Goal: Communication & Community: Answer question/provide support

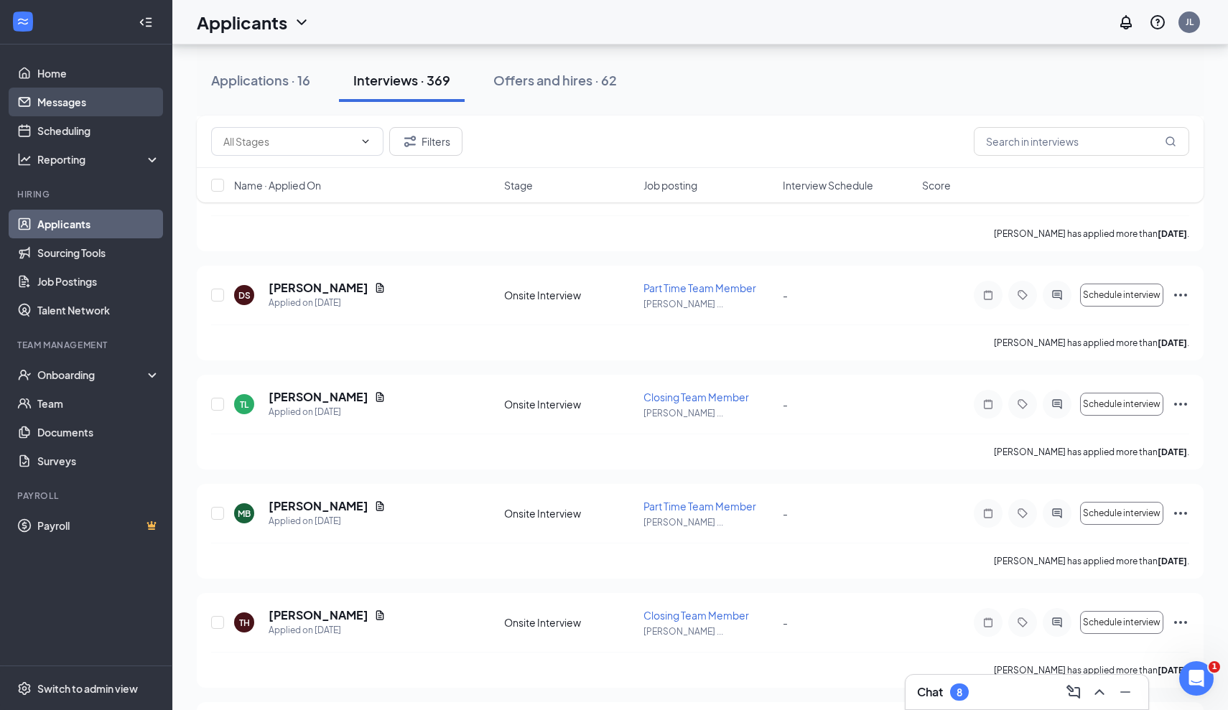
click at [85, 100] on link "Messages" at bounding box center [98, 102] width 123 height 29
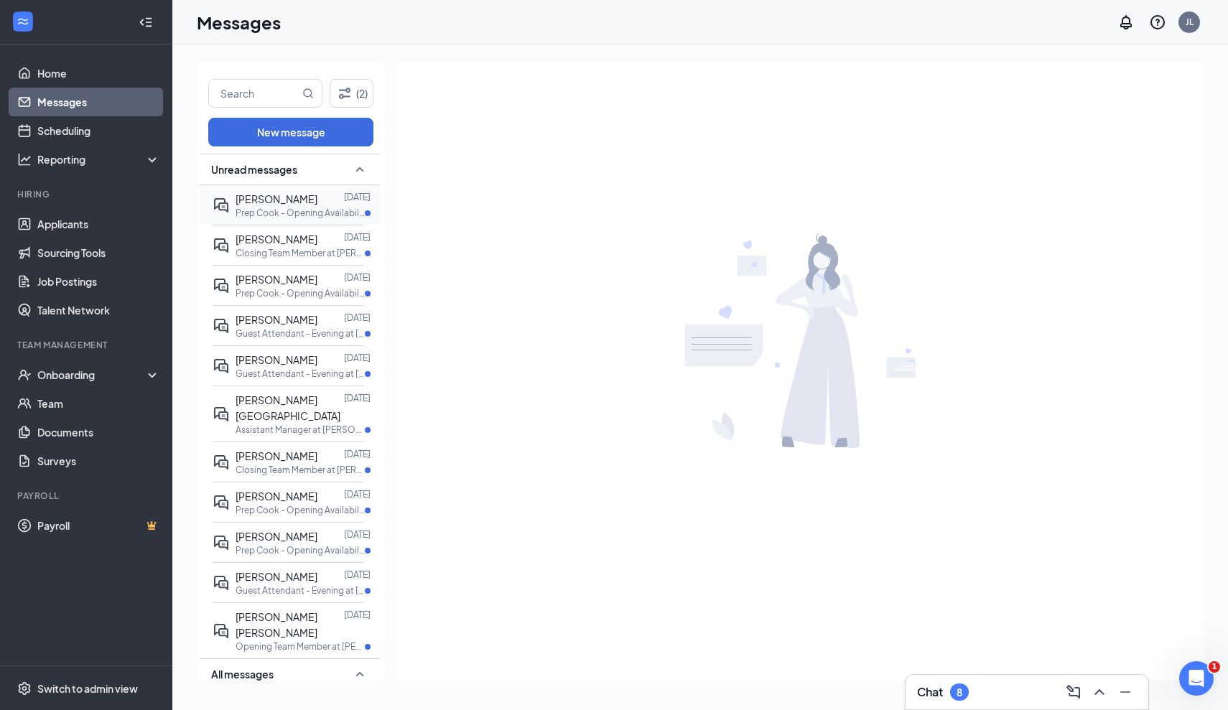
click at [302, 209] on p "Prep Cook - Opening Availability at [PERSON_NAME][GEOGRAPHIC_DATA]" at bounding box center [300, 213] width 129 height 12
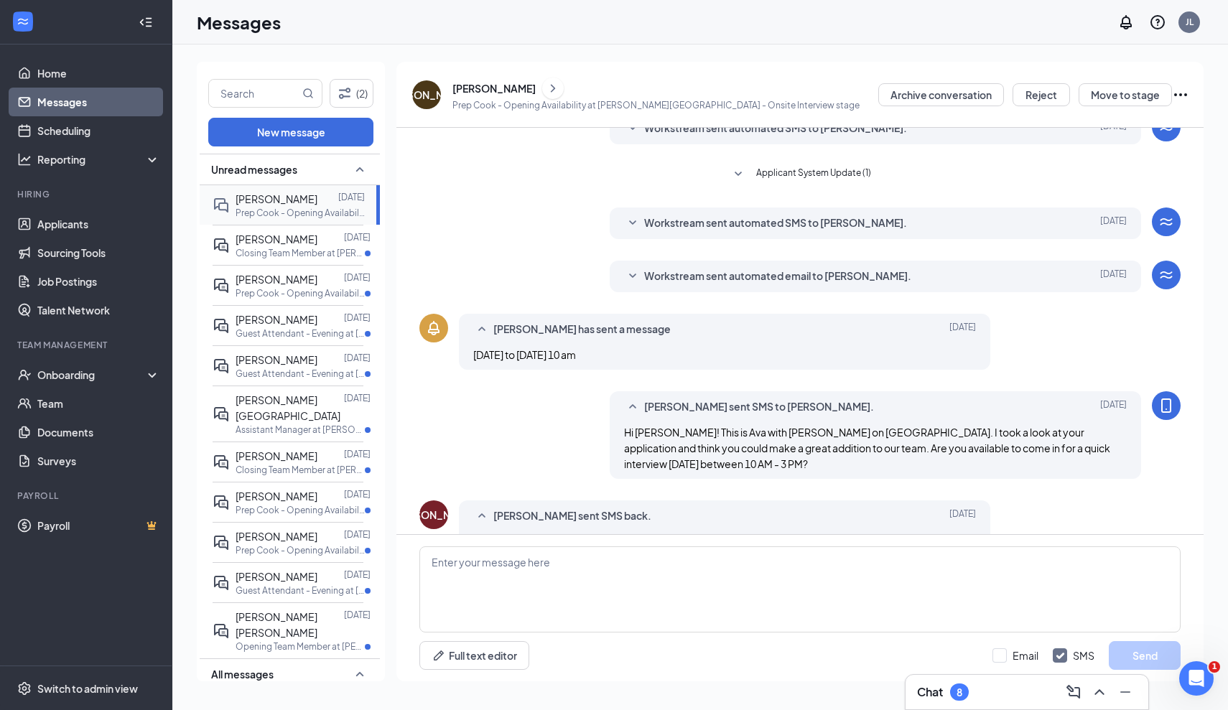
scroll to position [207, 0]
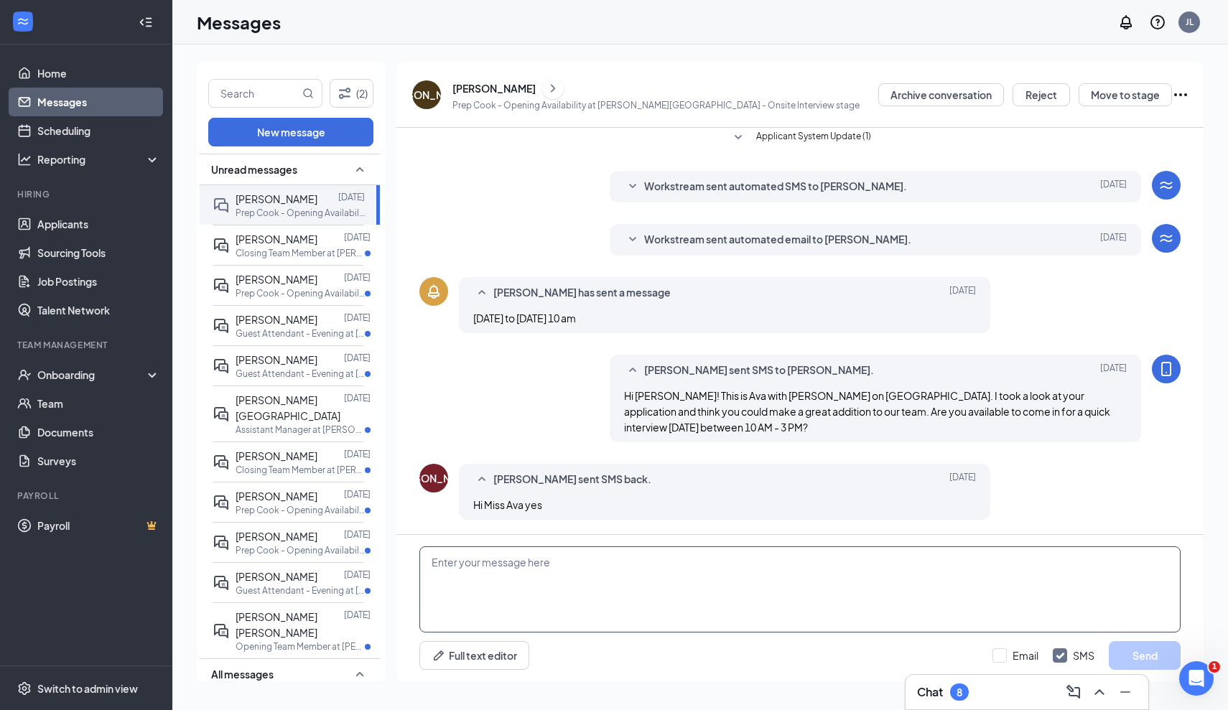
click at [519, 597] on textarea at bounding box center [800, 590] width 761 height 86
type textarea "q"
type textarea "Are"
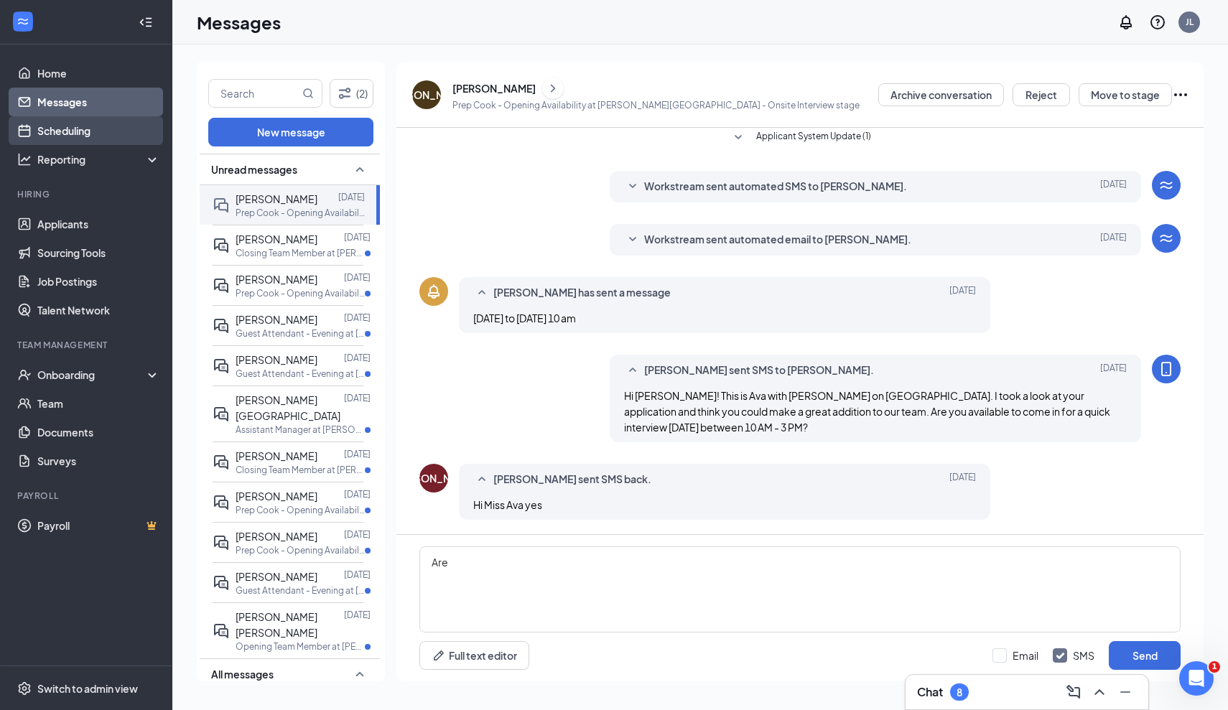
click at [81, 122] on link "Scheduling" at bounding box center [98, 130] width 123 height 29
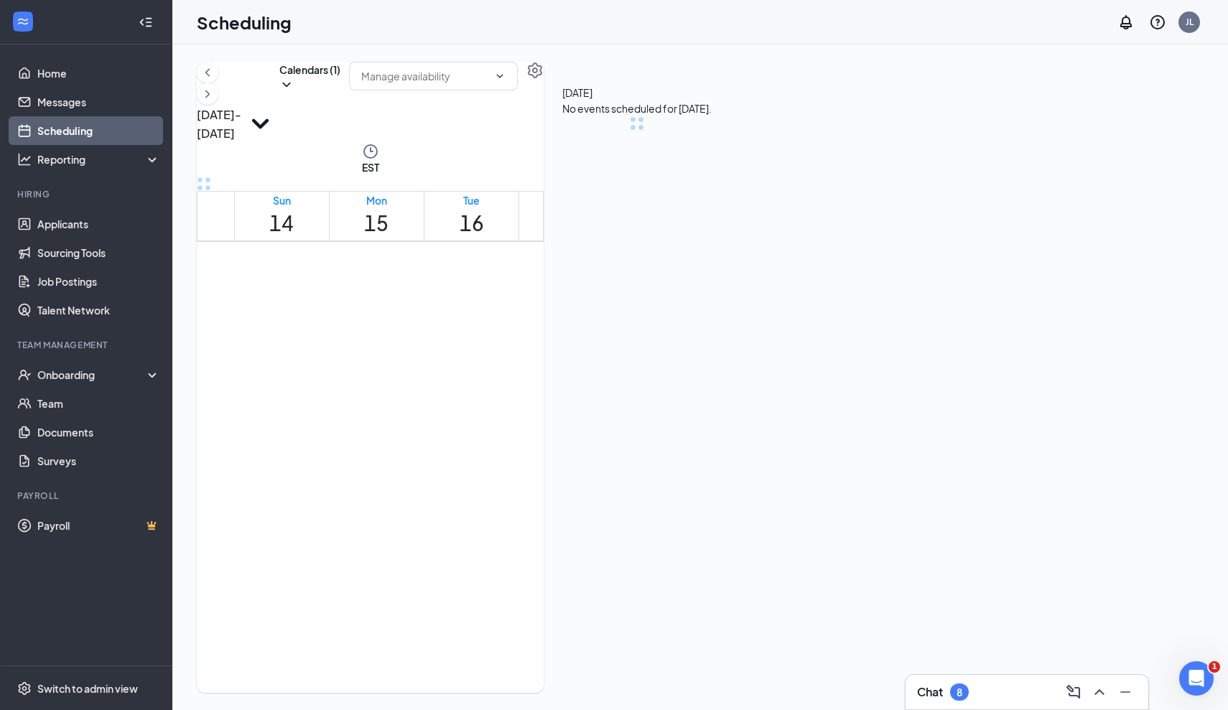
scroll to position [706, 0]
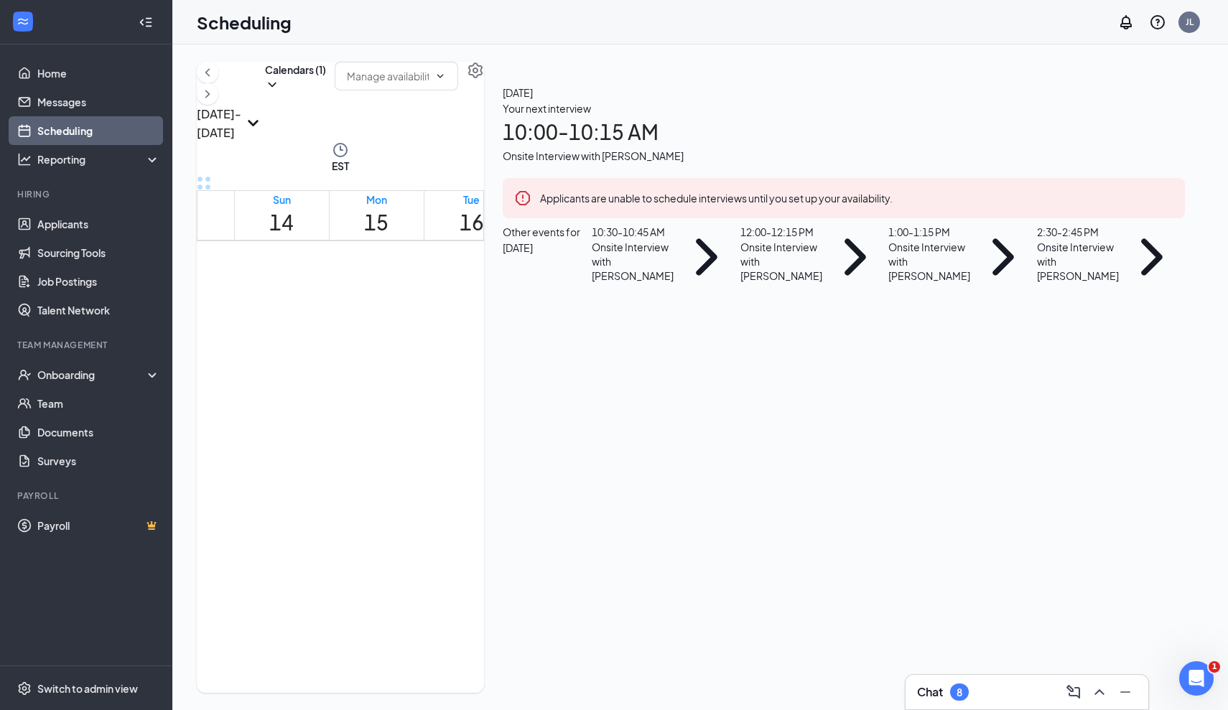
click at [466, 277] on td at bounding box center [566, 269] width 665 height 17
click at [116, 106] on link "Messages" at bounding box center [98, 102] width 123 height 29
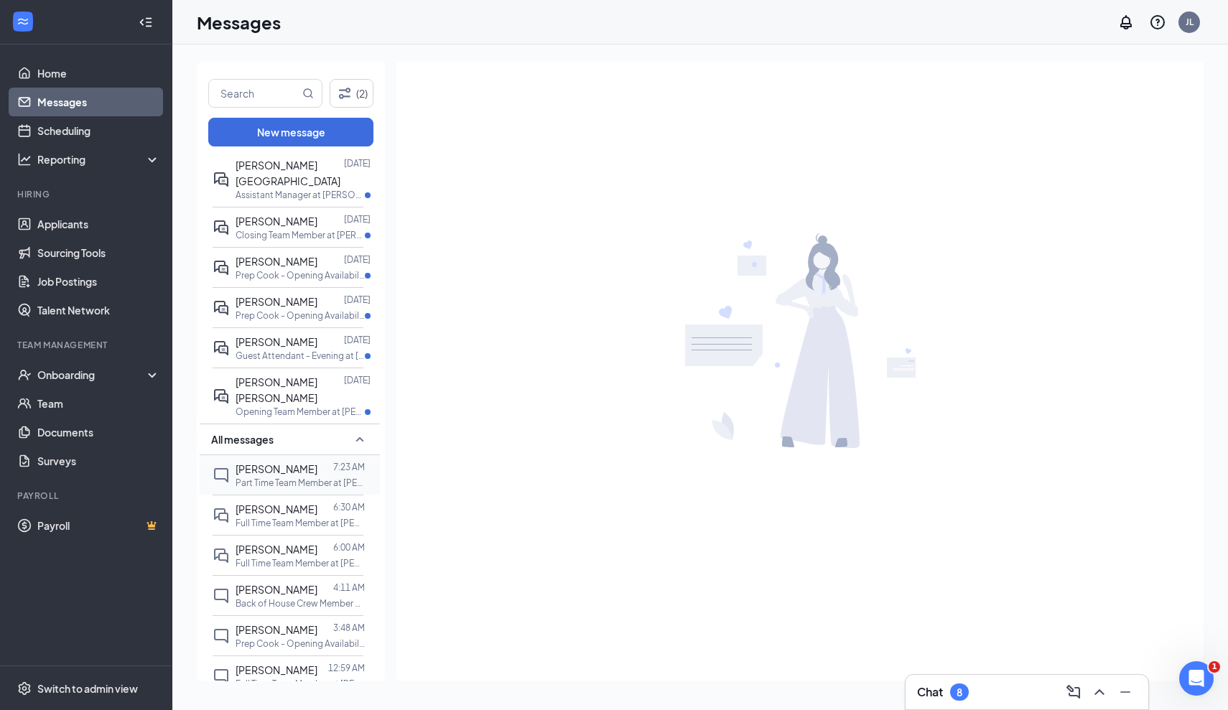
scroll to position [239, 0]
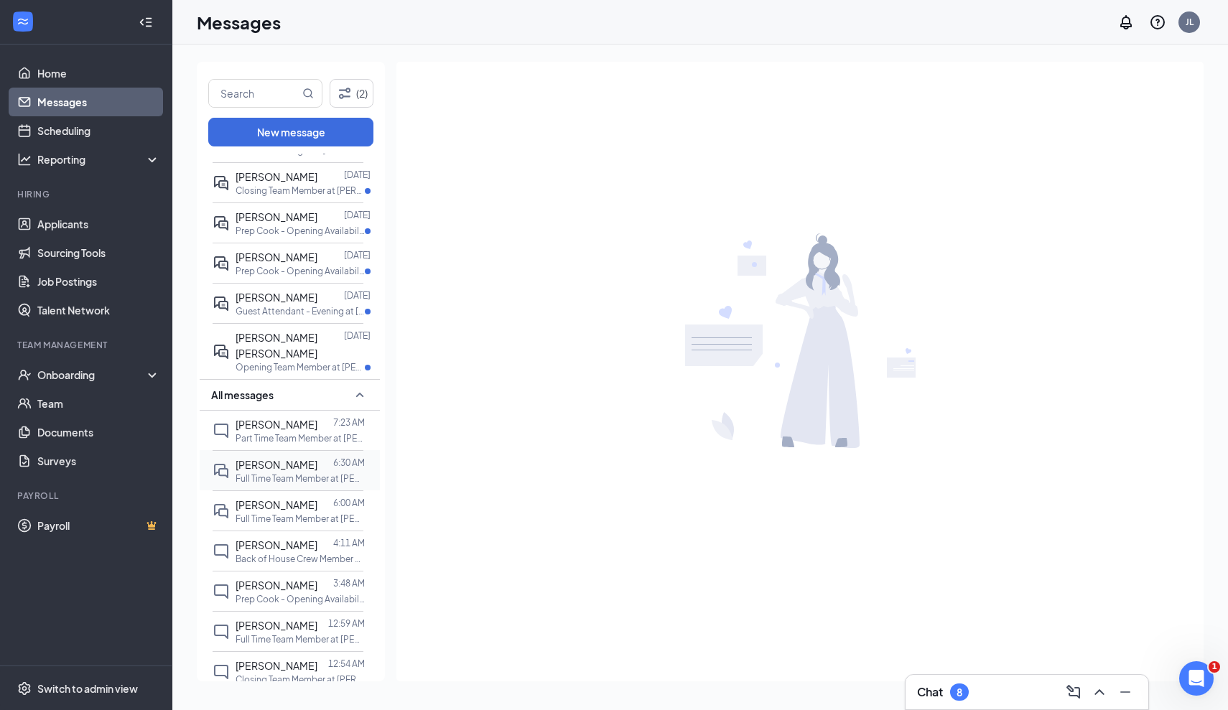
click at [277, 473] on p "Full Time Team Member at [PERSON_NAME][GEOGRAPHIC_DATA]" at bounding box center [300, 479] width 129 height 12
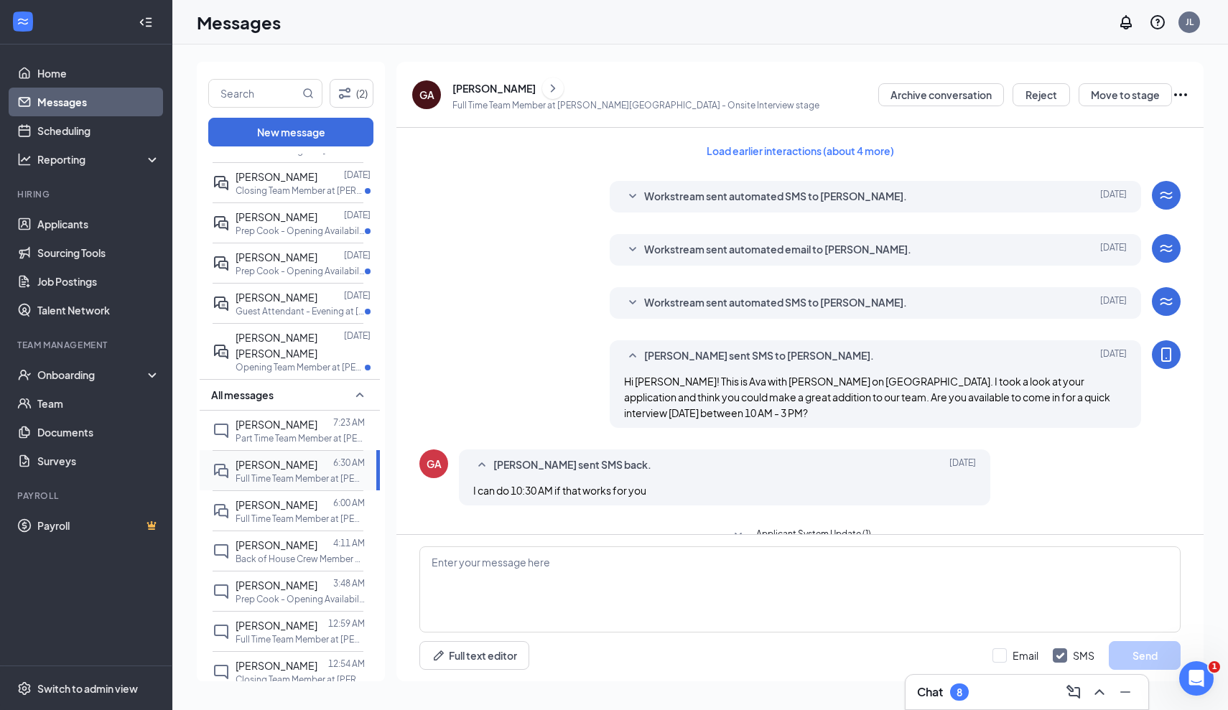
scroll to position [240, 0]
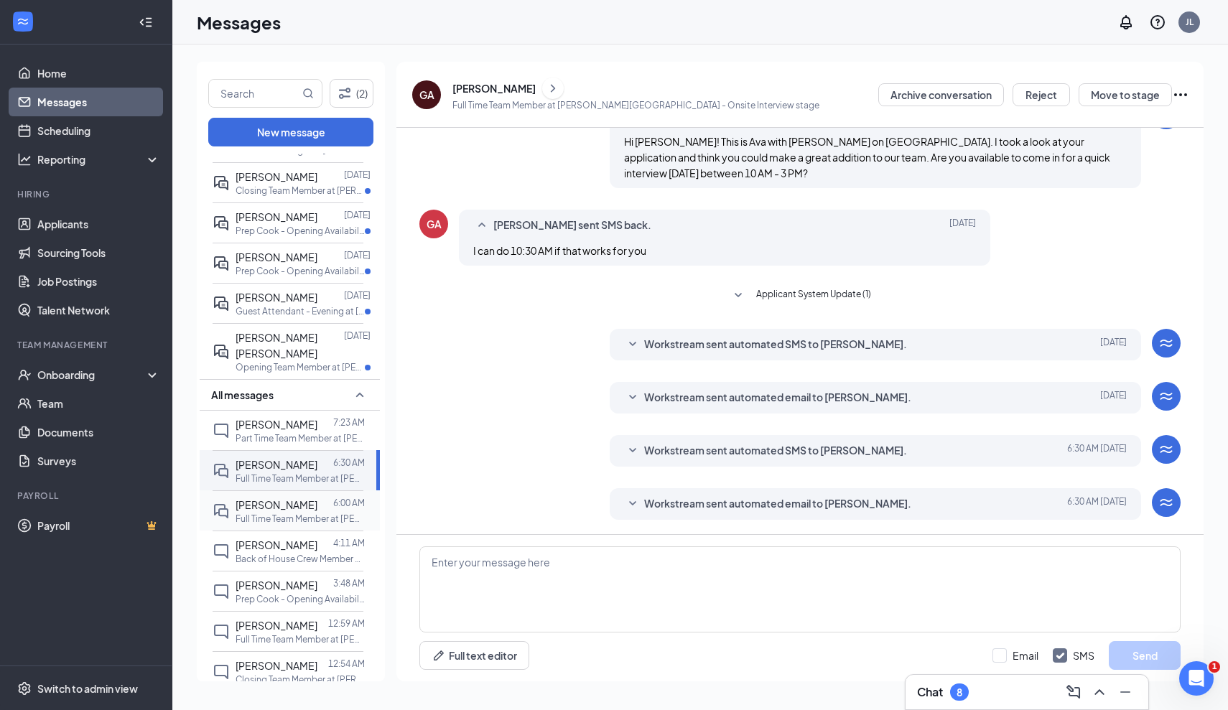
click at [277, 513] on p "Full Time Team Member at [PERSON_NAME][GEOGRAPHIC_DATA]" at bounding box center [300, 519] width 129 height 12
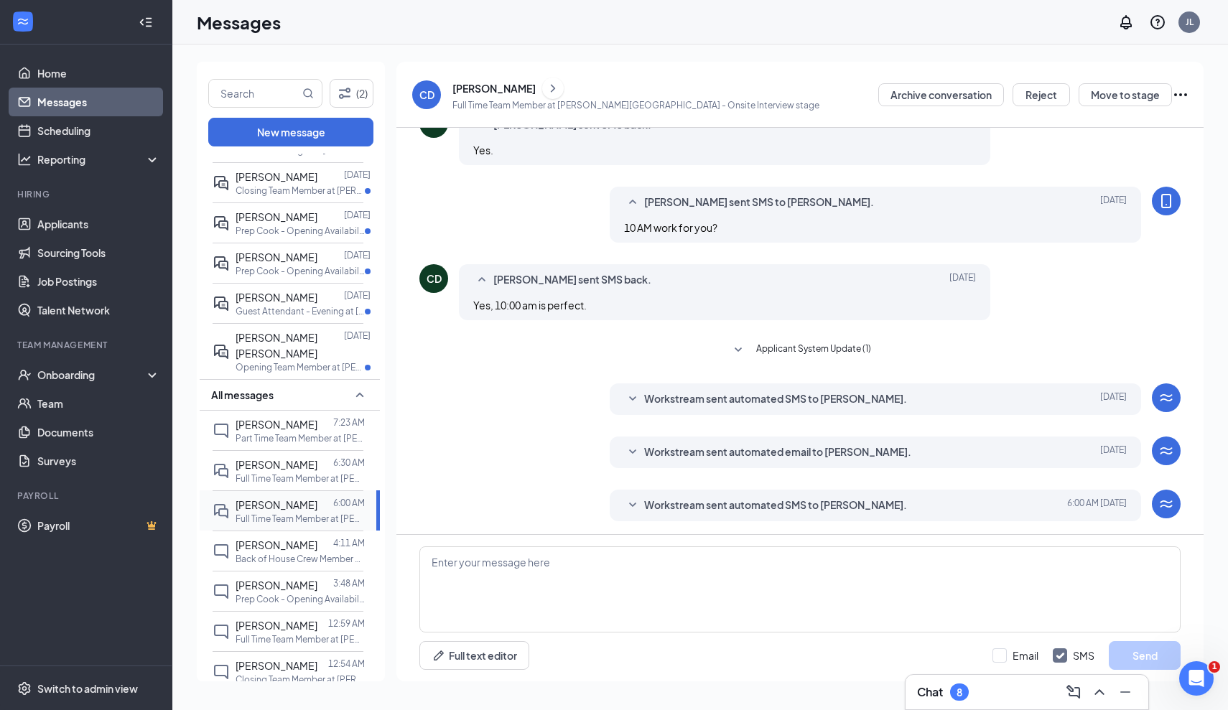
scroll to position [313, 0]
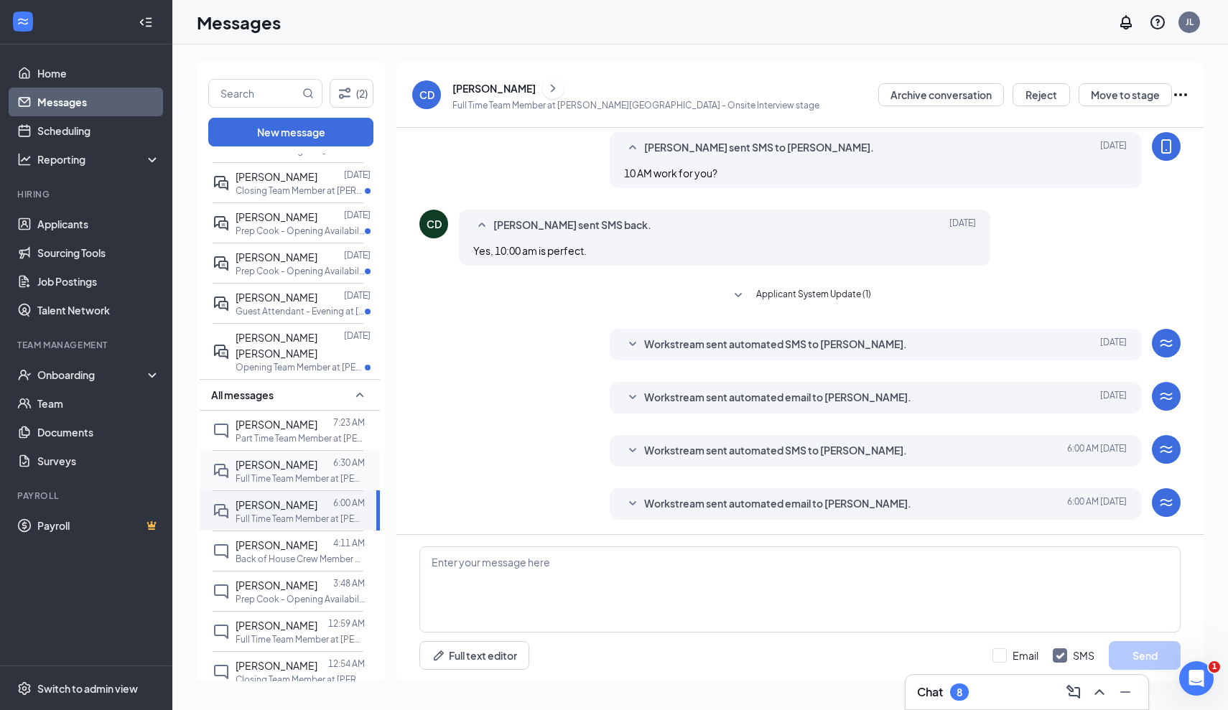
click at [278, 457] on div "[PERSON_NAME]" at bounding box center [277, 465] width 82 height 16
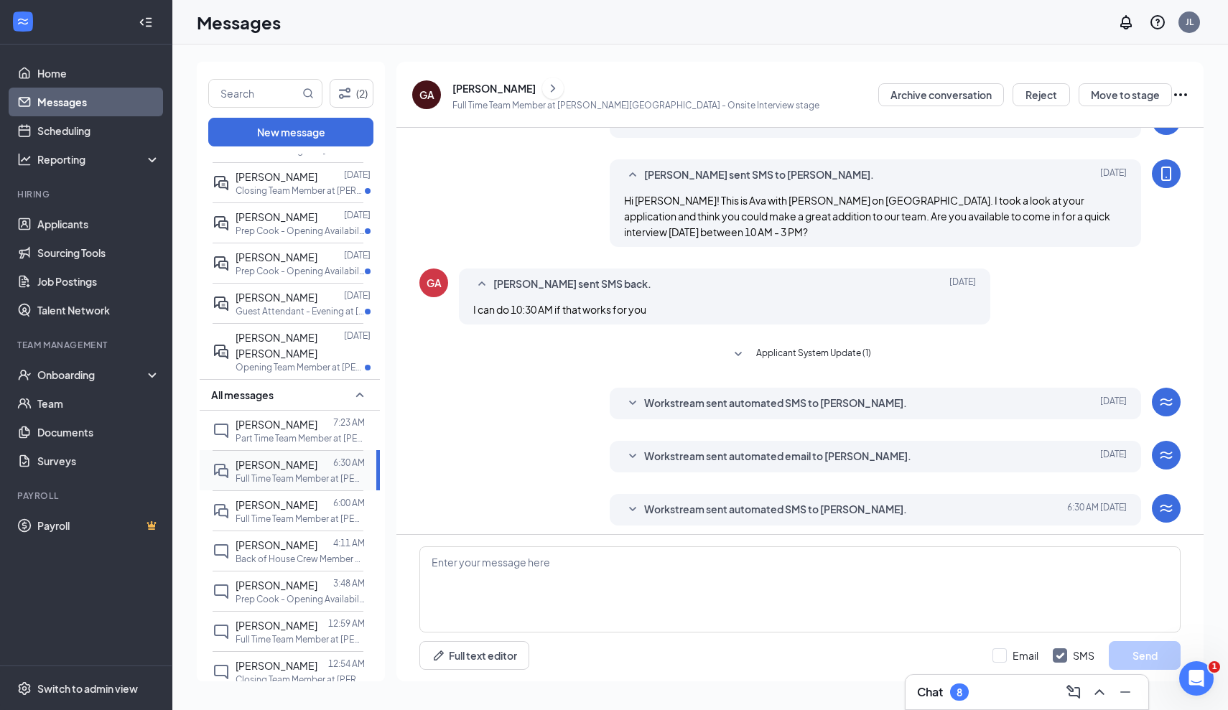
scroll to position [240, 0]
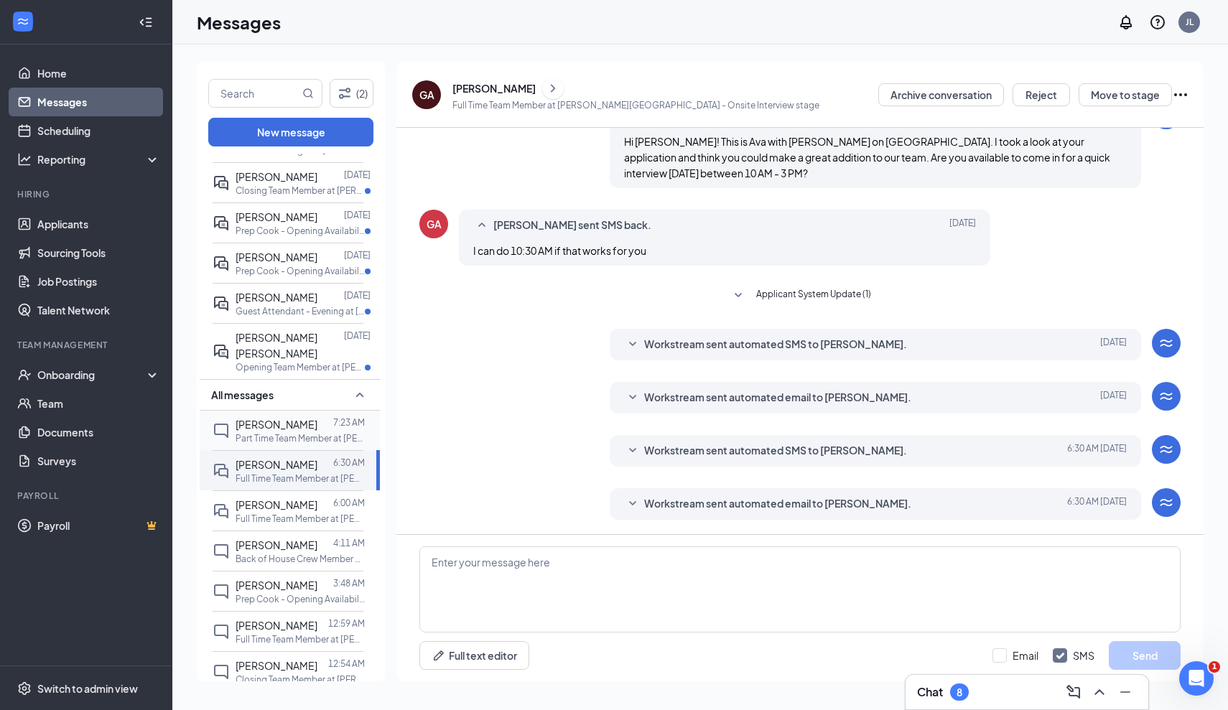
click at [276, 411] on div "[PERSON_NAME] 7:23 AM Part Time Team Member at [PERSON_NAME][GEOGRAPHIC_DATA]" at bounding box center [288, 431] width 151 height 40
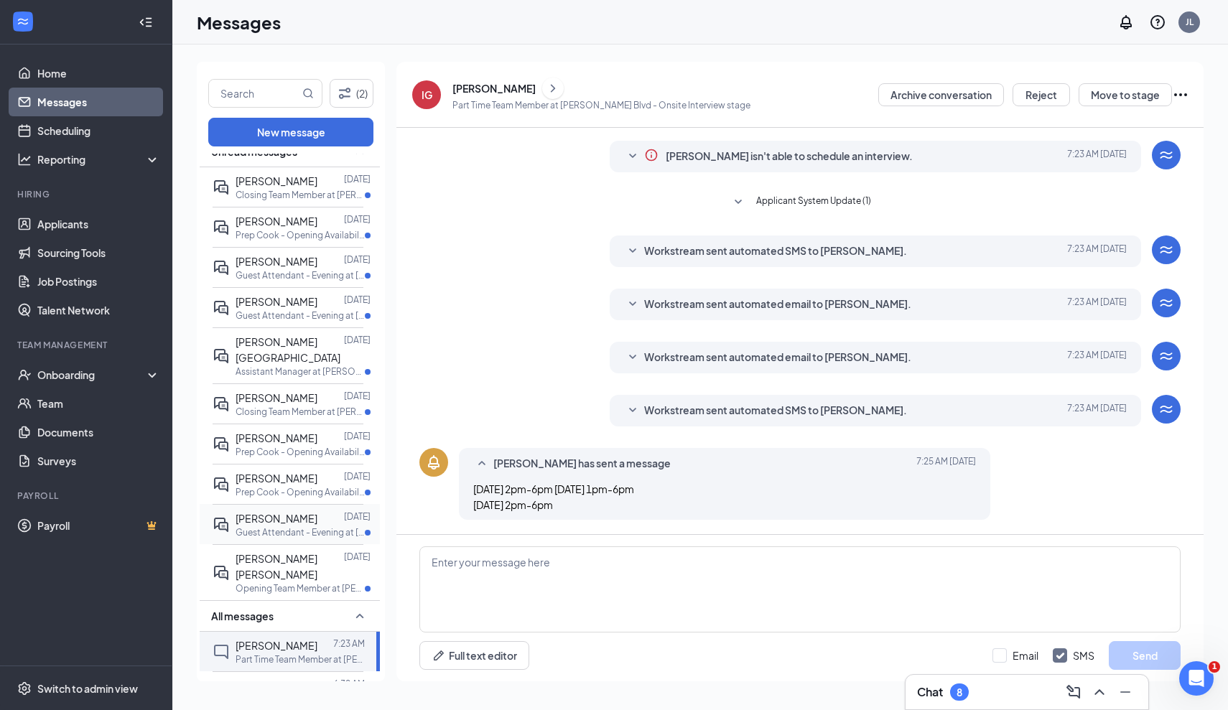
scroll to position [11, 0]
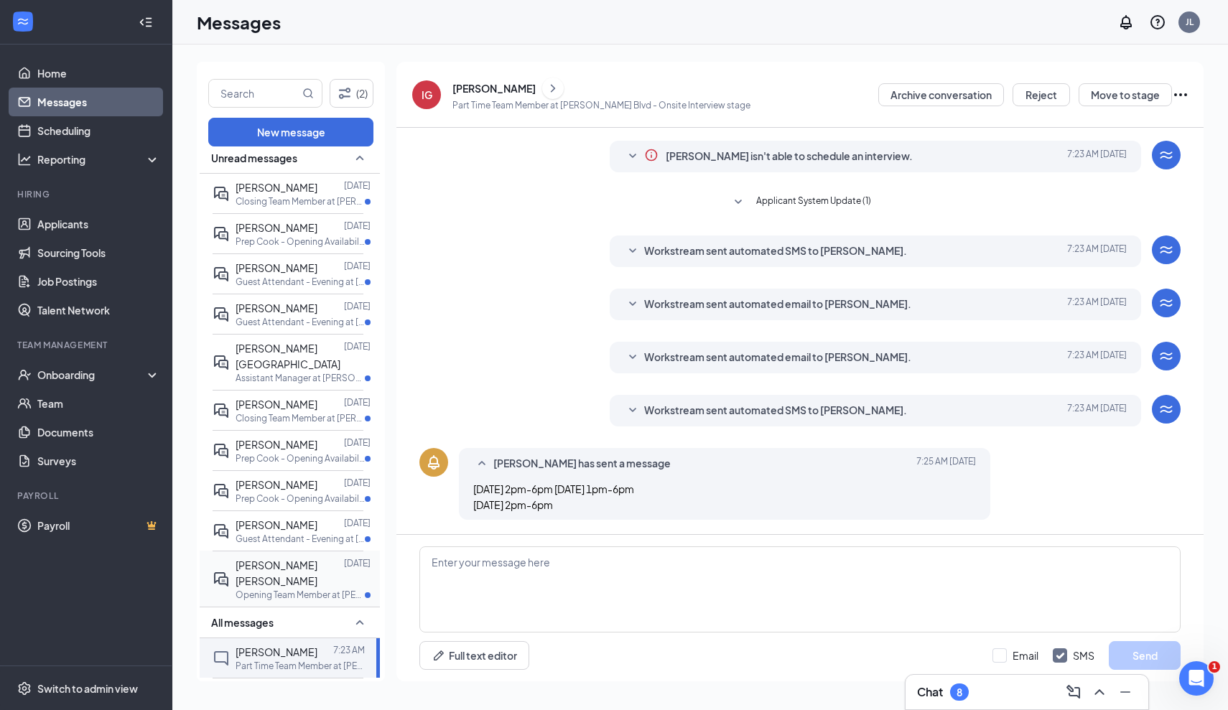
click at [251, 559] on span "[PERSON_NAME] [PERSON_NAME]" at bounding box center [277, 573] width 82 height 29
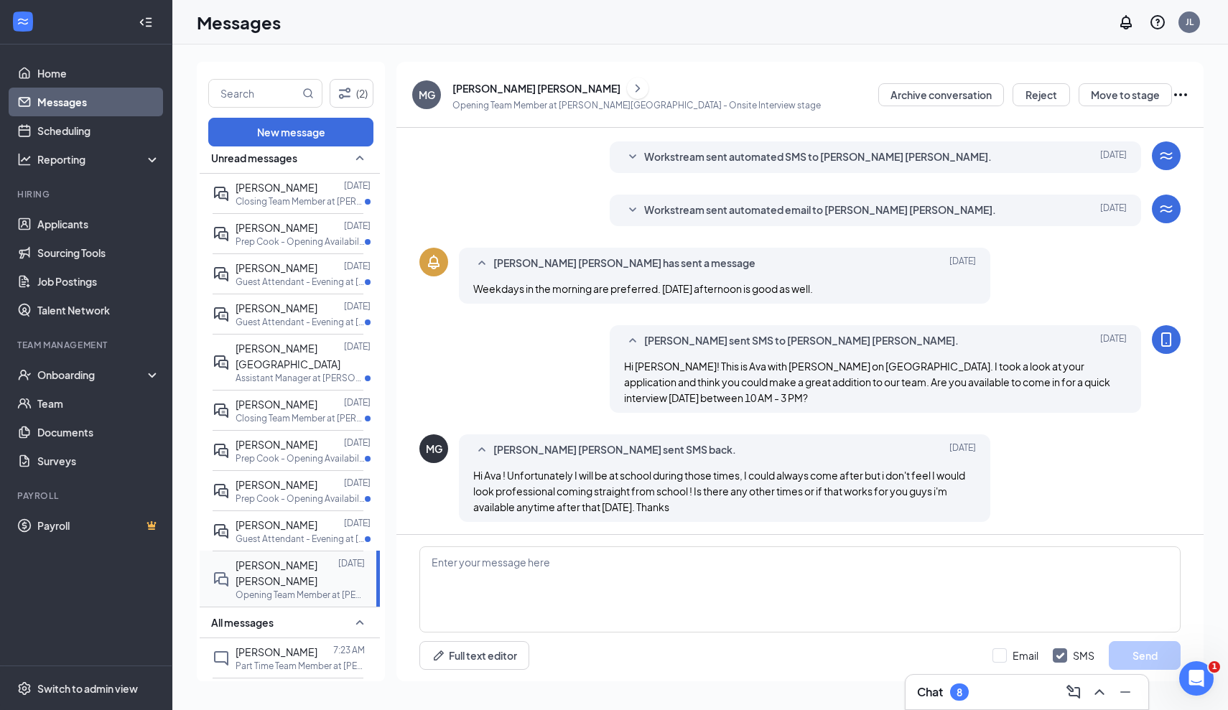
scroll to position [296, 0]
click at [496, 590] on textarea at bounding box center [800, 590] width 761 height 86
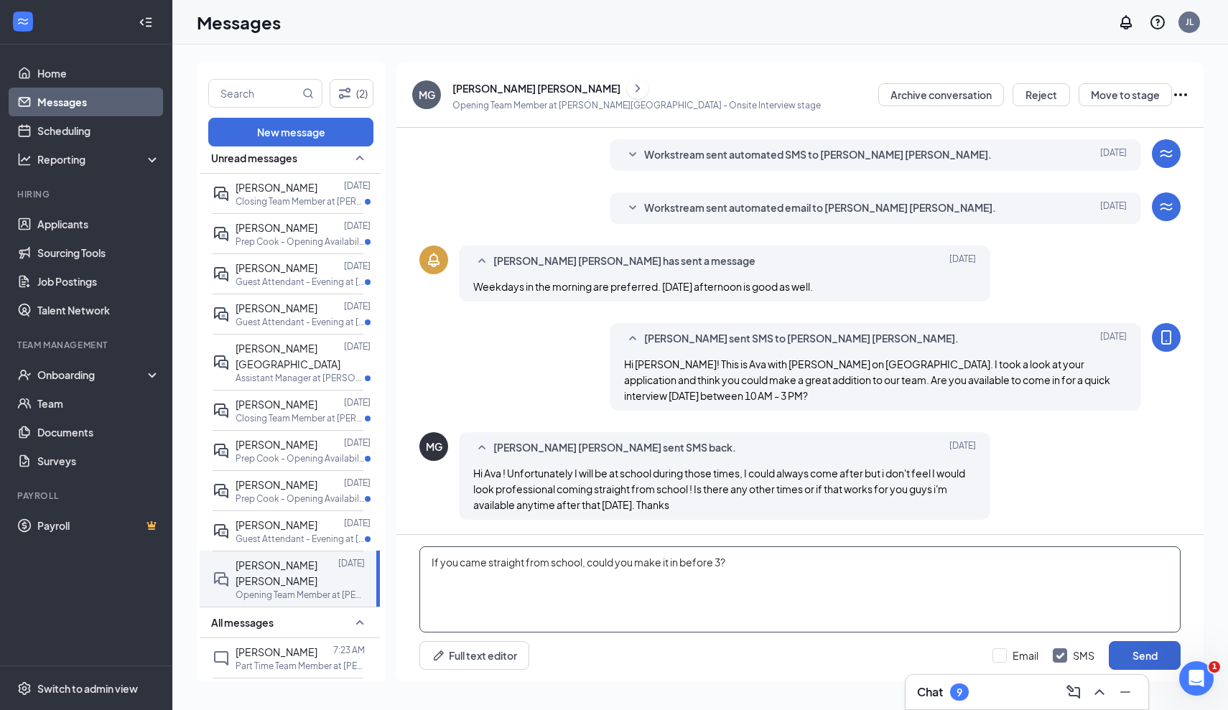
type textarea "If you came straight from school, could you make it in before 3?"
click at [1126, 658] on button "Send" at bounding box center [1145, 656] width 72 height 29
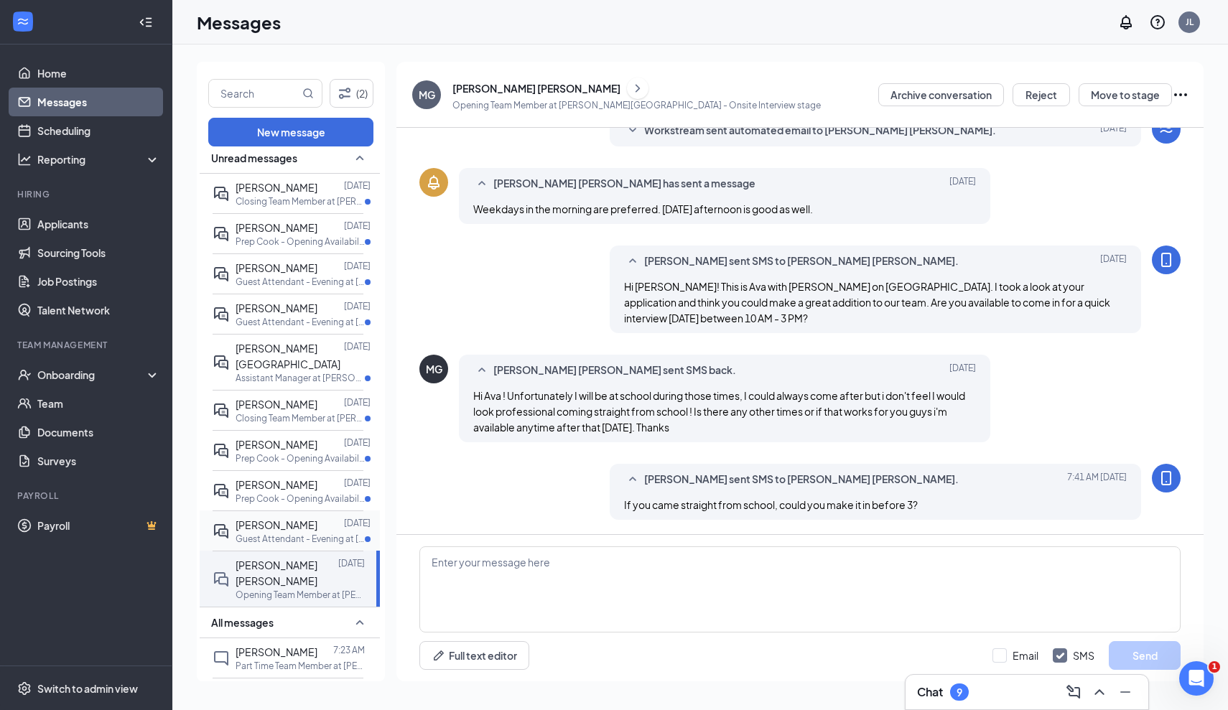
click at [255, 533] on p "Guest Attendant - Evening at [PERSON_NAME][GEOGRAPHIC_DATA]" at bounding box center [300, 539] width 129 height 12
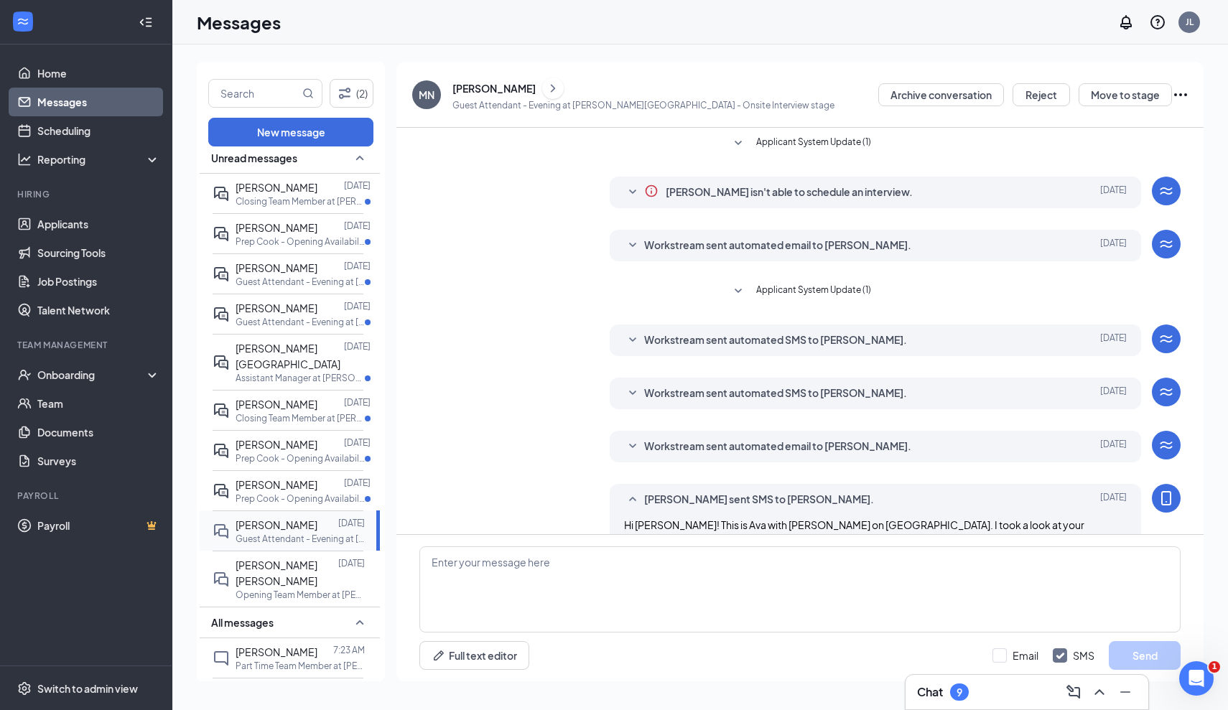
scroll to position [207, 0]
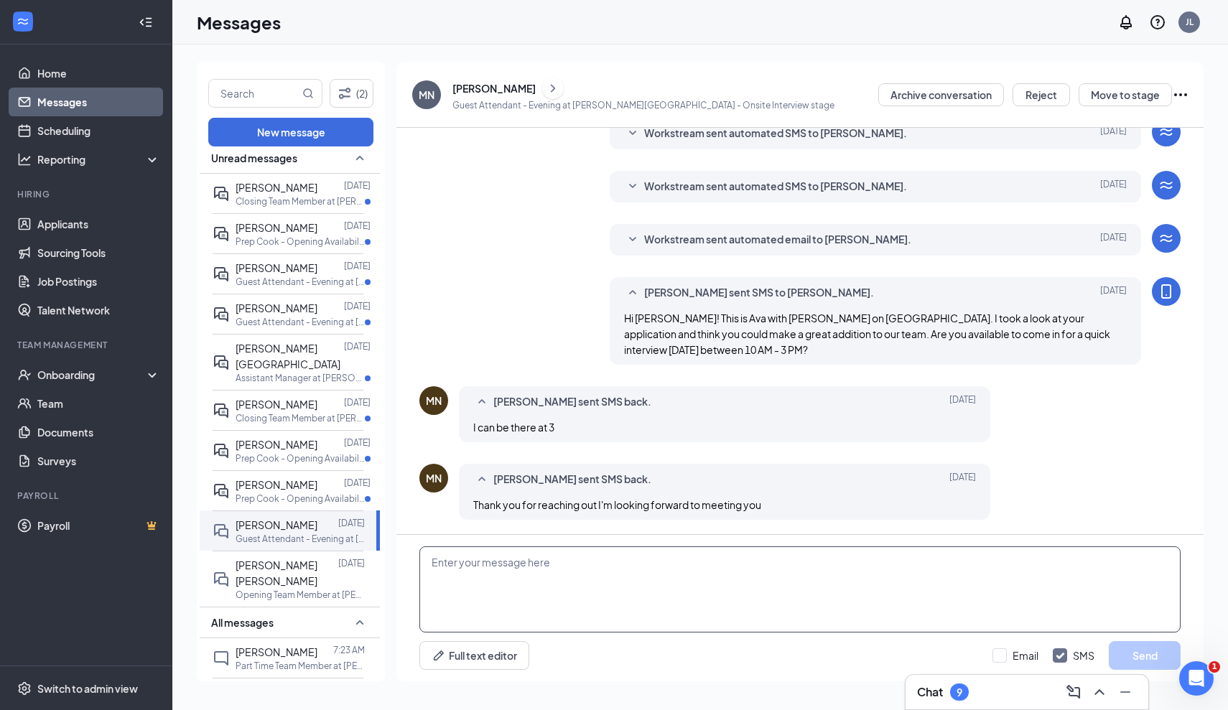
click at [470, 592] on textarea at bounding box center [800, 590] width 761 height 86
click at [298, 490] on div "[PERSON_NAME] [DATE] Prep Cook - Opening Availability at [PERSON_NAME][GEOGRAPH…" at bounding box center [288, 491] width 151 height 40
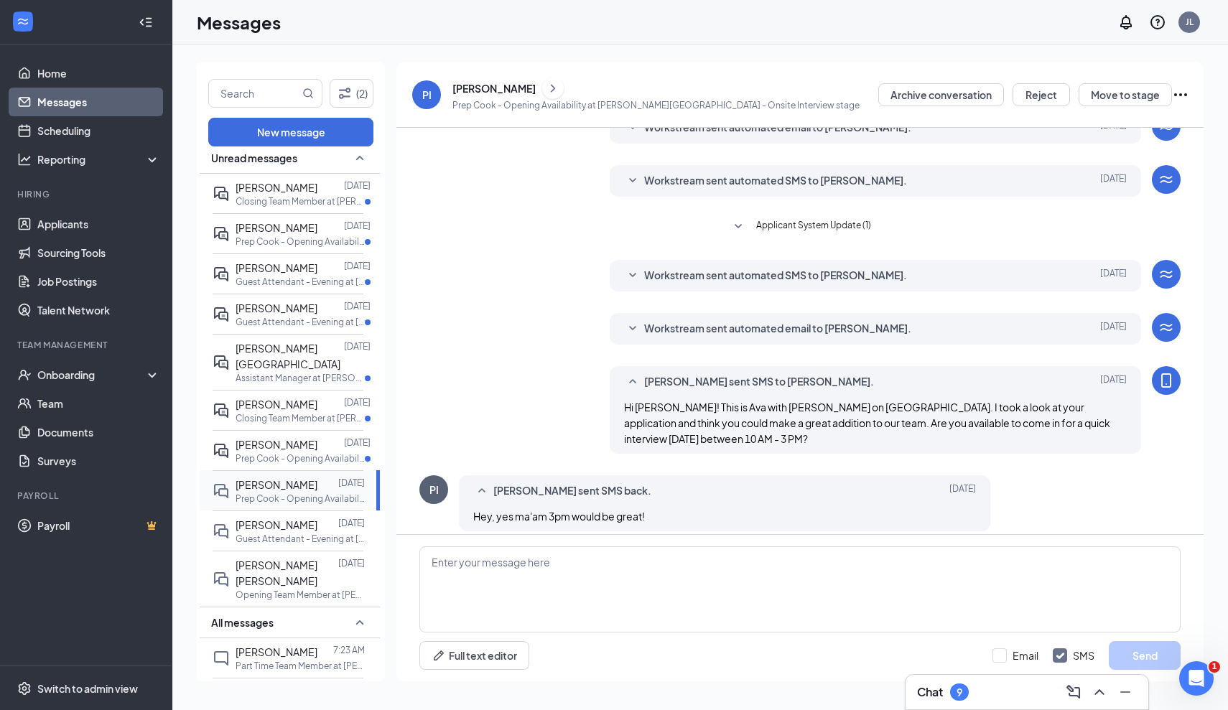
scroll to position [129, 0]
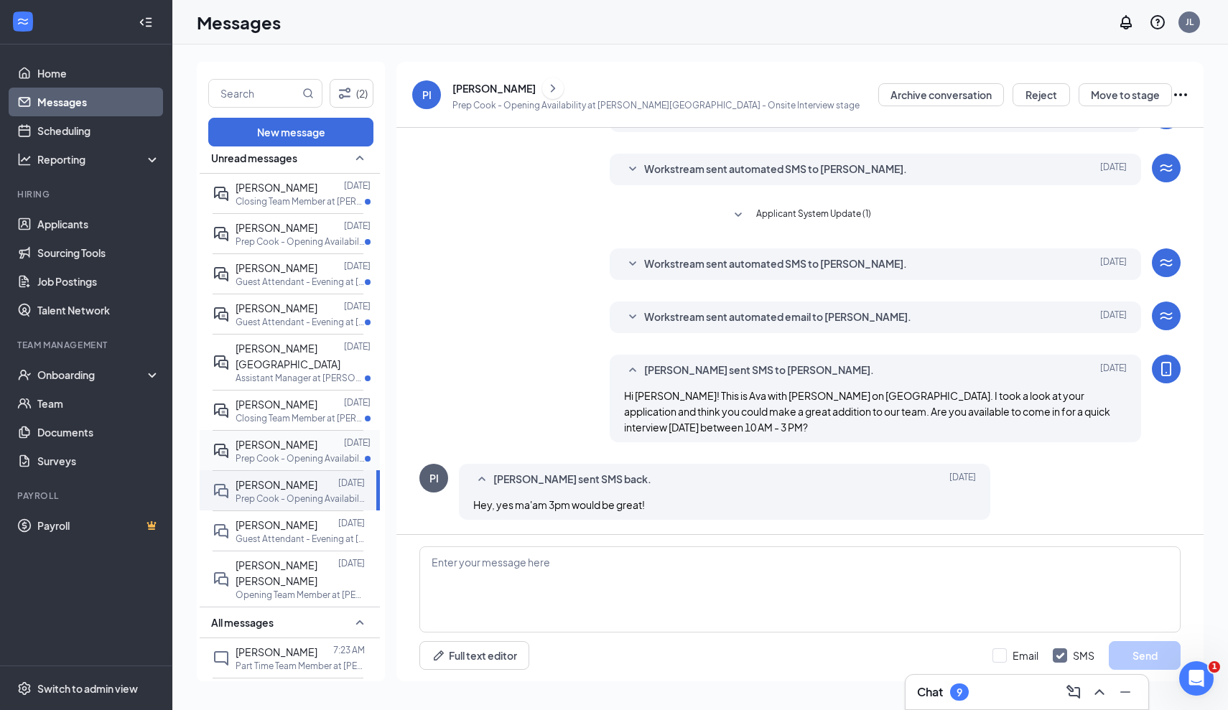
click at [296, 453] on p "Prep Cook - Opening Availability at [PERSON_NAME][GEOGRAPHIC_DATA]" at bounding box center [300, 459] width 129 height 12
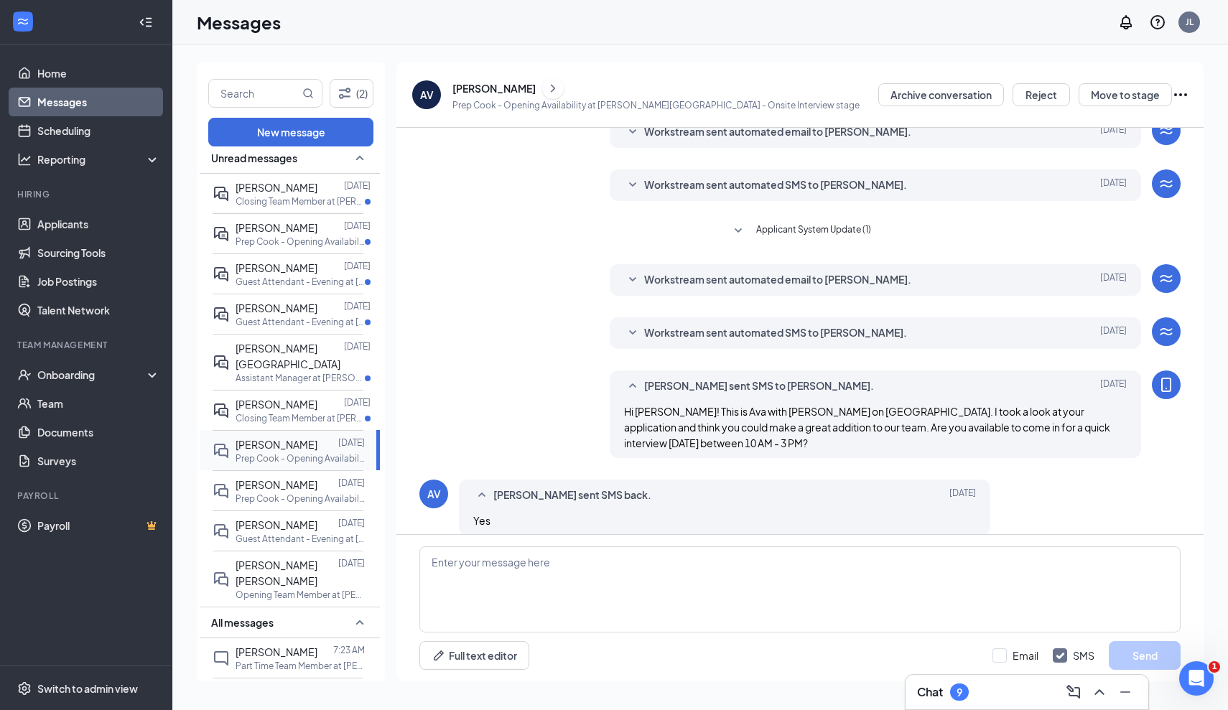
scroll to position [129, 0]
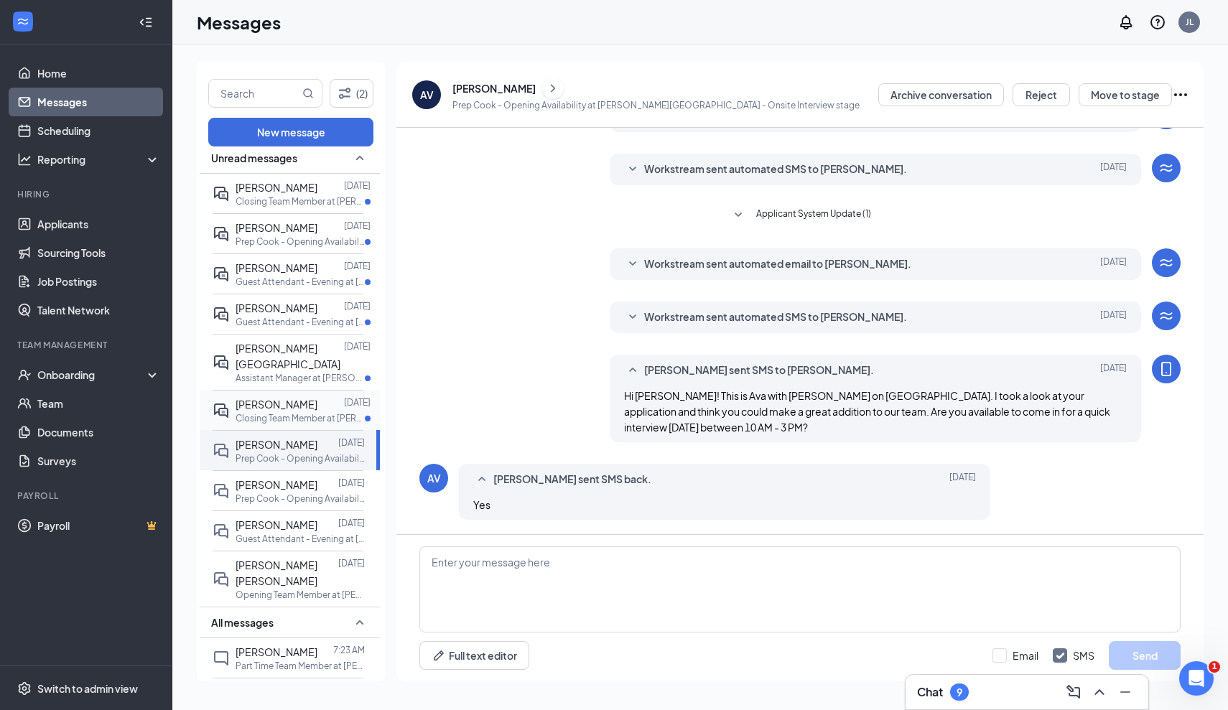
click at [291, 412] on p "Closing Team Member at [PERSON_NAME][GEOGRAPHIC_DATA]" at bounding box center [300, 418] width 129 height 12
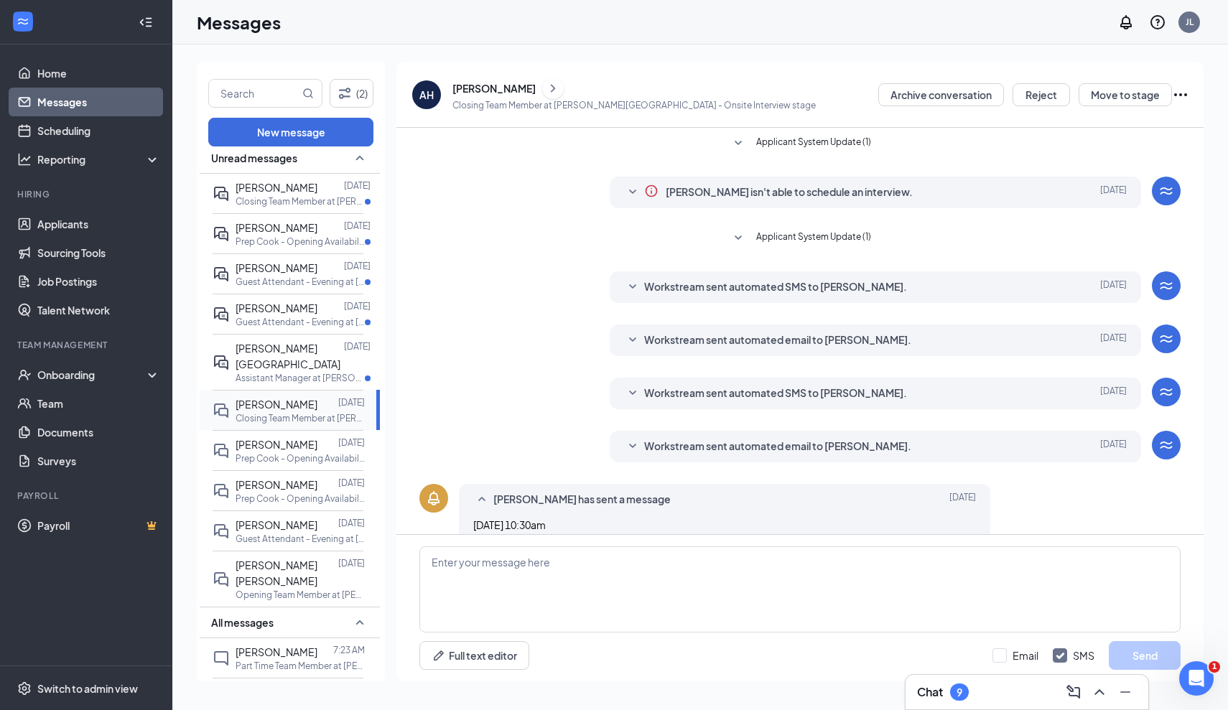
scroll to position [207, 0]
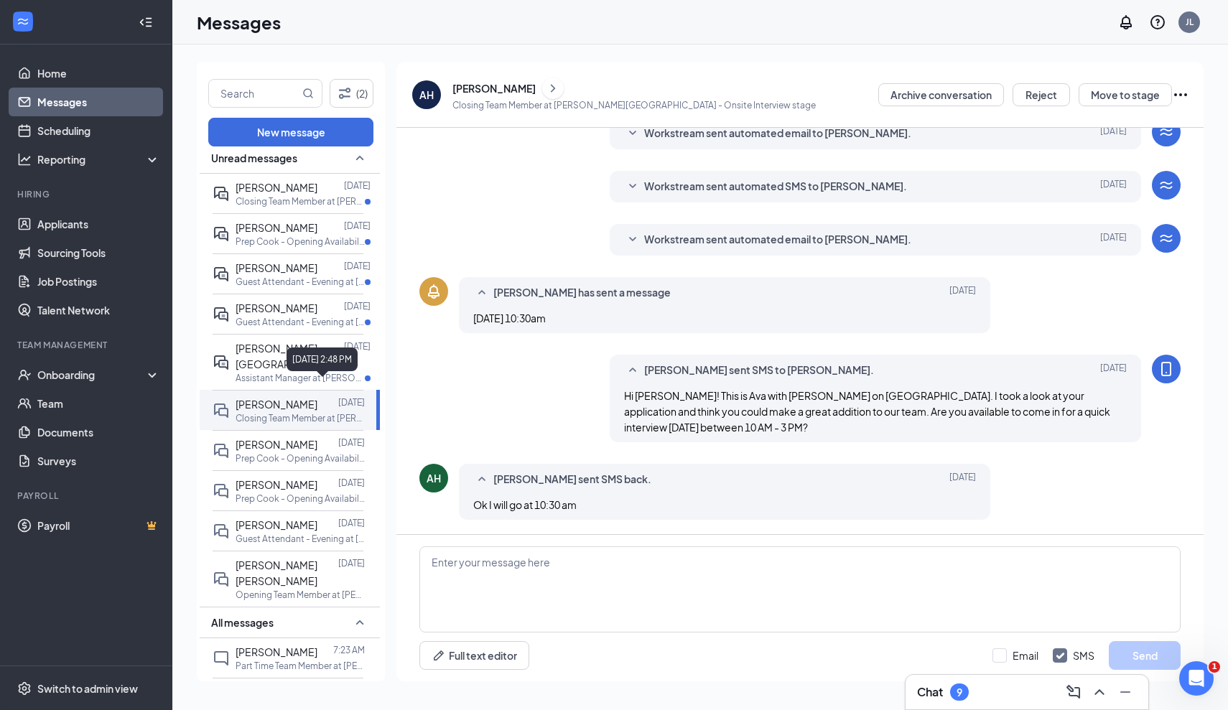
click at [323, 351] on div "[DATE] 2:48 PM" at bounding box center [322, 360] width 71 height 24
click at [255, 348] on span "[PERSON_NAME][GEOGRAPHIC_DATA]" at bounding box center [288, 356] width 105 height 29
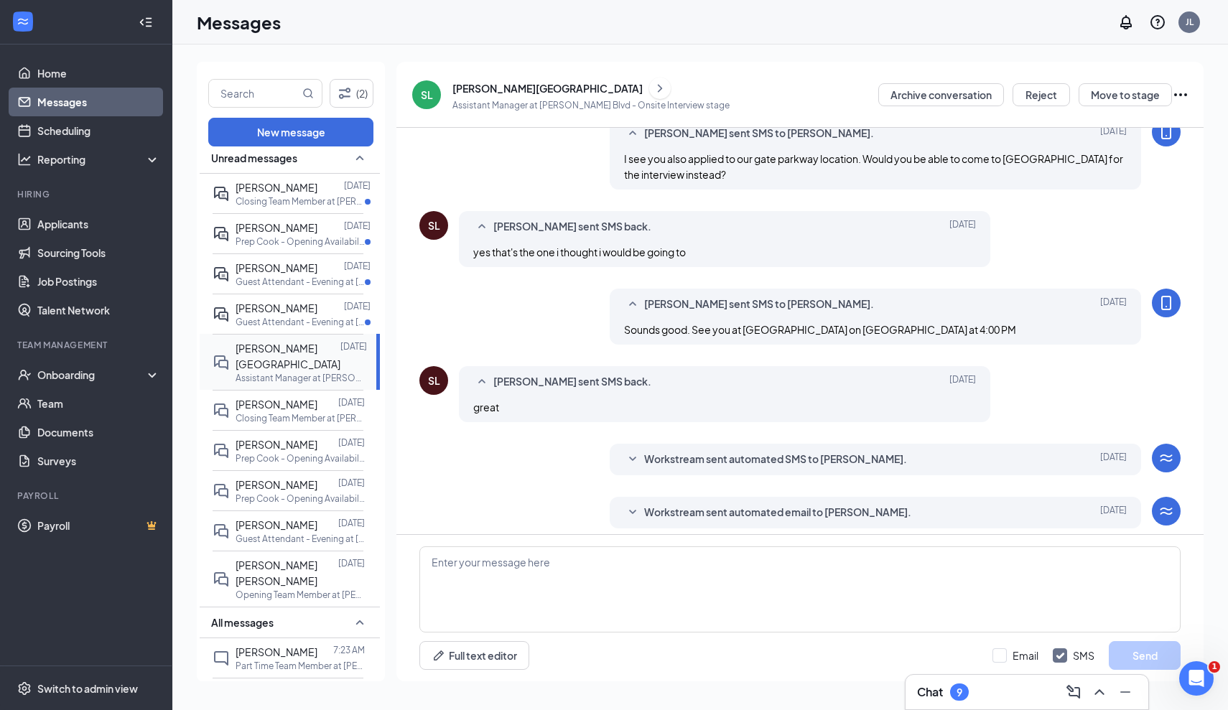
scroll to position [220, 0]
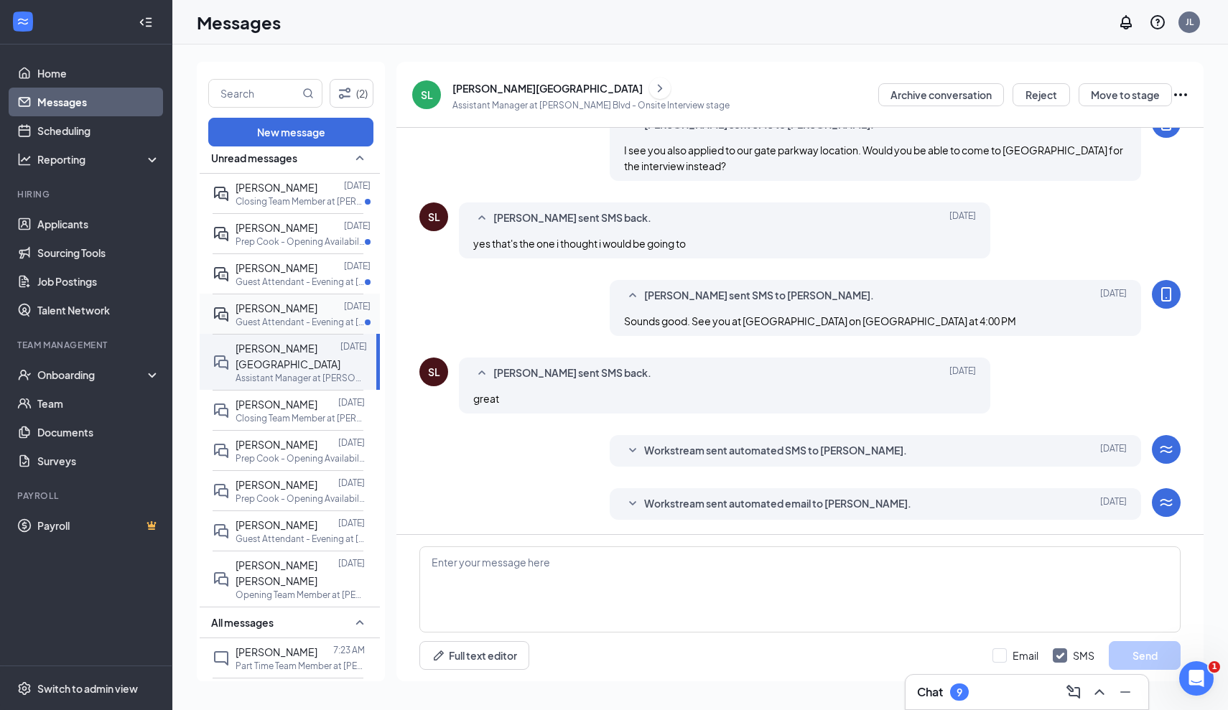
click at [273, 302] on span "[PERSON_NAME]" at bounding box center [277, 308] width 82 height 13
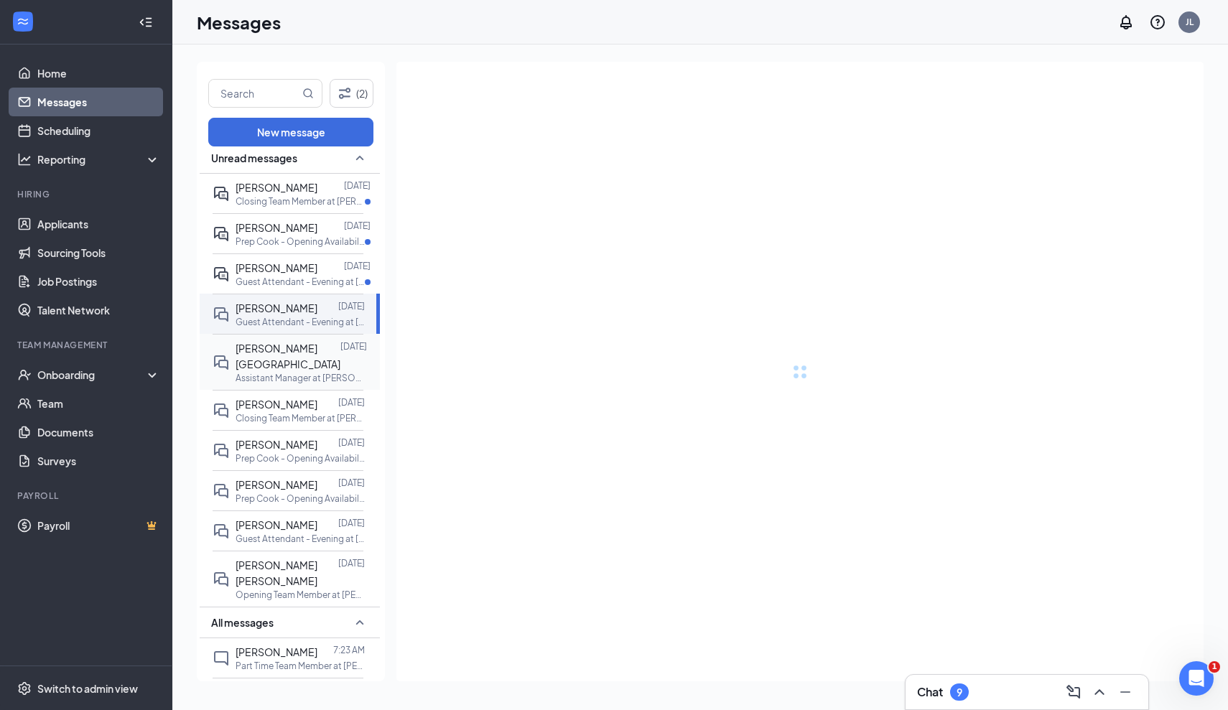
click at [273, 351] on span "[PERSON_NAME][GEOGRAPHIC_DATA]" at bounding box center [288, 356] width 105 height 29
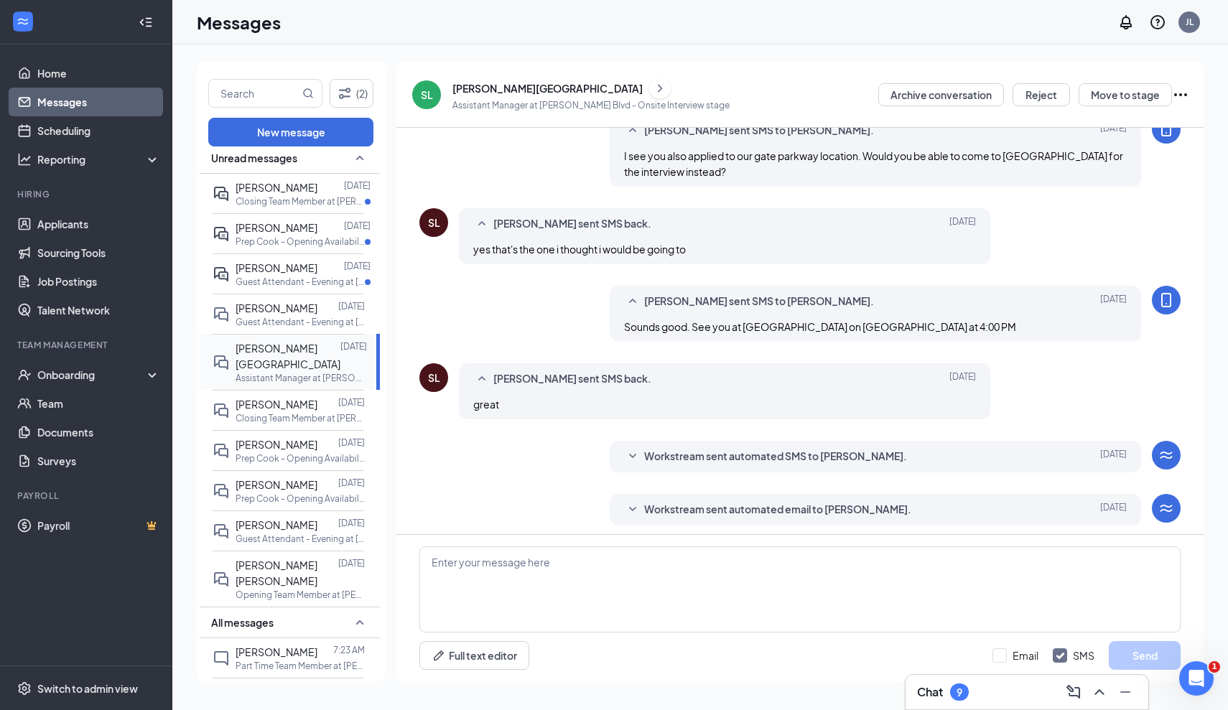
scroll to position [220, 0]
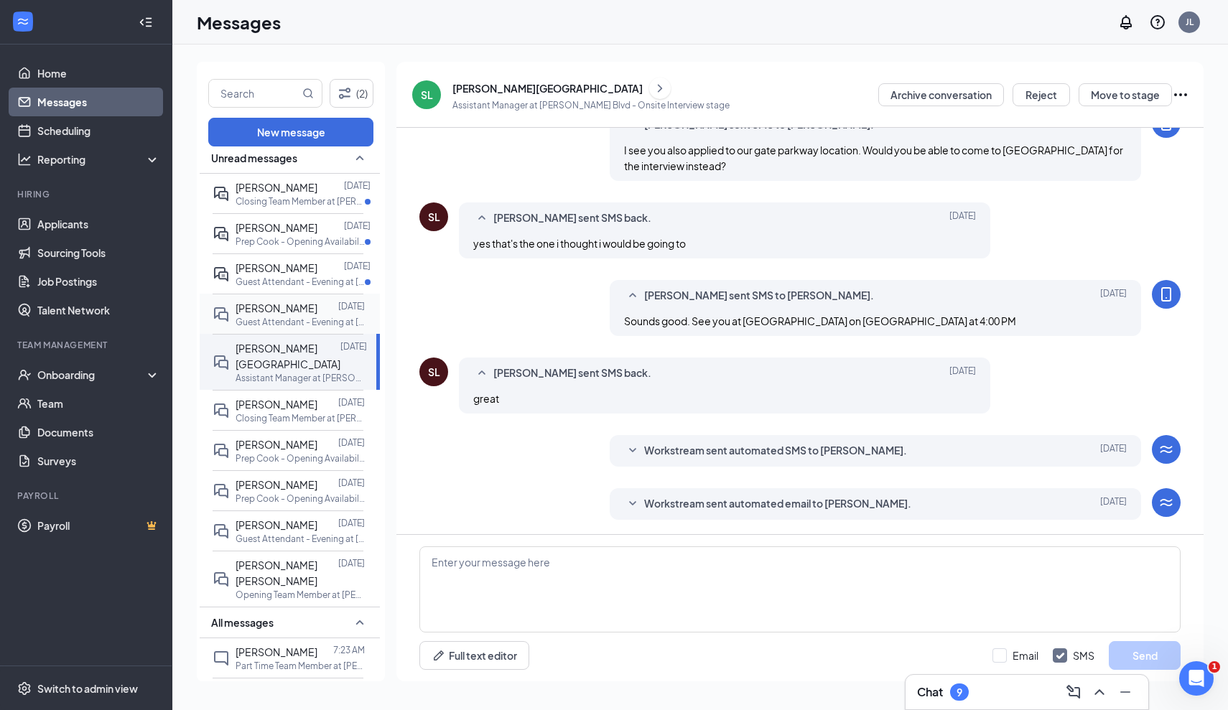
click at [269, 319] on p "Guest Attendant - Evening at [PERSON_NAME][GEOGRAPHIC_DATA]" at bounding box center [300, 322] width 129 height 12
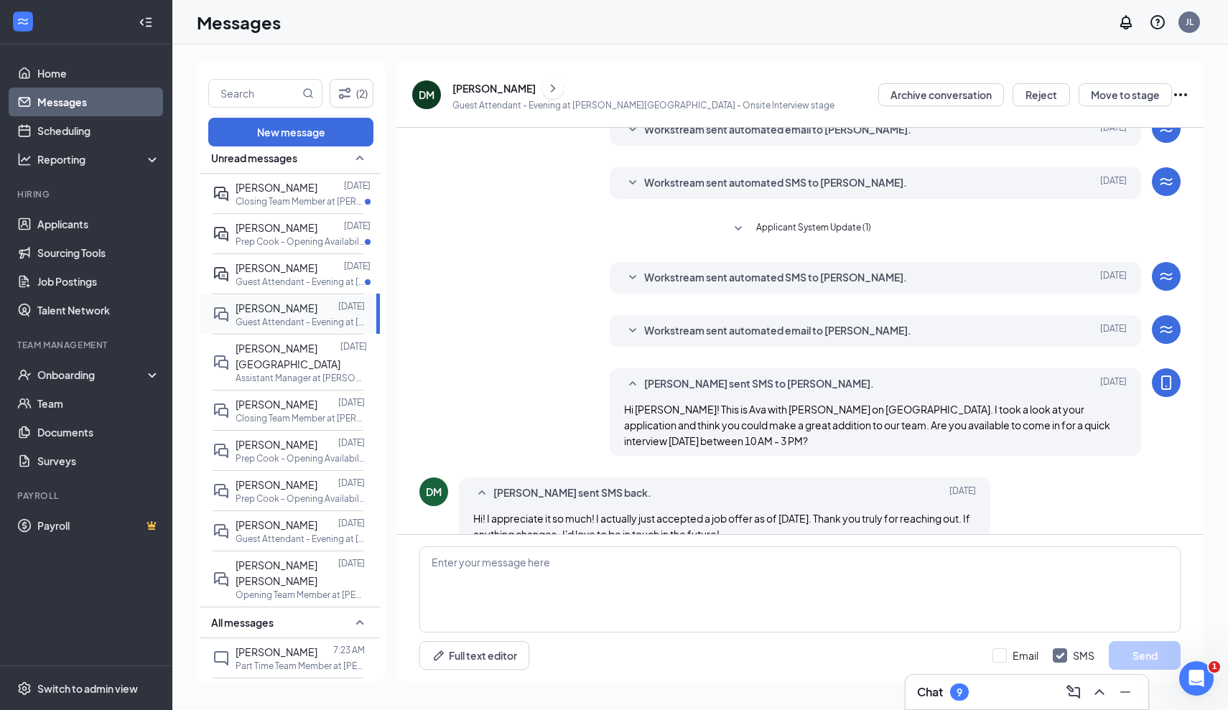
scroll to position [145, 0]
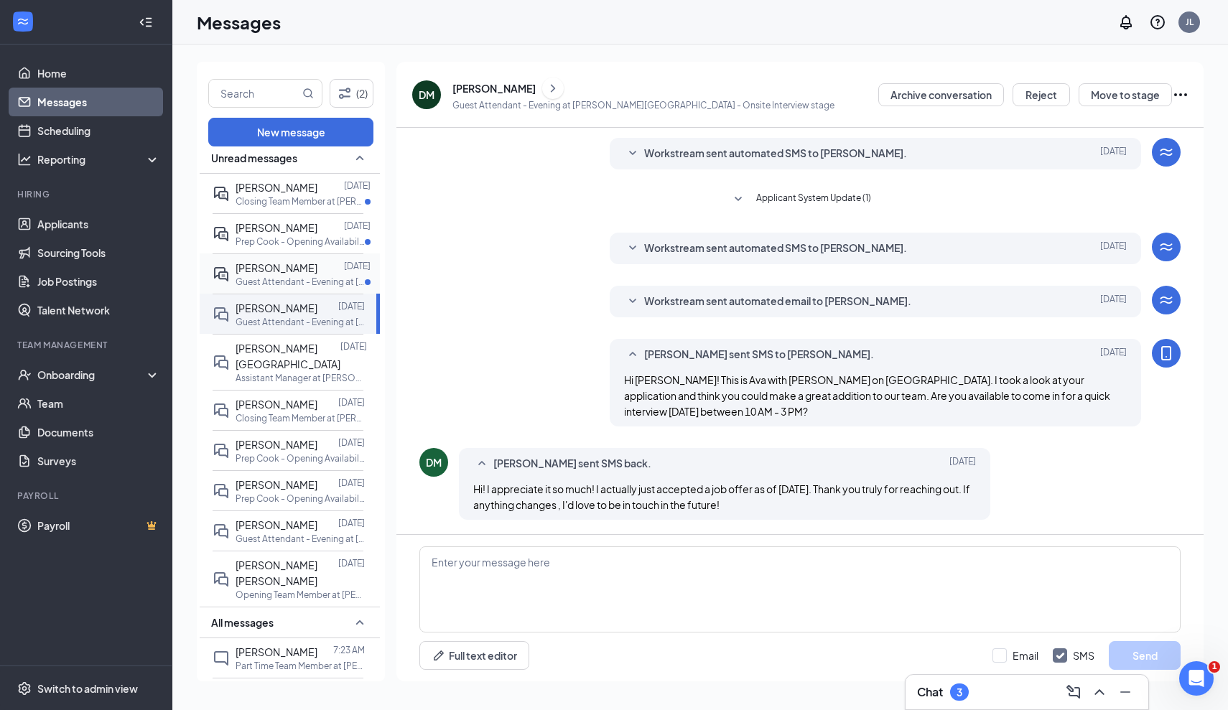
click at [269, 279] on p "Guest Attendant - Evening at [PERSON_NAME][GEOGRAPHIC_DATA]" at bounding box center [300, 282] width 129 height 12
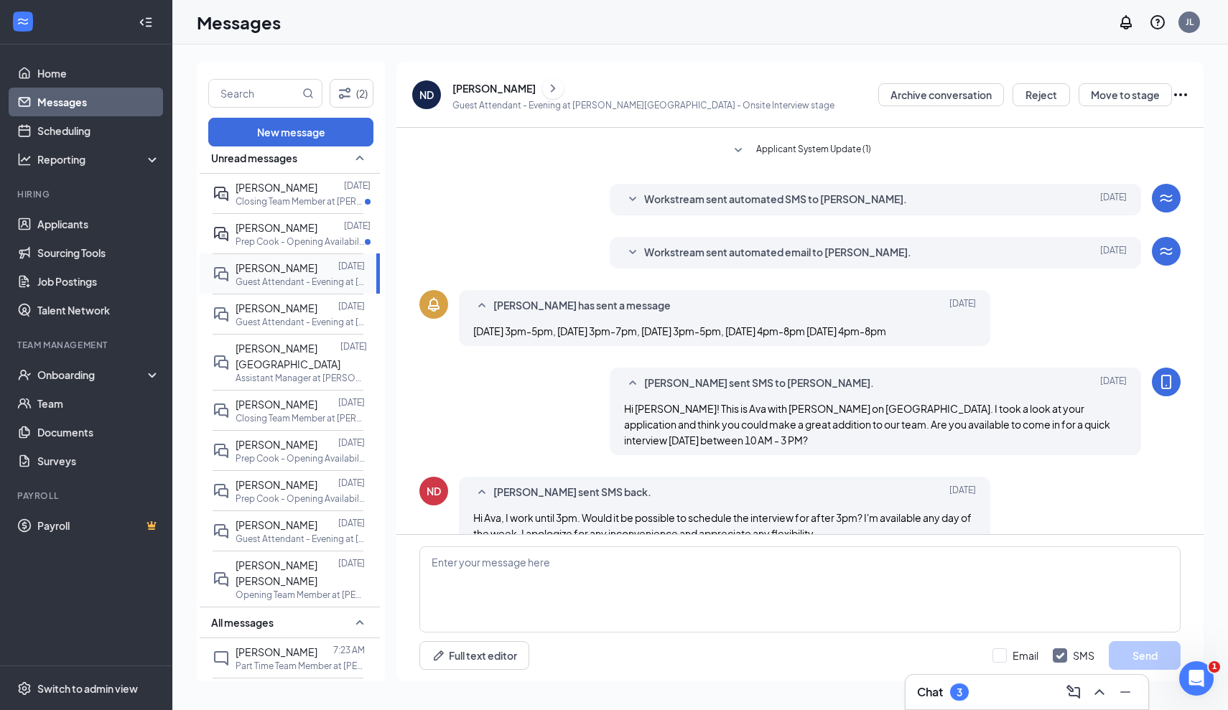
scroll to position [223, 0]
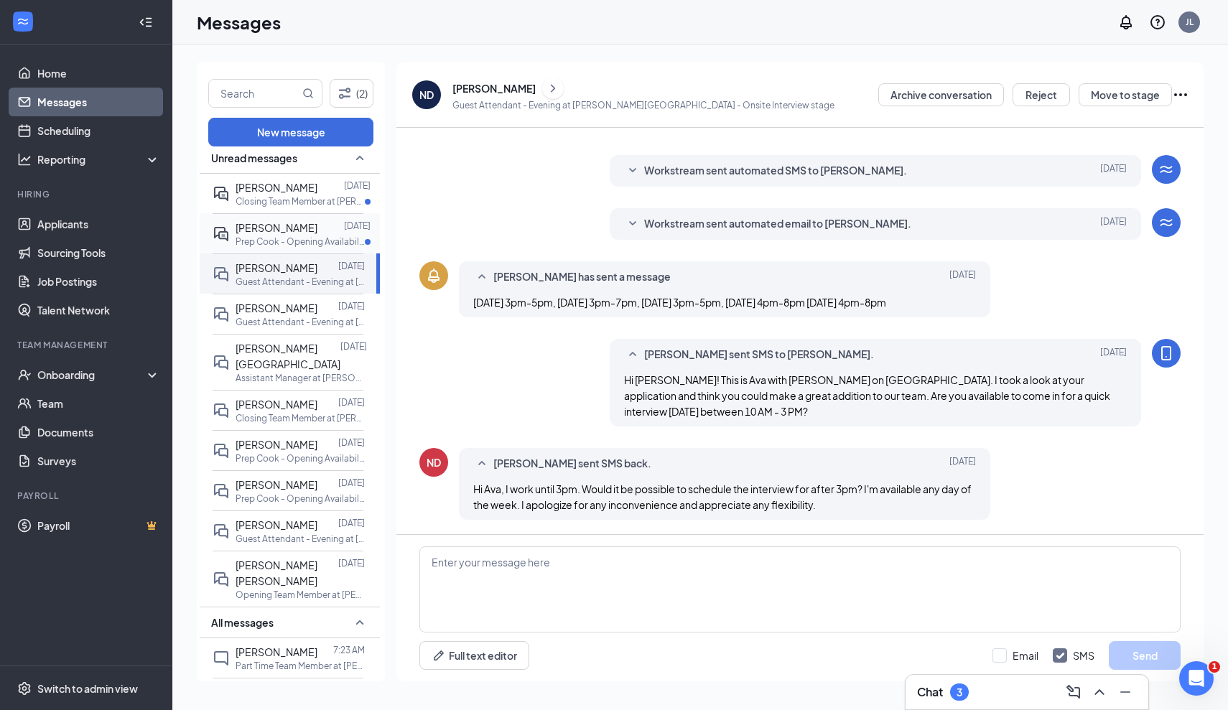
click at [268, 225] on span "[PERSON_NAME]" at bounding box center [277, 227] width 82 height 13
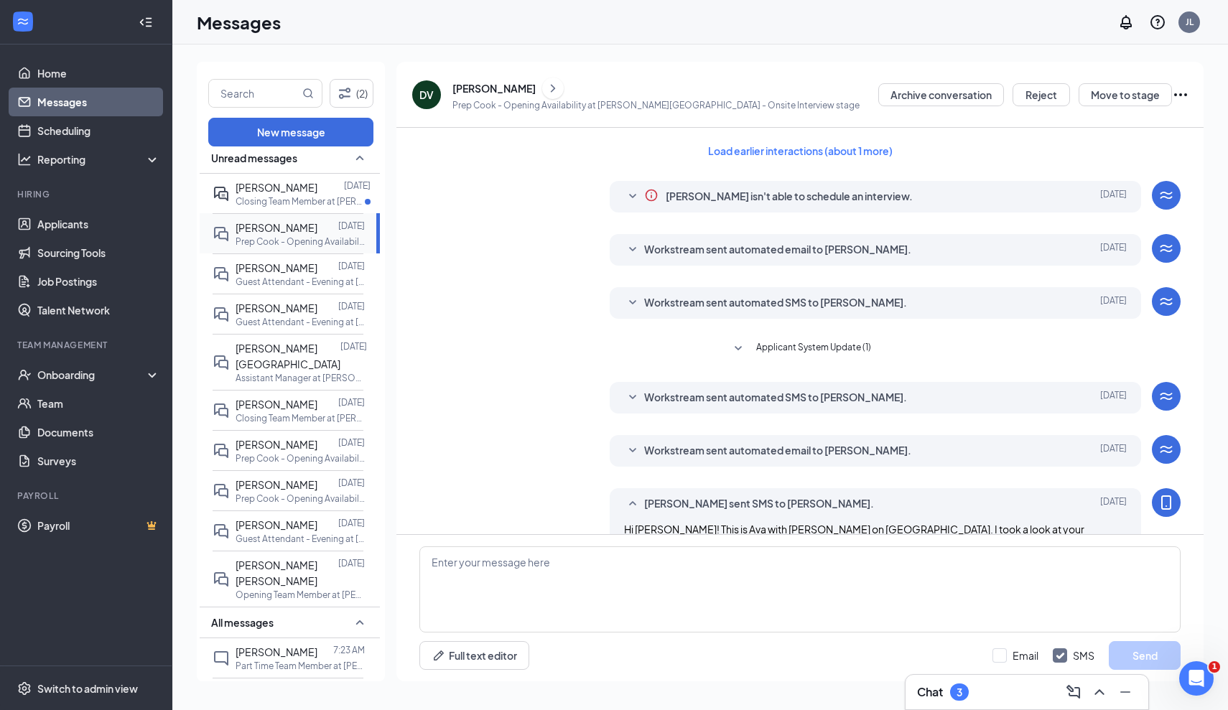
scroll to position [289, 0]
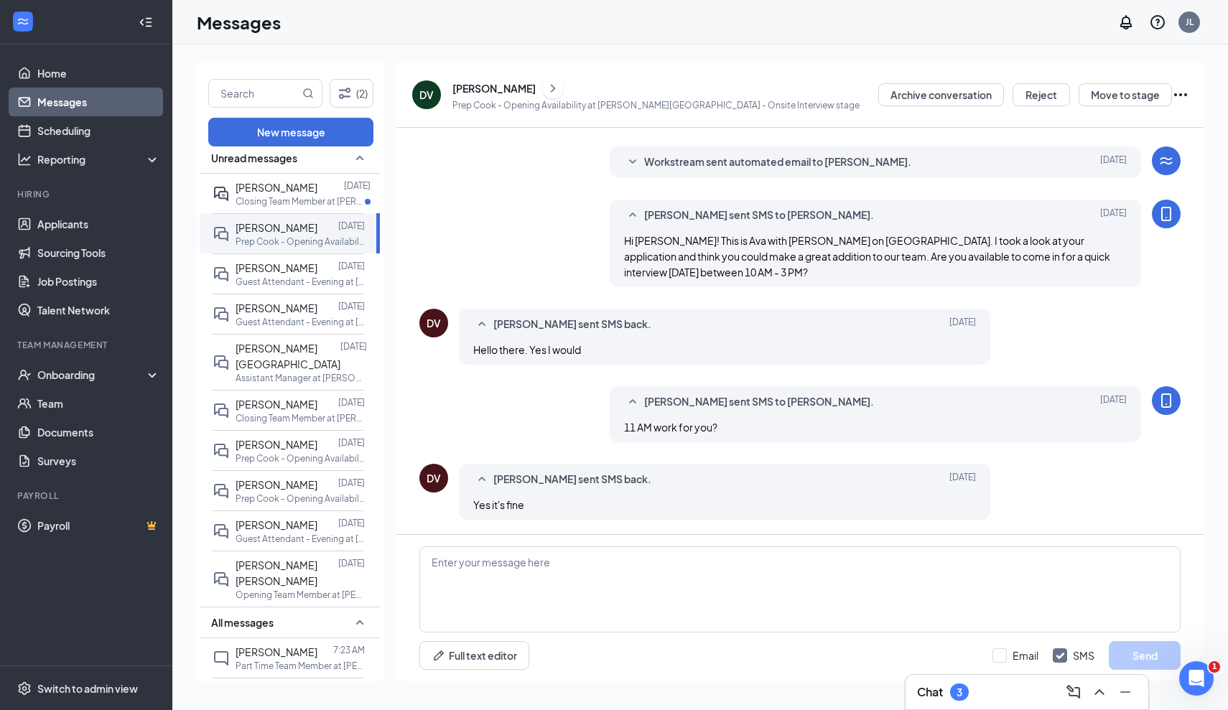
click at [1181, 90] on icon "Ellipses" at bounding box center [1180, 94] width 17 height 17
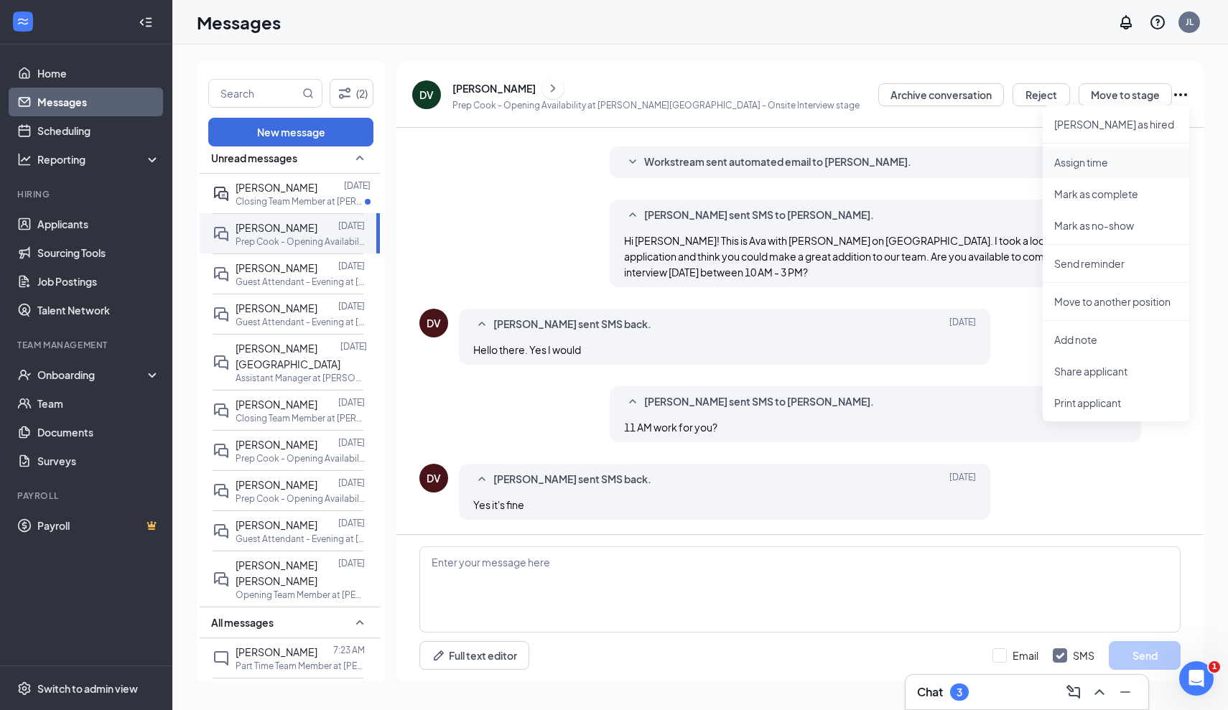
click at [1103, 161] on p "Assign time" at bounding box center [1117, 162] width 124 height 14
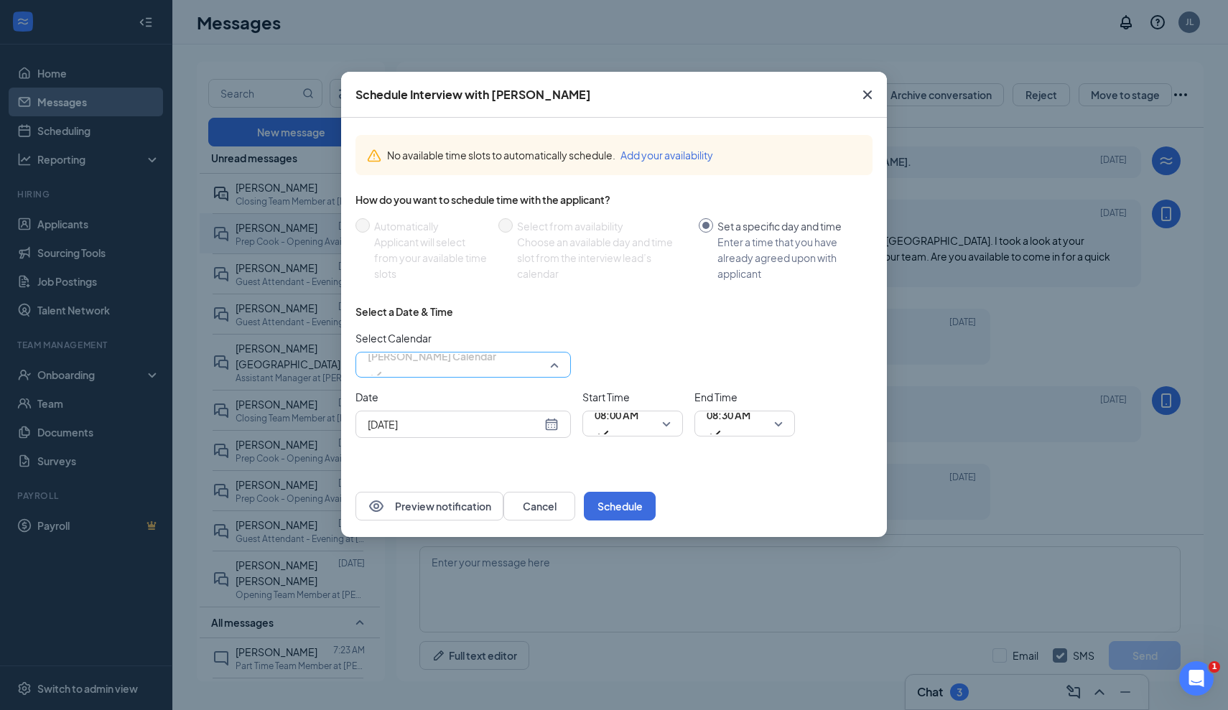
click at [547, 360] on span "[PERSON_NAME] Calendar" at bounding box center [463, 365] width 191 height 22
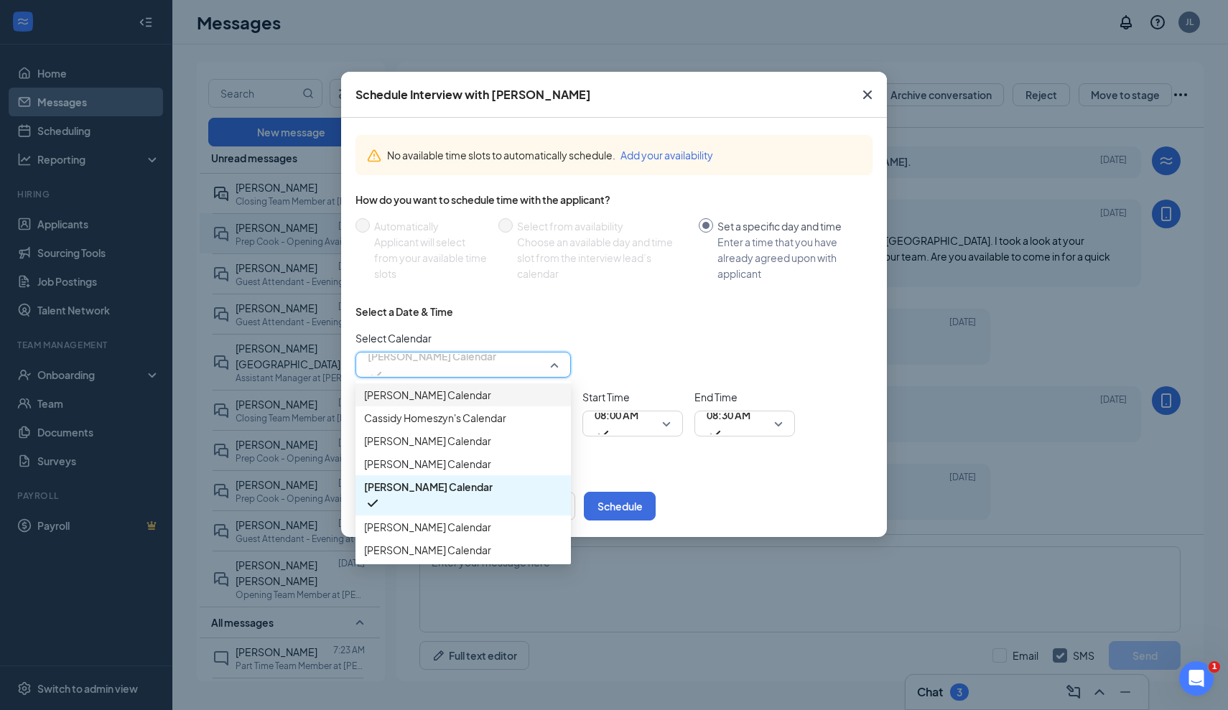
click at [644, 324] on div "Select a Date & Time Select Calendar [PERSON_NAME] Calendar 135020 184239 [PERS…" at bounding box center [614, 377] width 517 height 145
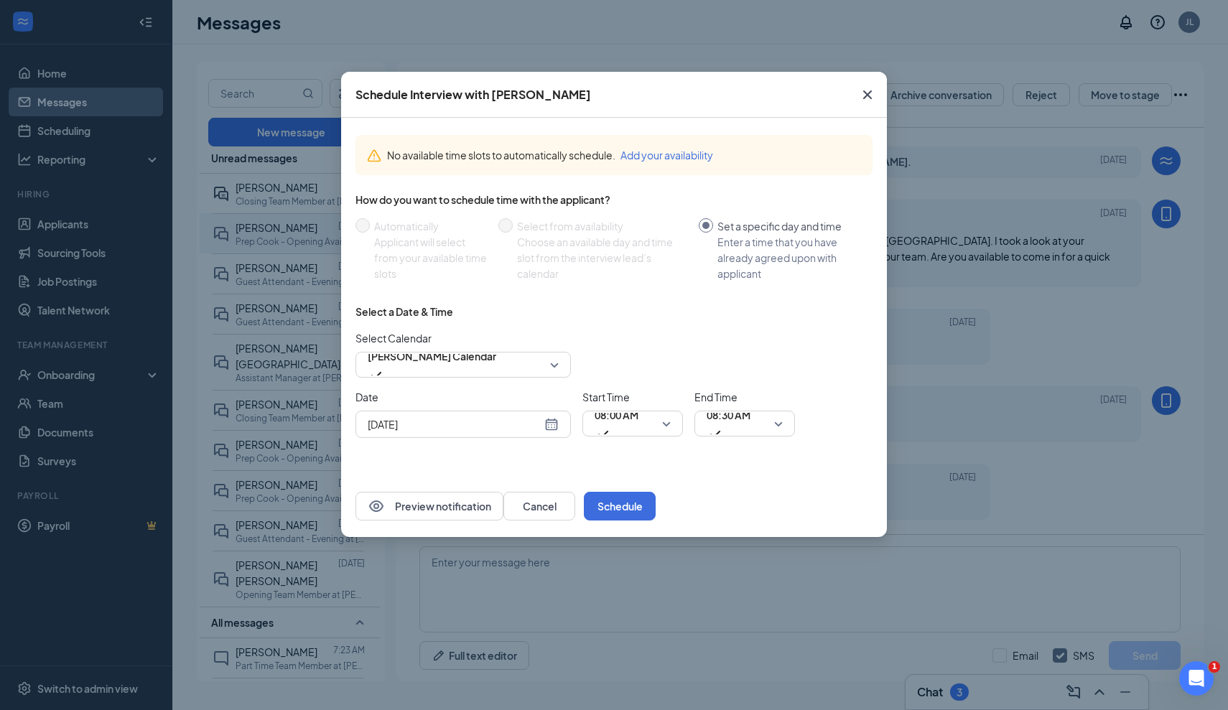
click at [534, 435] on div "[DATE]" at bounding box center [464, 424] width 216 height 27
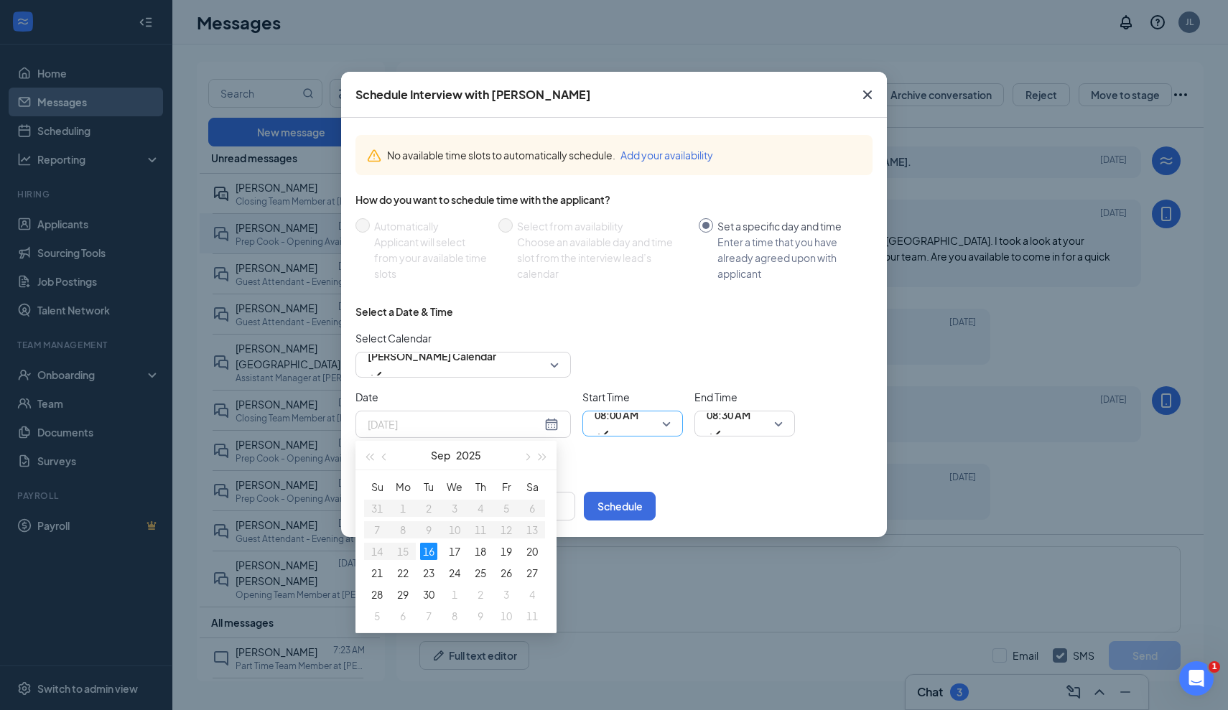
type input "[DATE]"
click at [639, 421] on span "08:00 AM" at bounding box center [617, 423] width 44 height 39
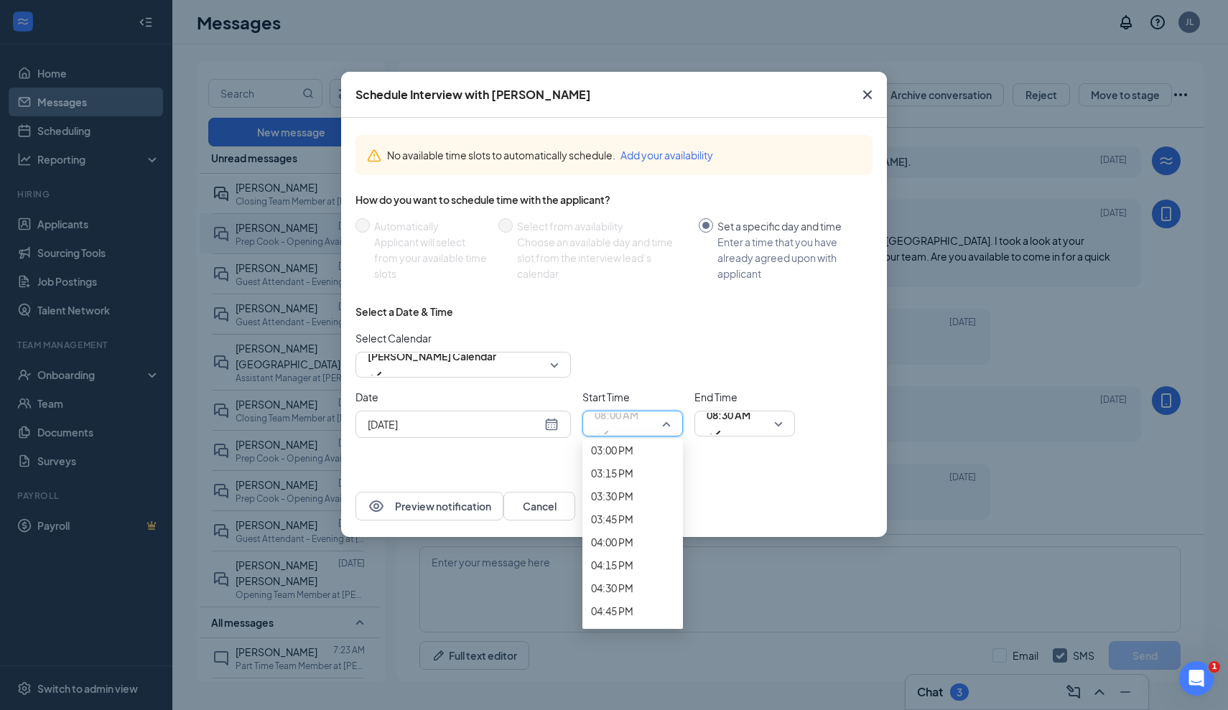
scroll to position [1400, 0]
click at [629, 91] on span "11:00 AM" at bounding box center [612, 83] width 42 height 16
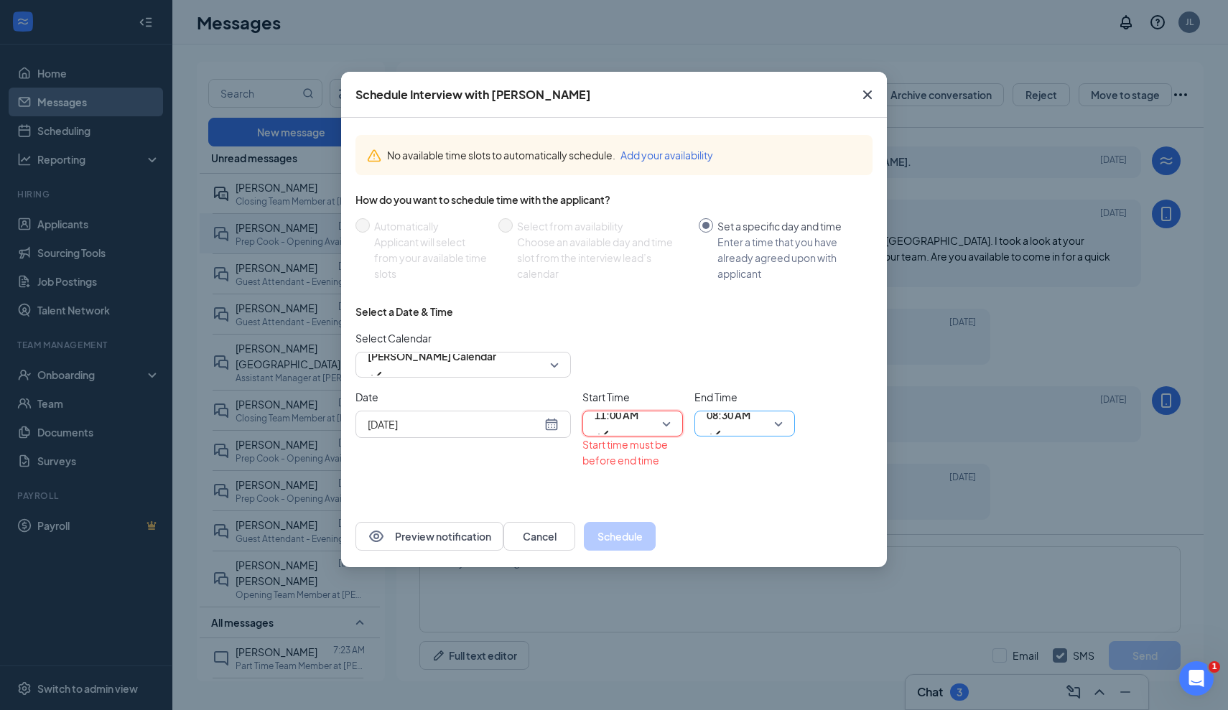
click at [751, 422] on span "08:30 AM" at bounding box center [729, 423] width 44 height 39
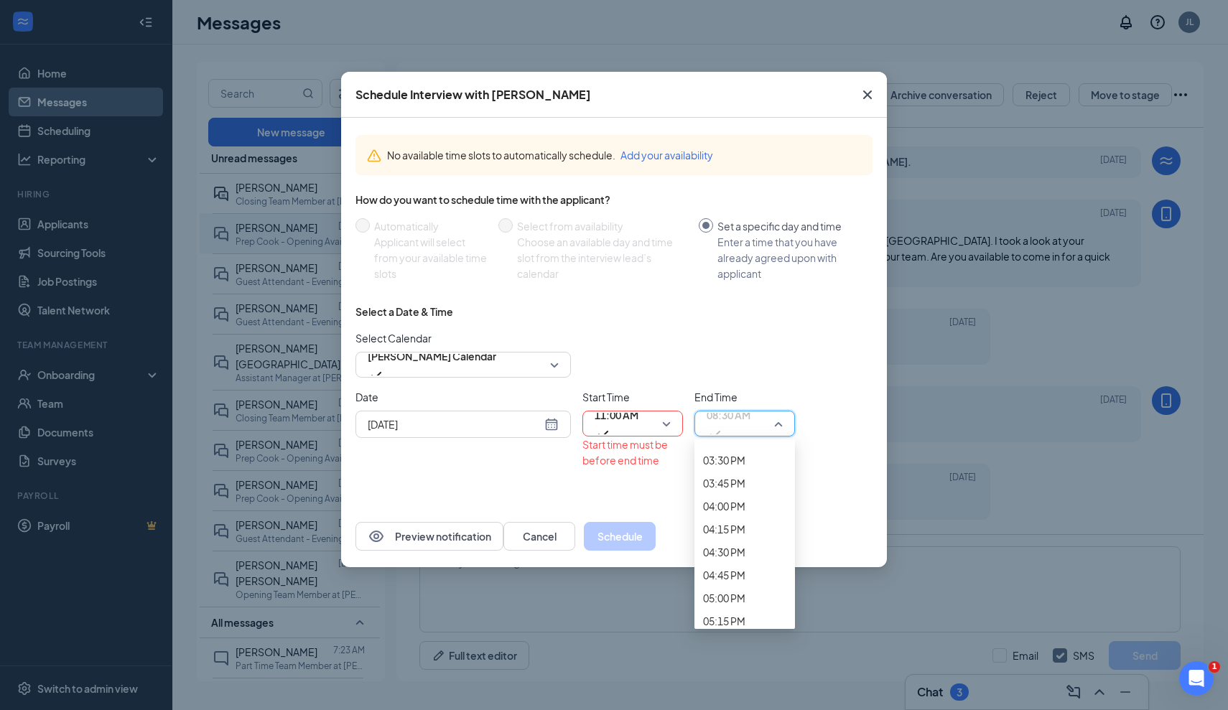
scroll to position [1422, 0]
click at [741, 92] on span "11:15 AM" at bounding box center [724, 84] width 42 height 16
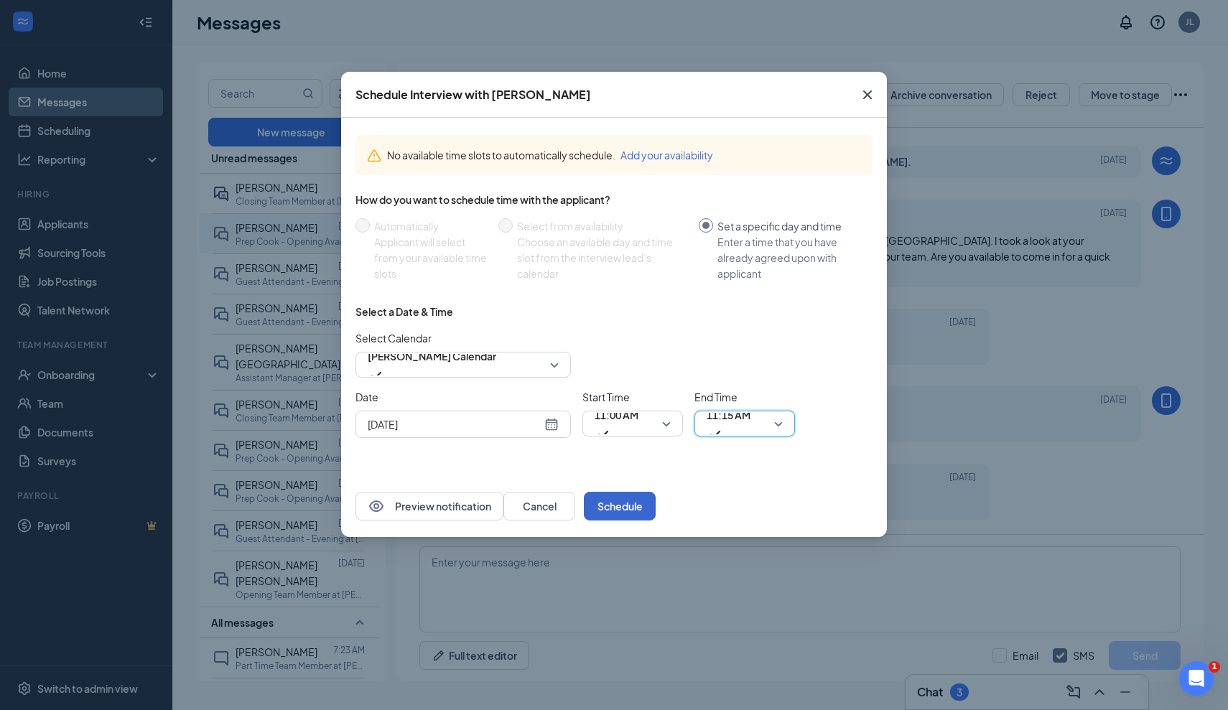
click at [656, 510] on button "Schedule" at bounding box center [620, 506] width 72 height 29
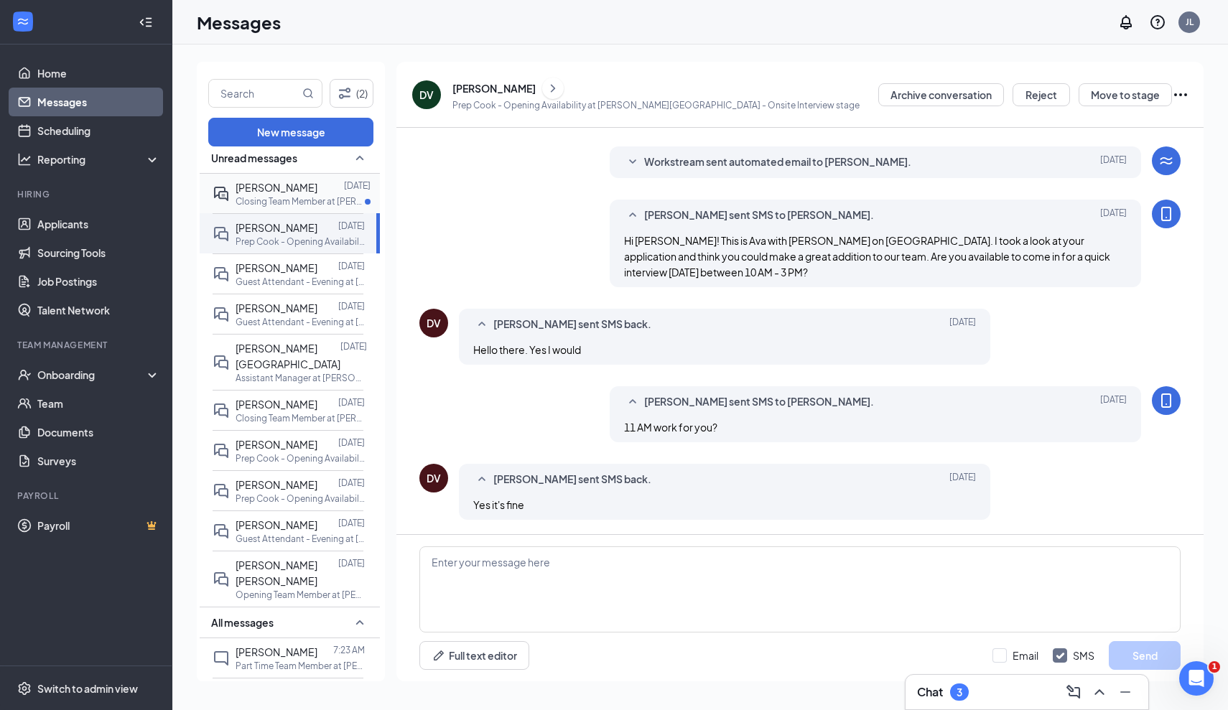
click at [282, 193] on span "[PERSON_NAME]" at bounding box center [277, 187] width 82 height 13
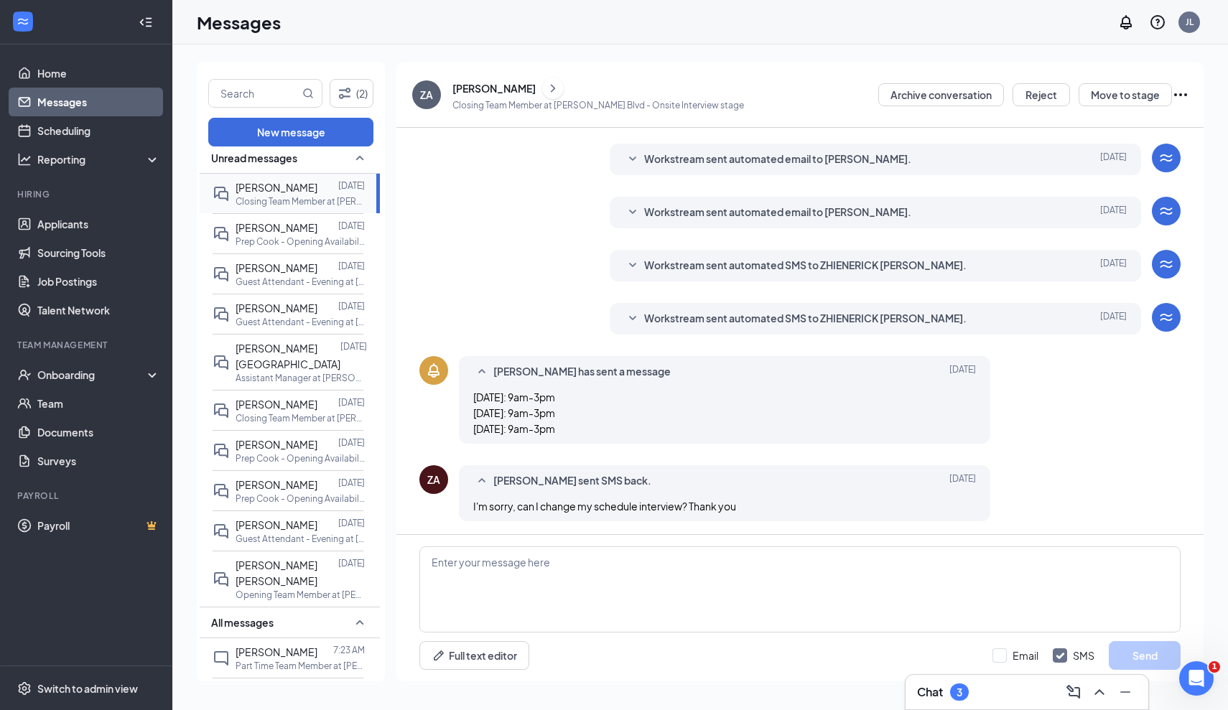
scroll to position [129, 0]
click at [494, 596] on textarea at bounding box center [800, 590] width 761 height 86
click at [287, 559] on span "[PERSON_NAME] [PERSON_NAME]" at bounding box center [277, 573] width 82 height 29
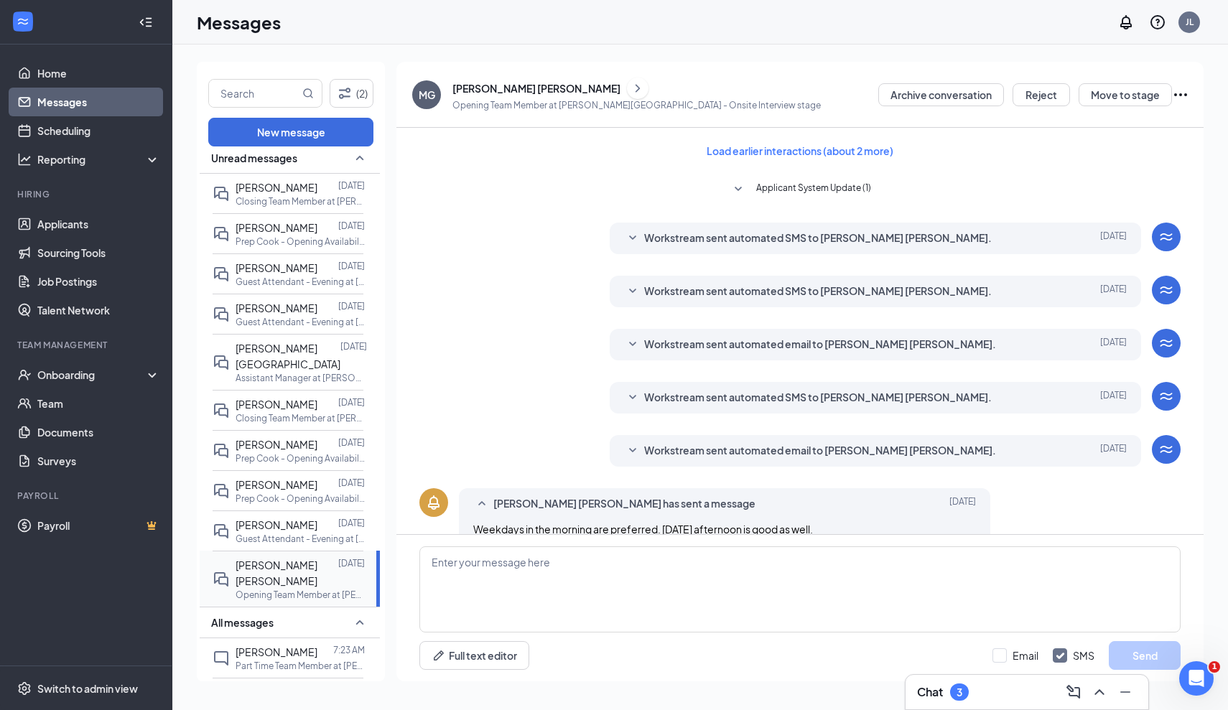
scroll to position [320, 0]
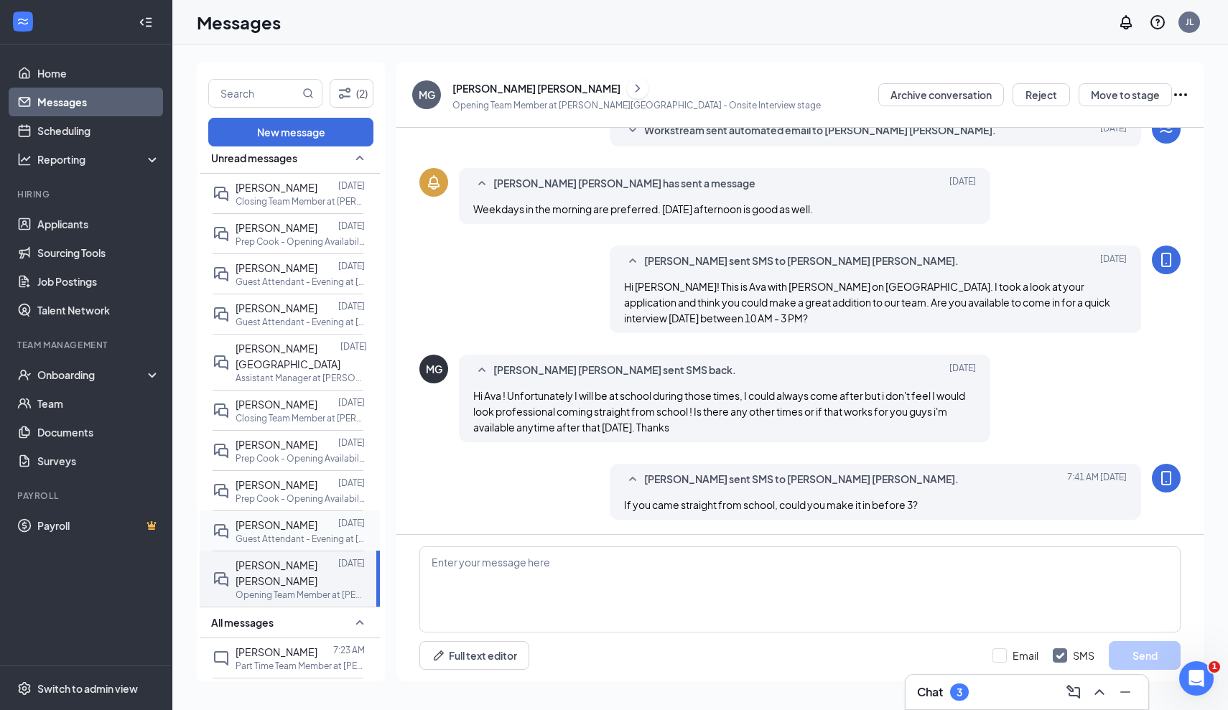
click at [285, 519] on span "[PERSON_NAME]" at bounding box center [277, 525] width 82 height 13
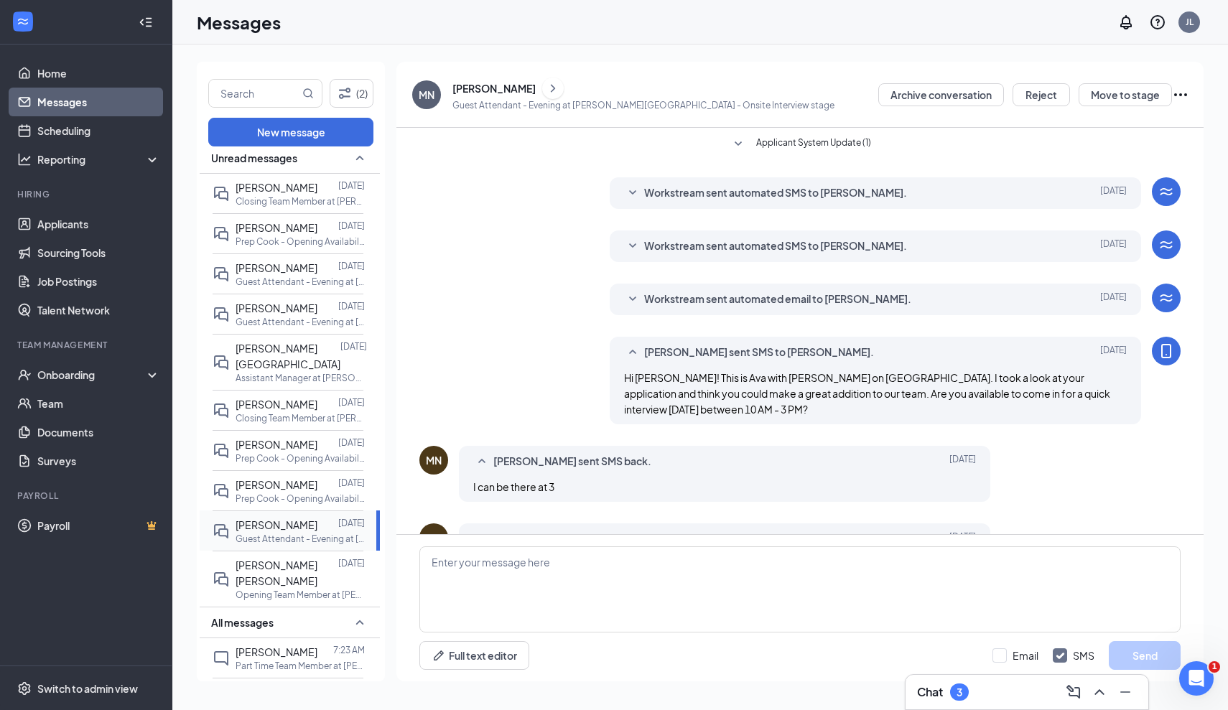
scroll to position [207, 0]
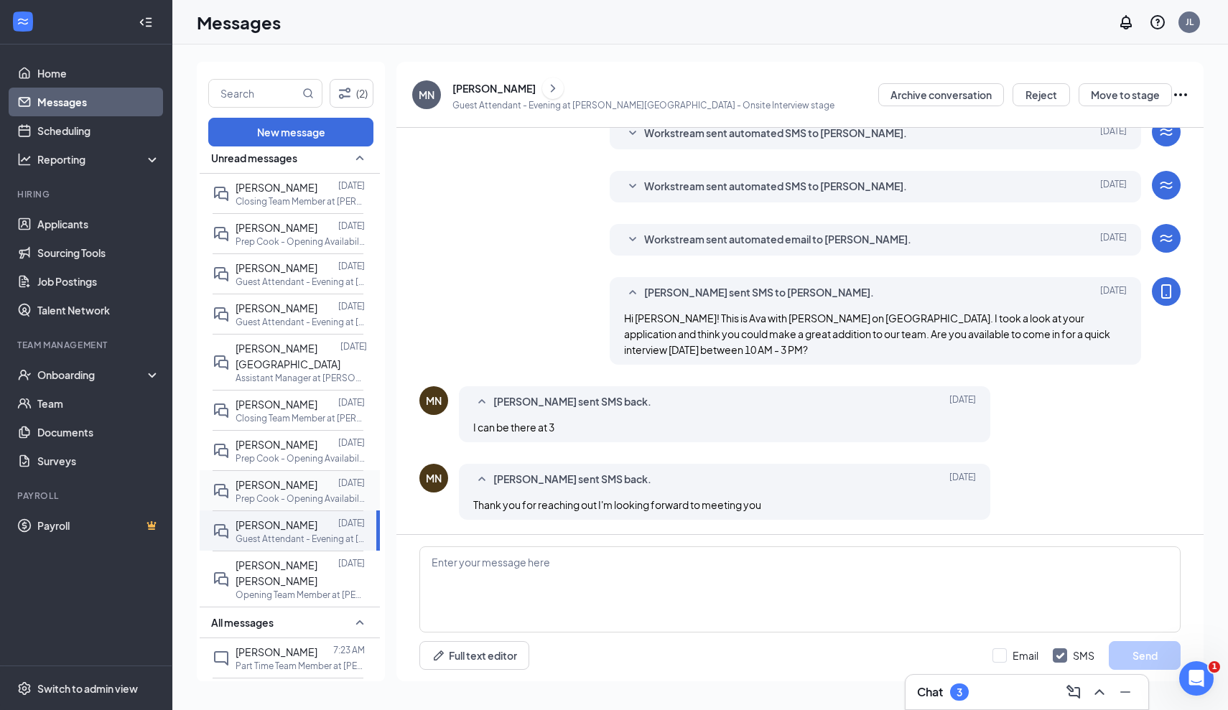
click at [293, 478] on span "[PERSON_NAME]" at bounding box center [277, 484] width 82 height 13
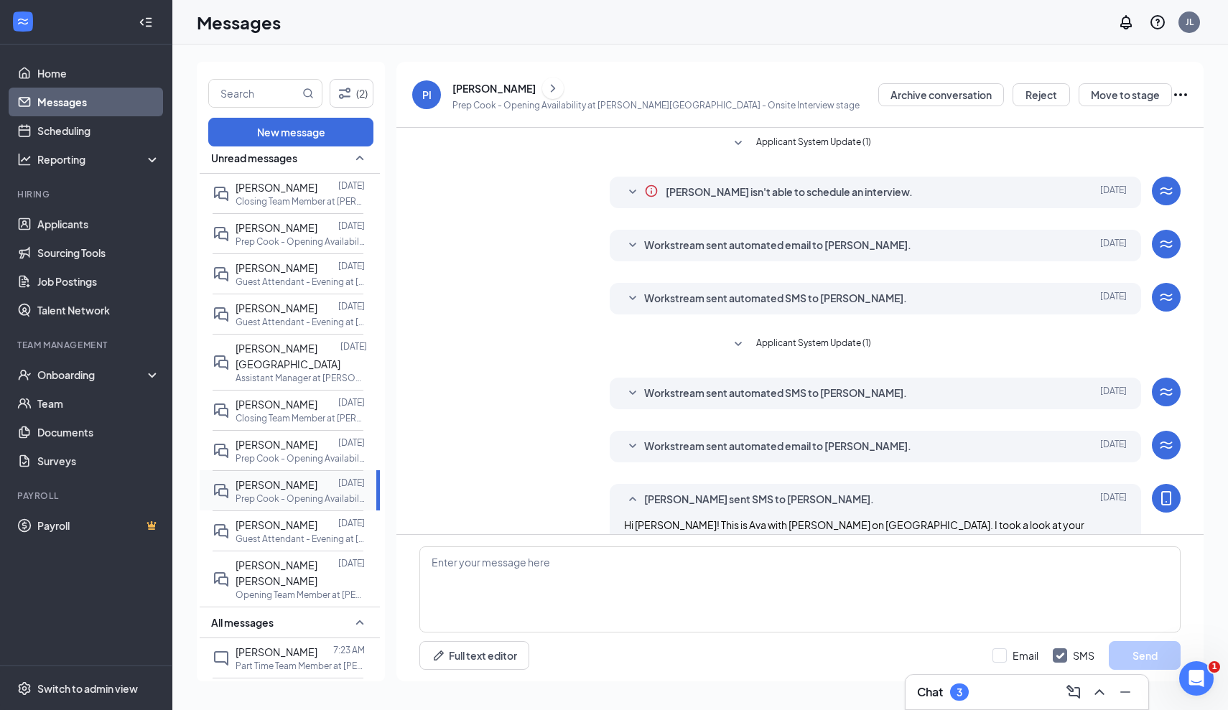
scroll to position [129, 0]
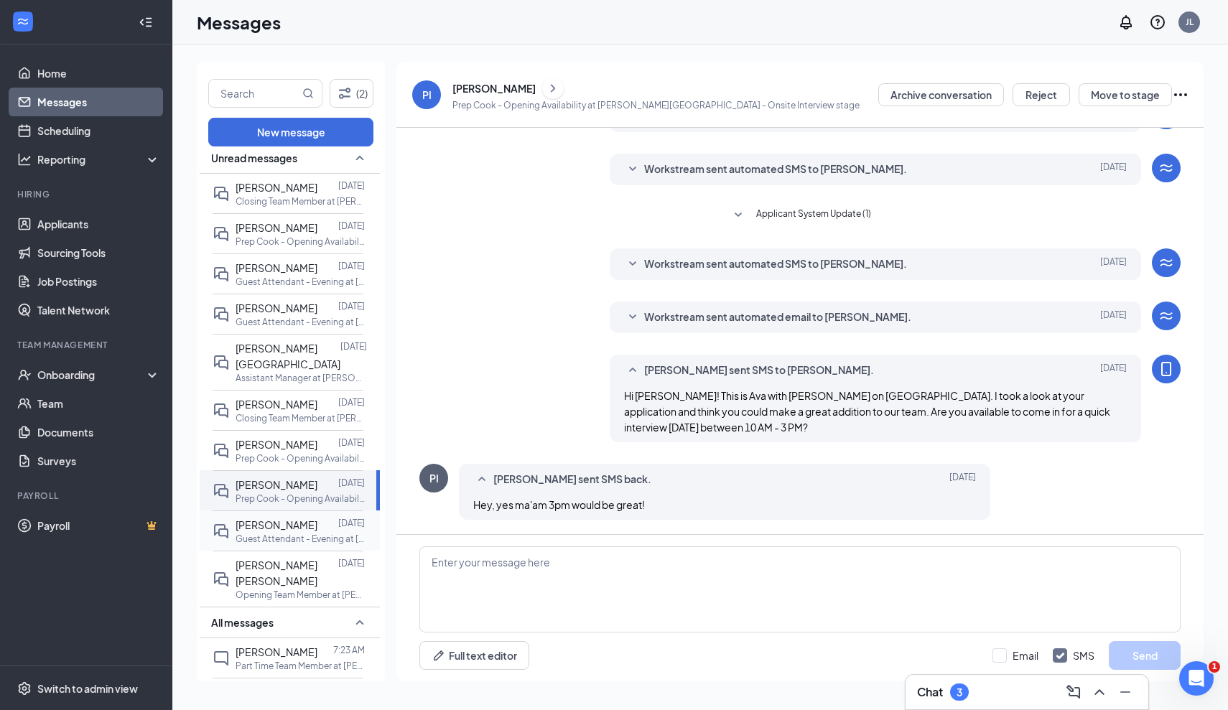
click at [283, 519] on span "[PERSON_NAME]" at bounding box center [277, 525] width 82 height 13
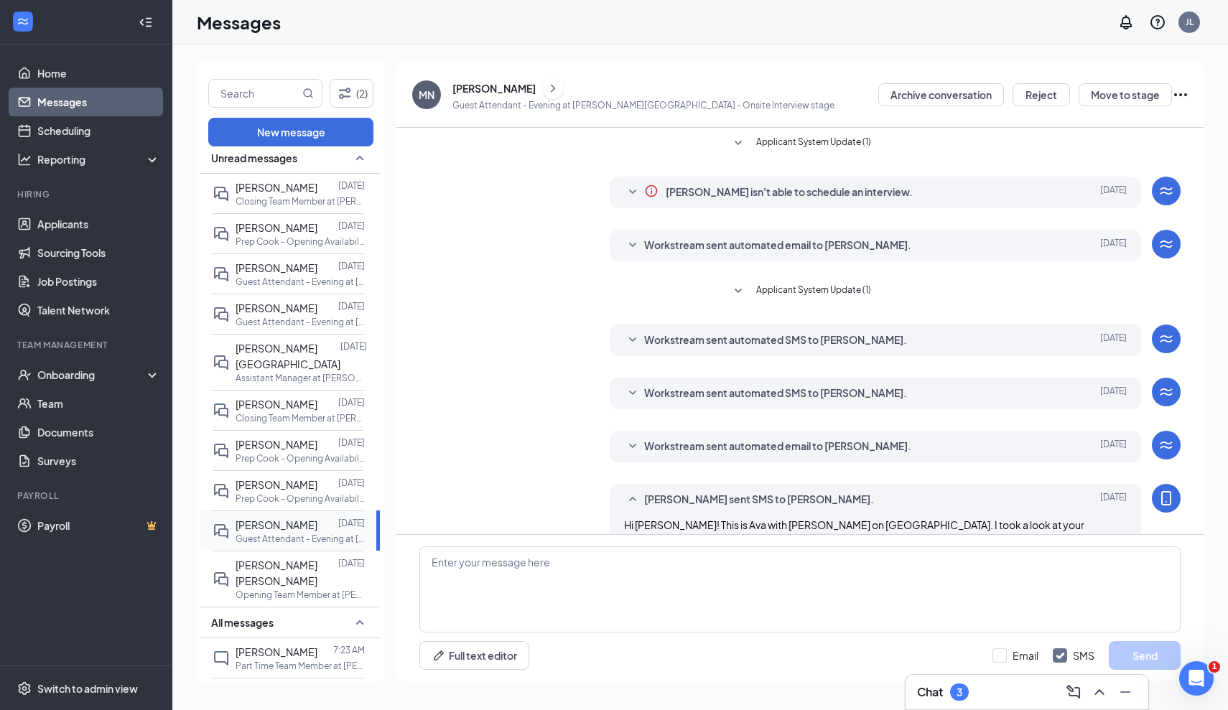
scroll to position [207, 0]
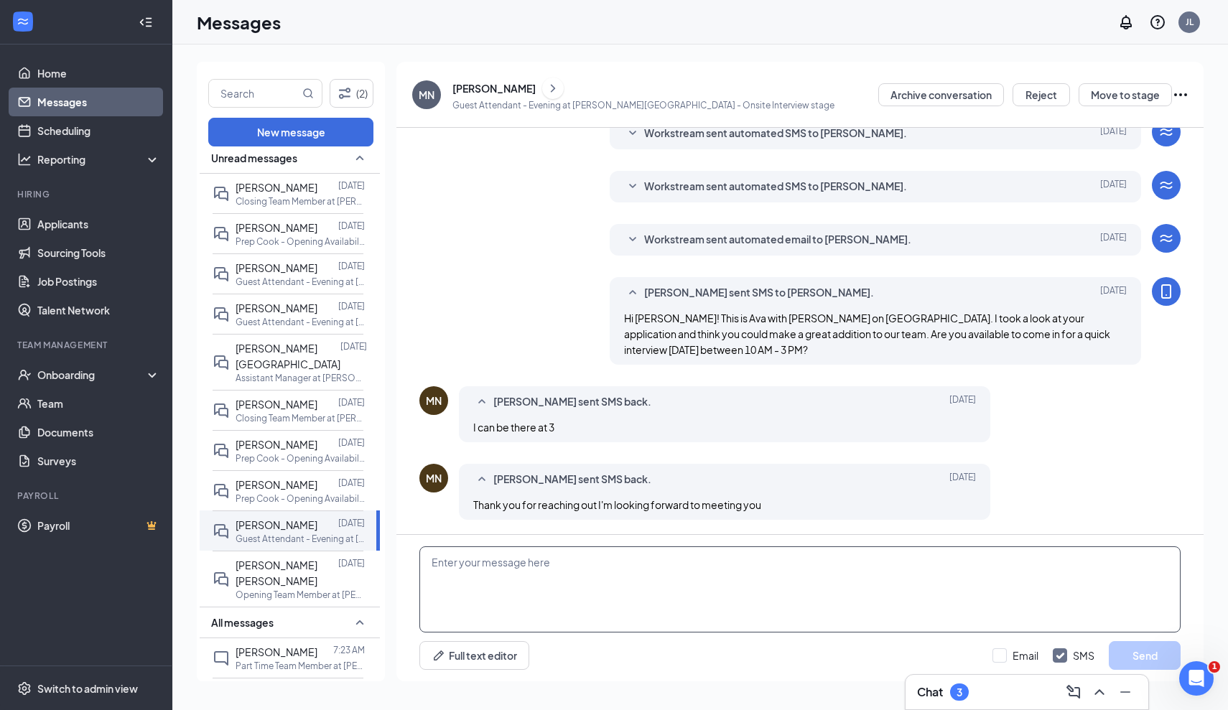
click at [461, 572] on textarea at bounding box center [800, 590] width 761 height 86
click at [318, 408] on div "[PERSON_NAME] [DATE] Closing Team Member at [PERSON_NAME][GEOGRAPHIC_DATA]" at bounding box center [288, 410] width 151 height 40
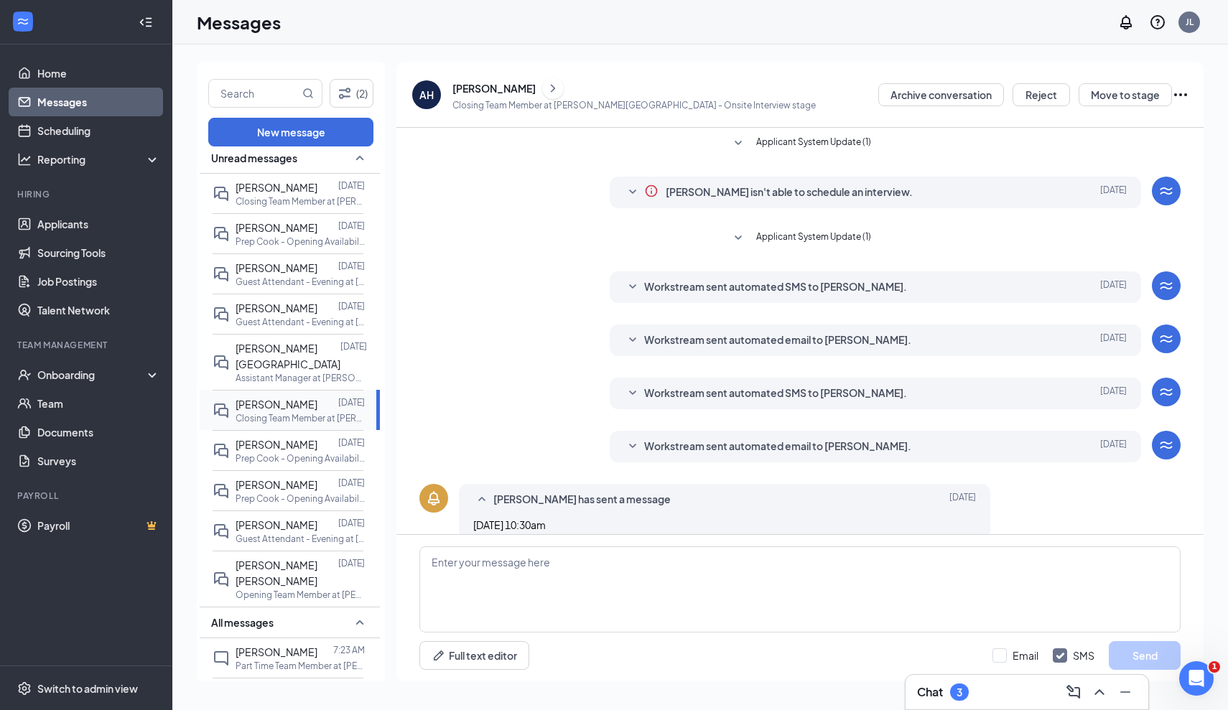
scroll to position [207, 0]
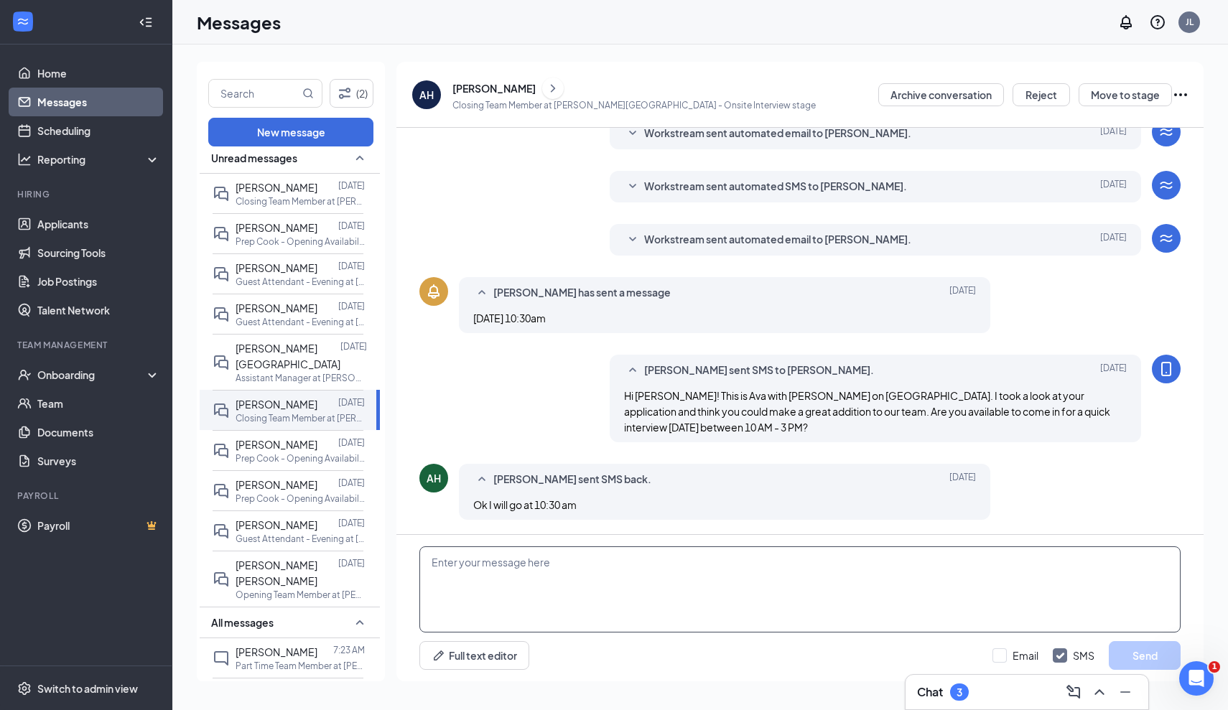
click at [451, 583] on textarea at bounding box center [800, 590] width 761 height 86
type textarea "Can you come in at 11:15 instead?"
click at [1116, 654] on button "Send" at bounding box center [1145, 656] width 72 height 29
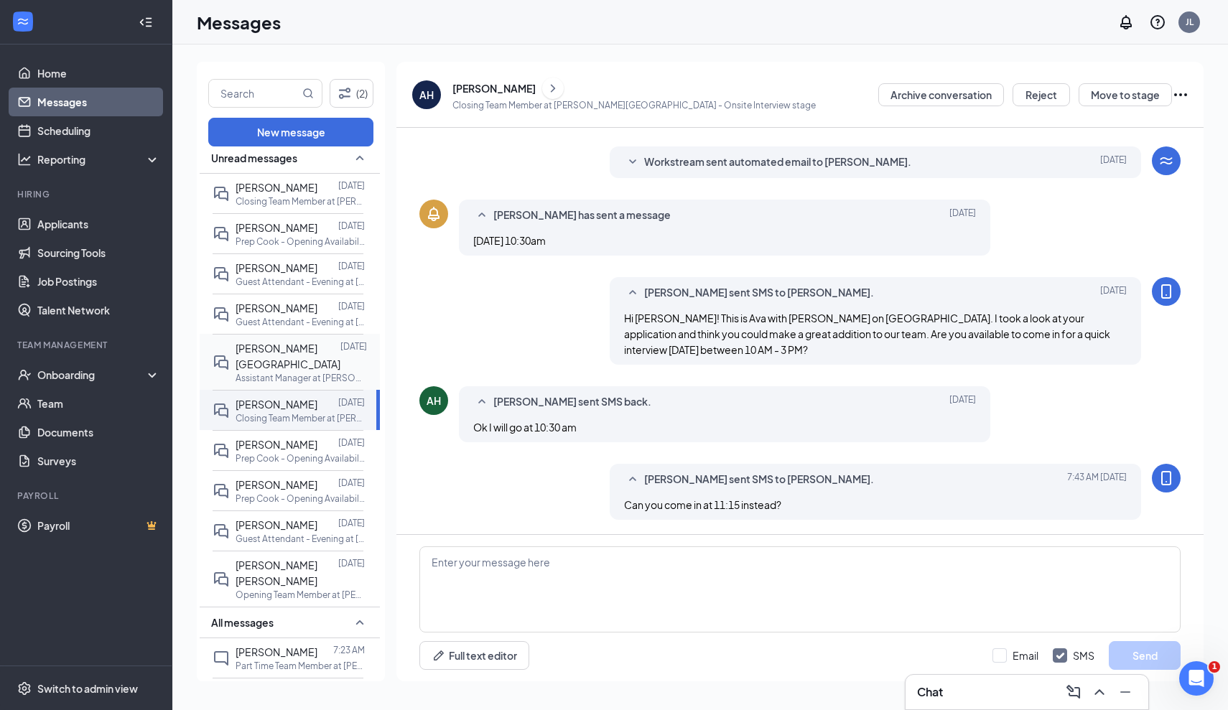
click at [276, 372] on p "Assistant Manager at [PERSON_NAME][GEOGRAPHIC_DATA]" at bounding box center [300, 378] width 129 height 12
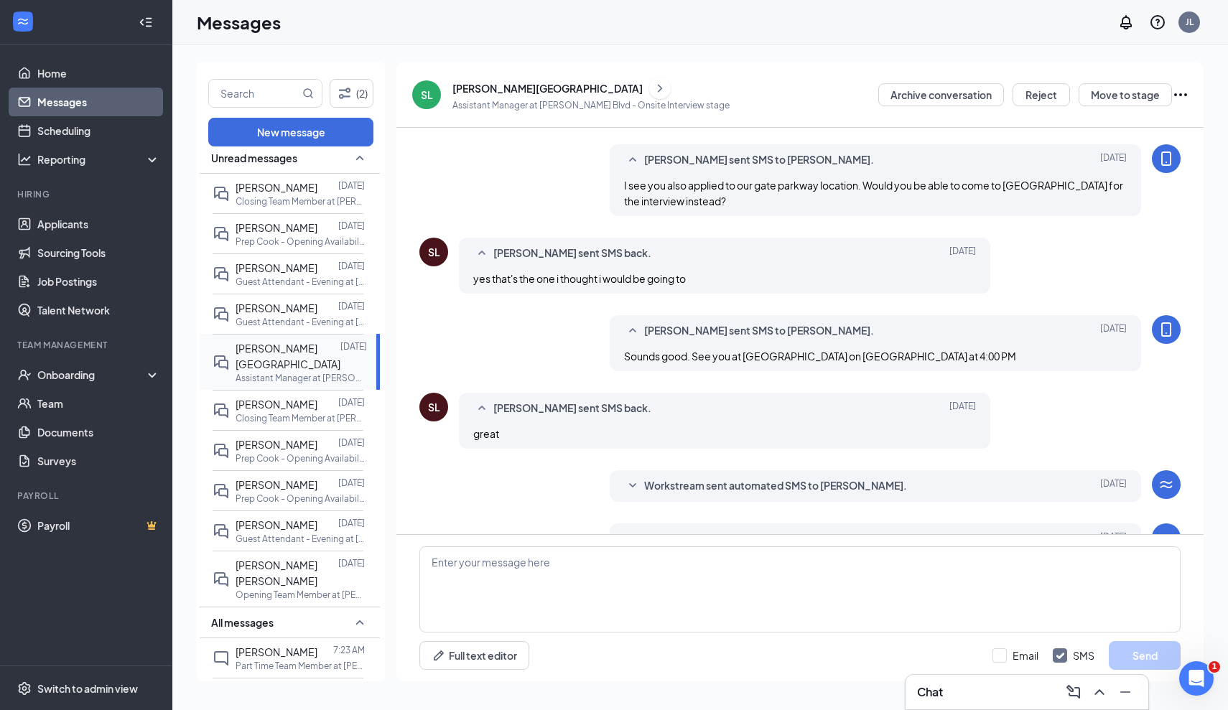
scroll to position [220, 0]
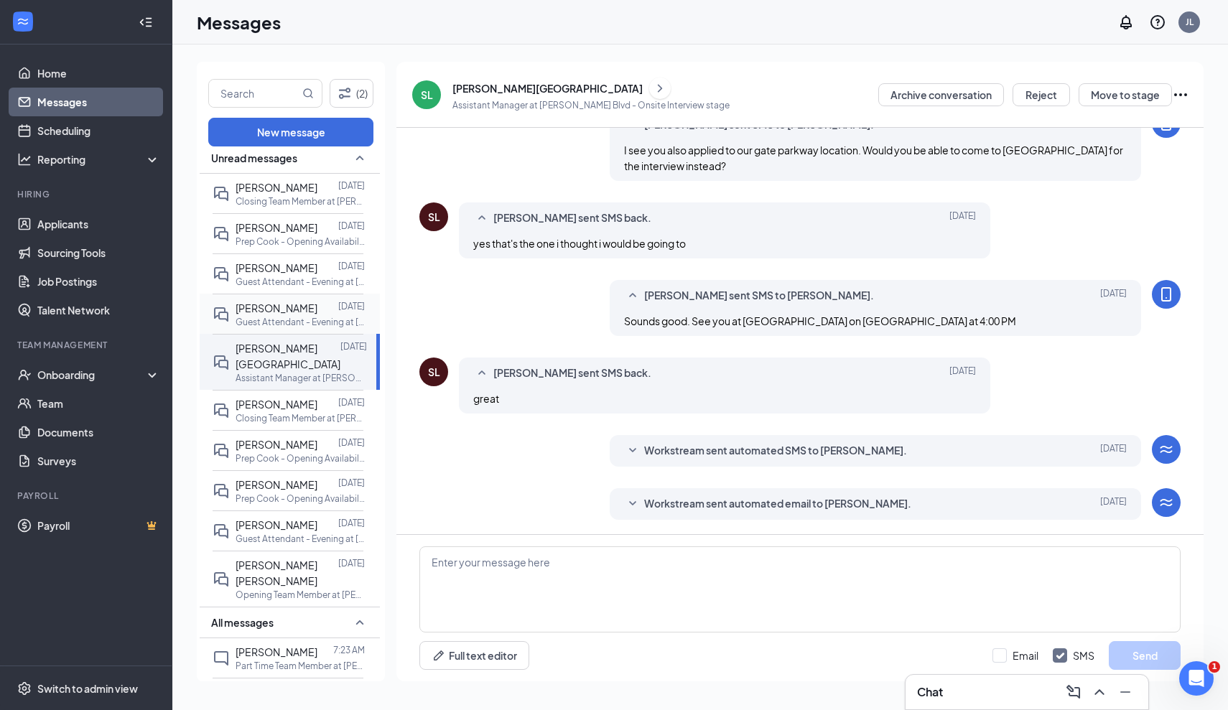
click at [342, 319] on p "Guest Attendant - Evening at [PERSON_NAME][GEOGRAPHIC_DATA]" at bounding box center [300, 322] width 129 height 12
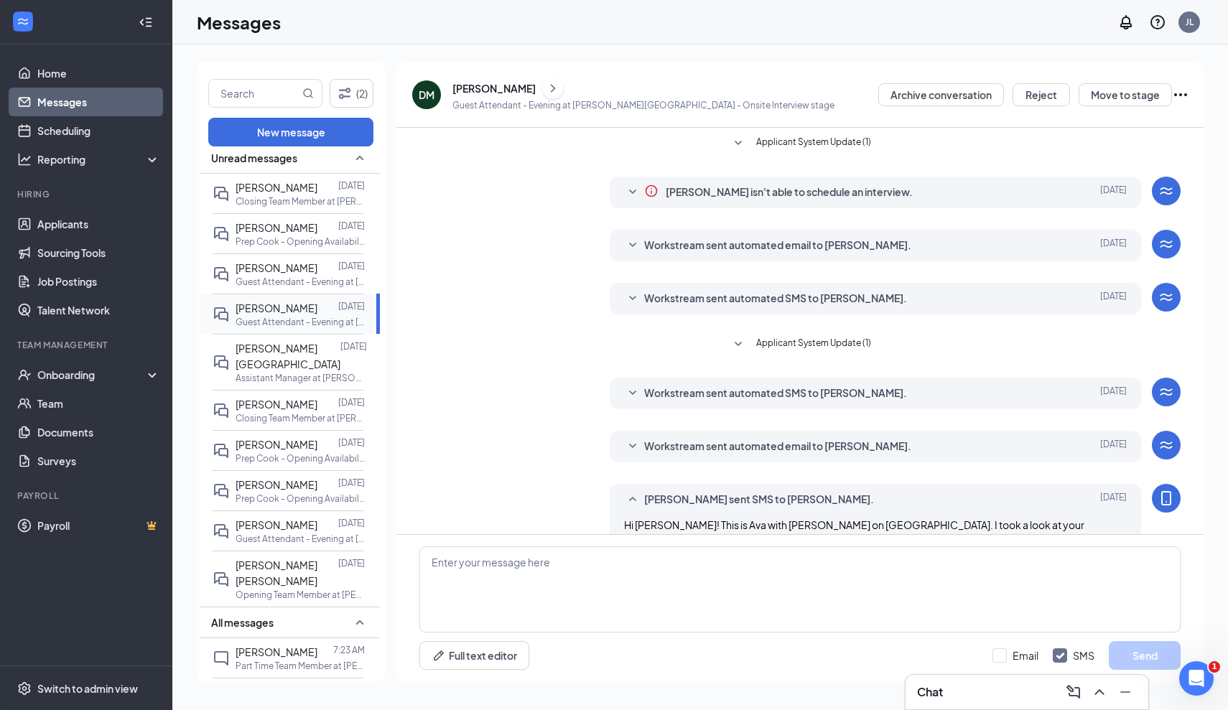
scroll to position [145, 0]
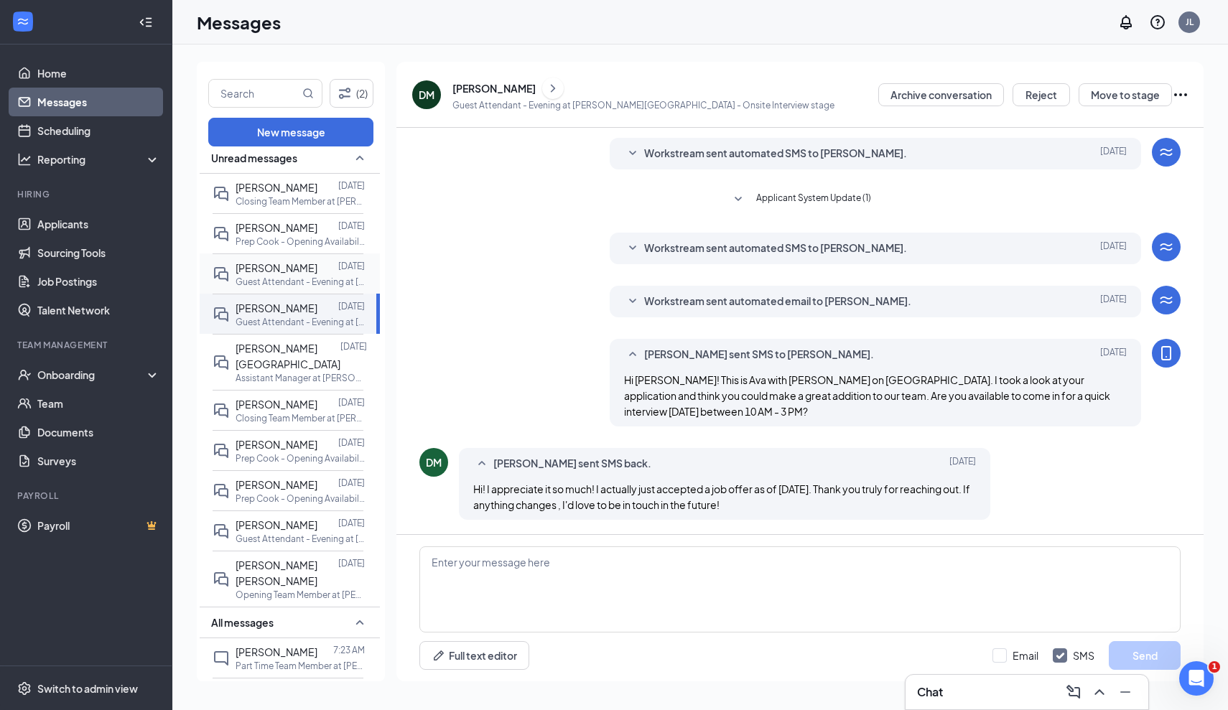
click at [318, 267] on div at bounding box center [328, 268] width 21 height 16
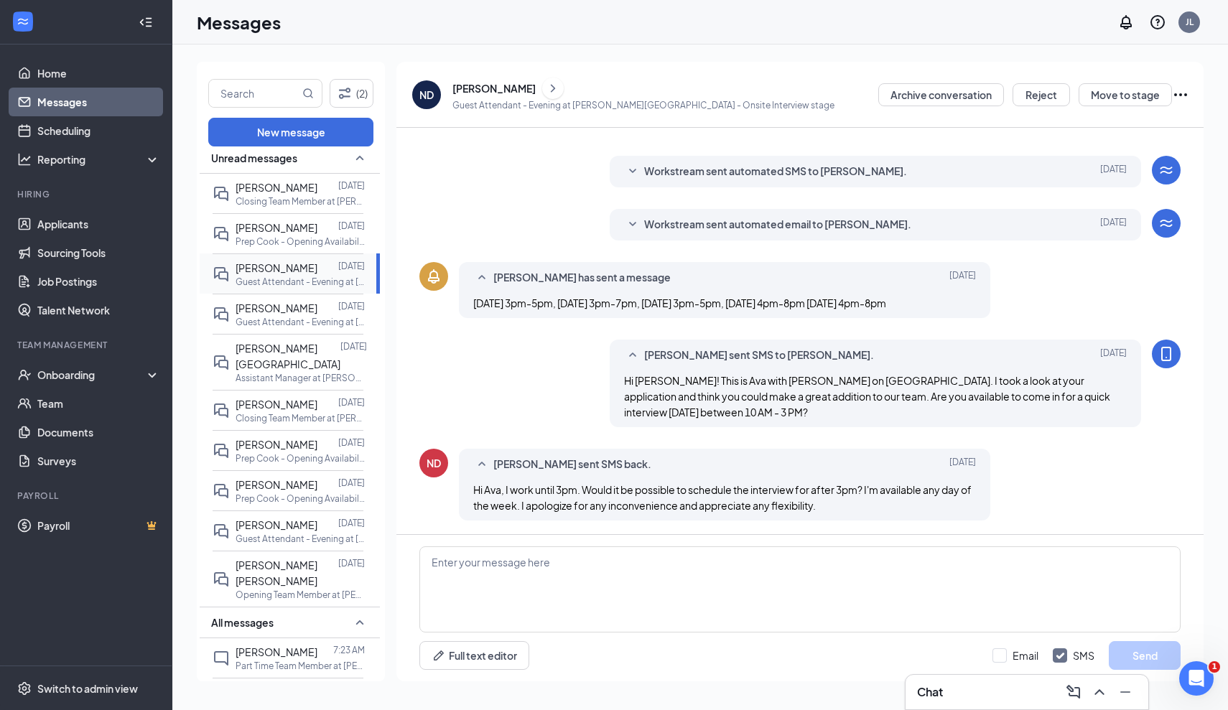
scroll to position [223, 0]
click at [306, 314] on div "[PERSON_NAME]" at bounding box center [277, 308] width 82 height 16
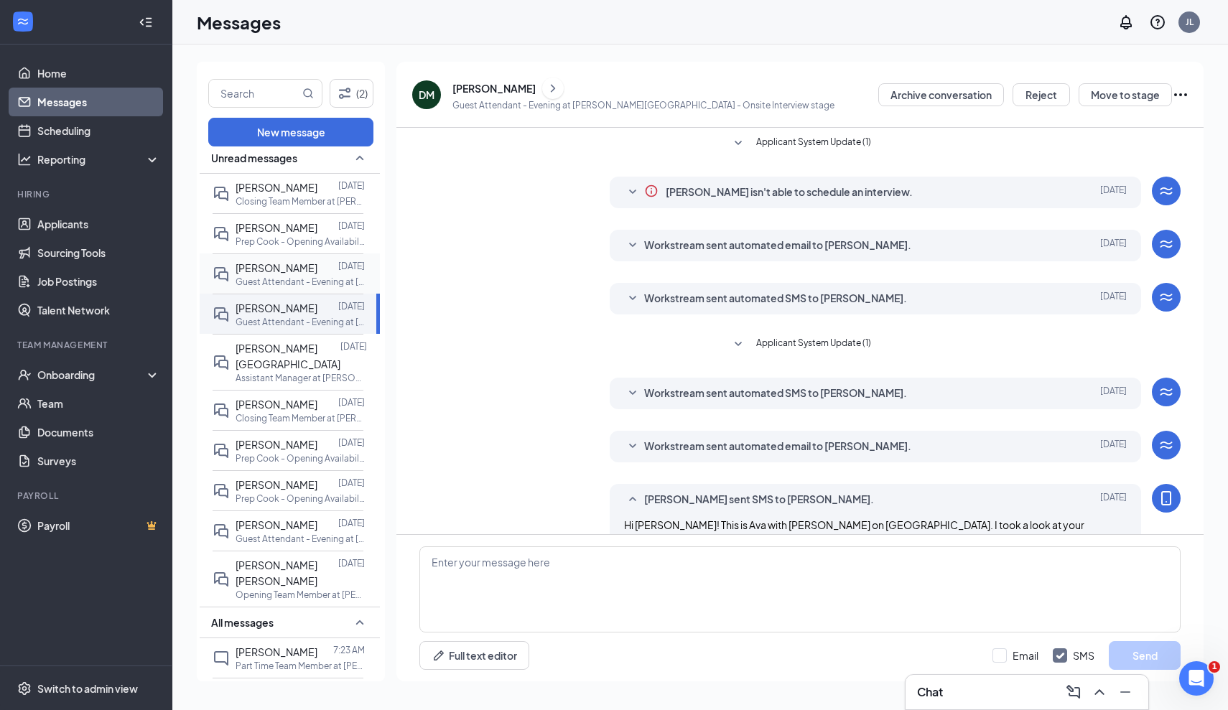
scroll to position [145, 0]
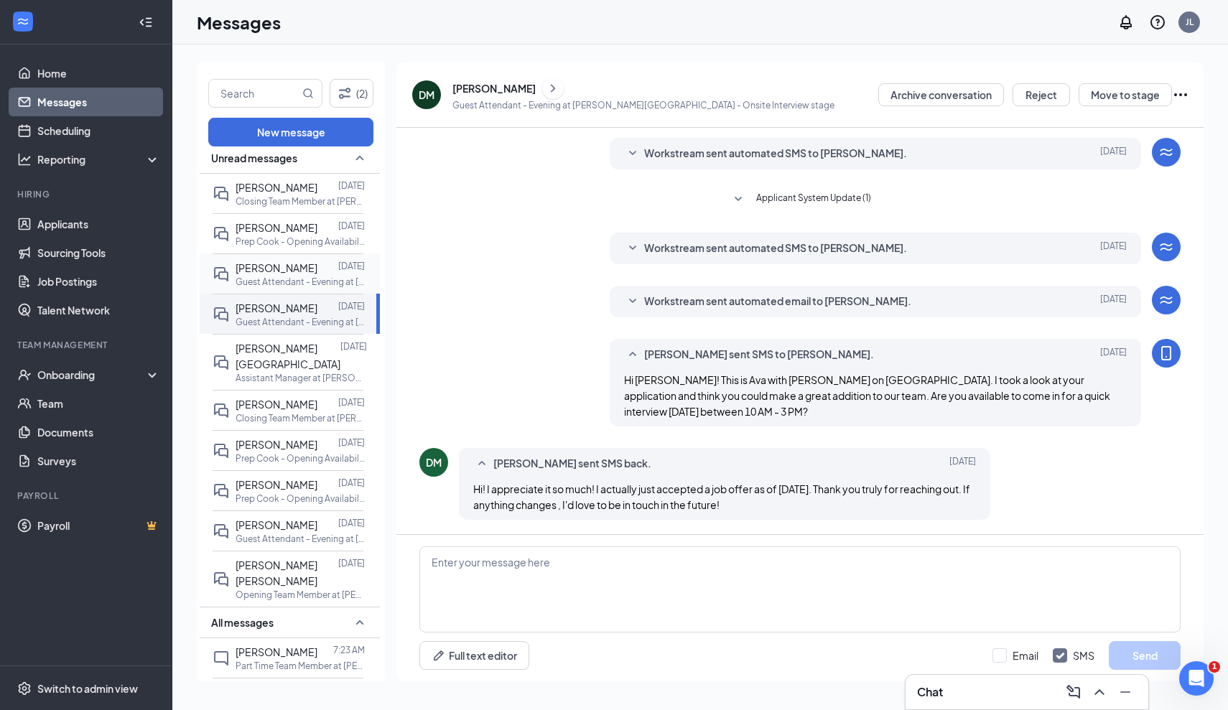
click at [318, 273] on div at bounding box center [328, 268] width 21 height 16
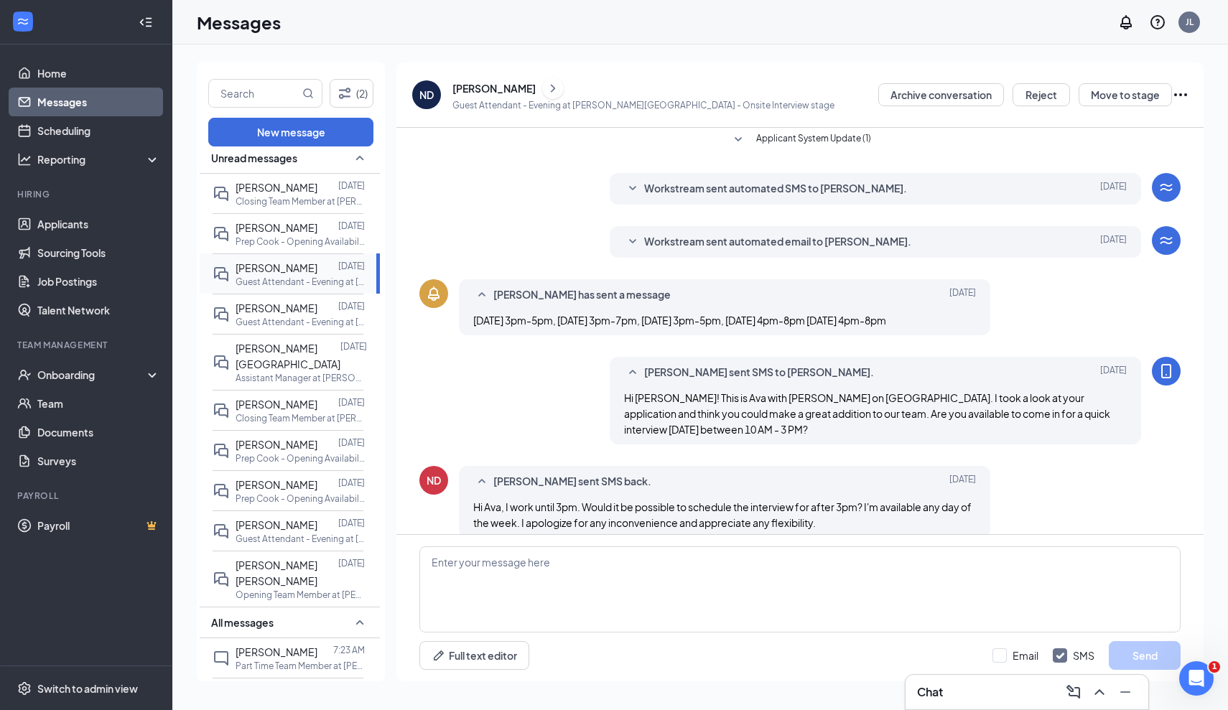
scroll to position [223, 0]
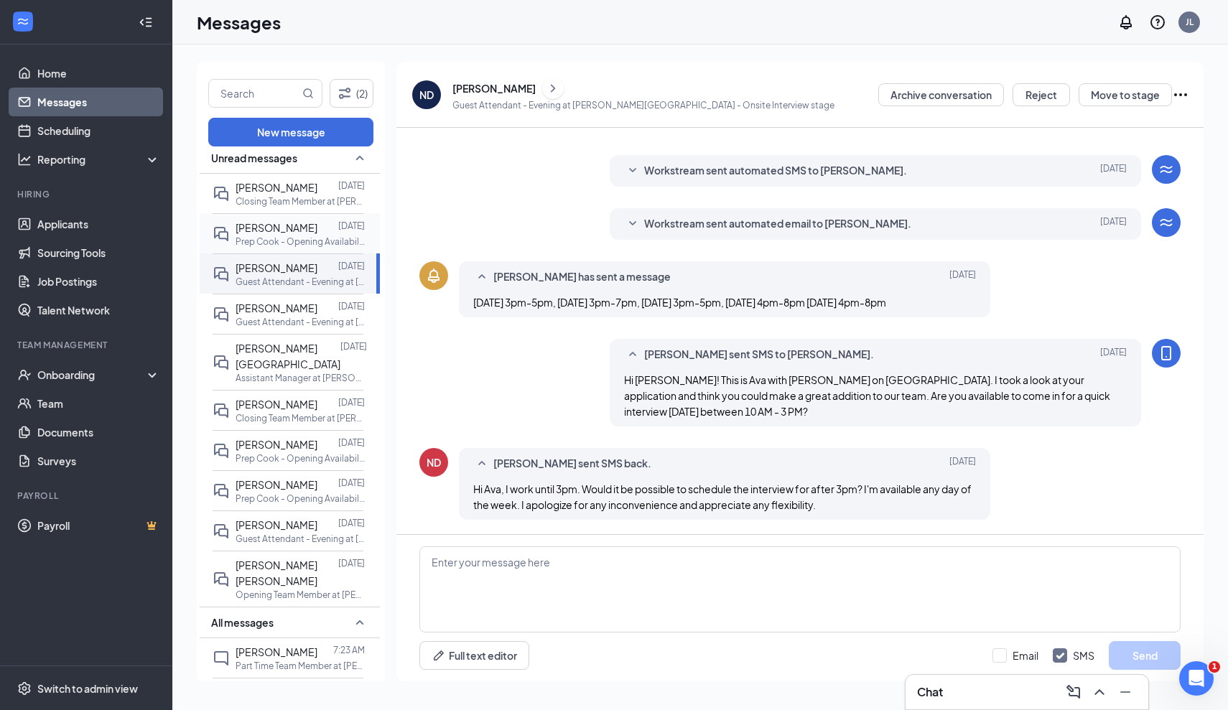
click at [301, 233] on div "[PERSON_NAME]" at bounding box center [277, 228] width 82 height 16
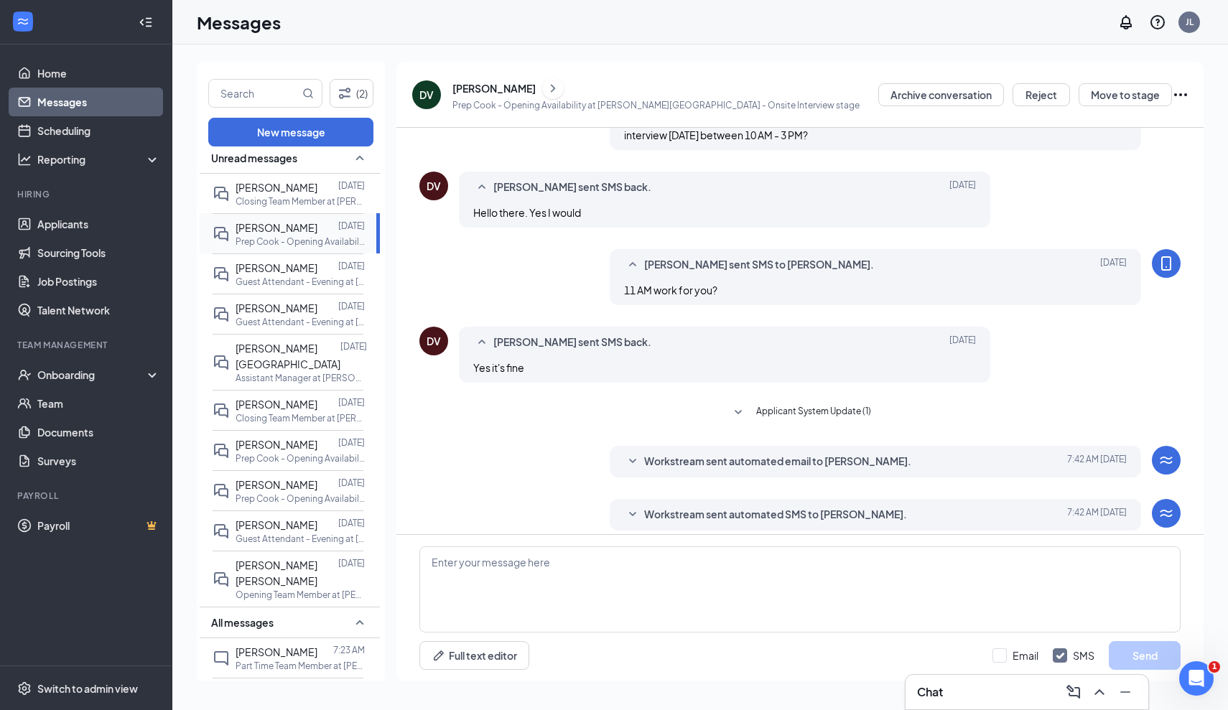
scroll to position [277, 0]
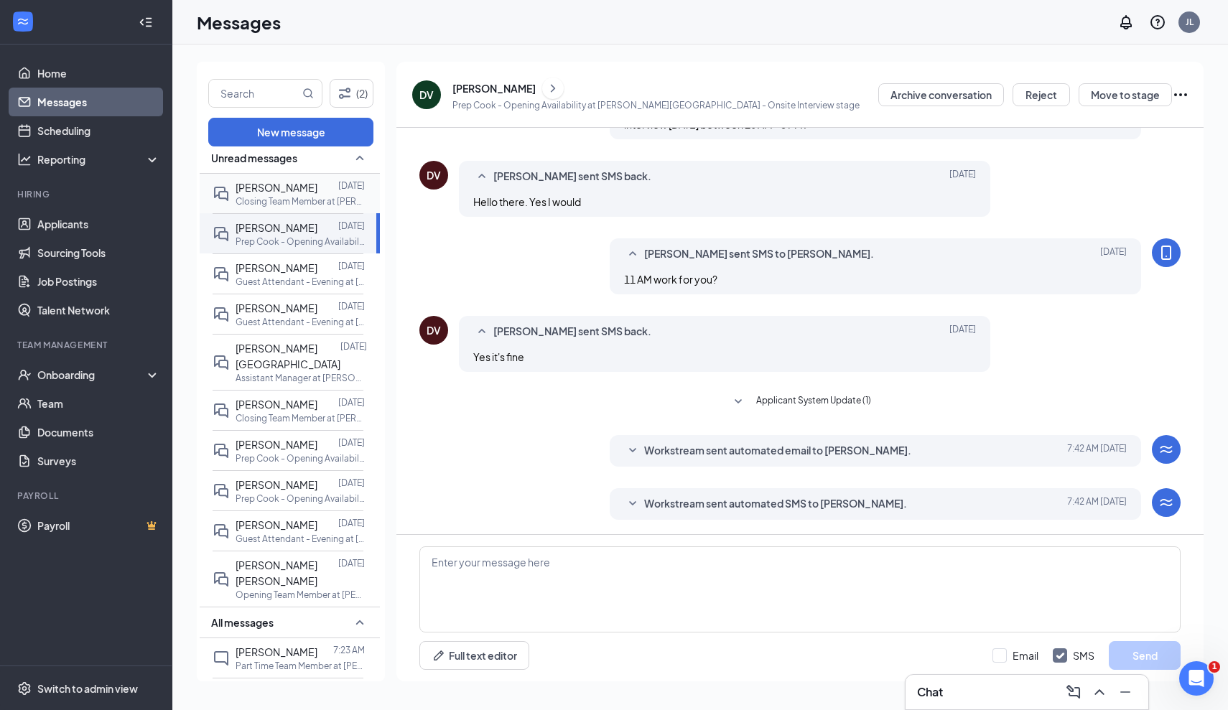
click at [298, 190] on span "[PERSON_NAME]" at bounding box center [277, 187] width 82 height 13
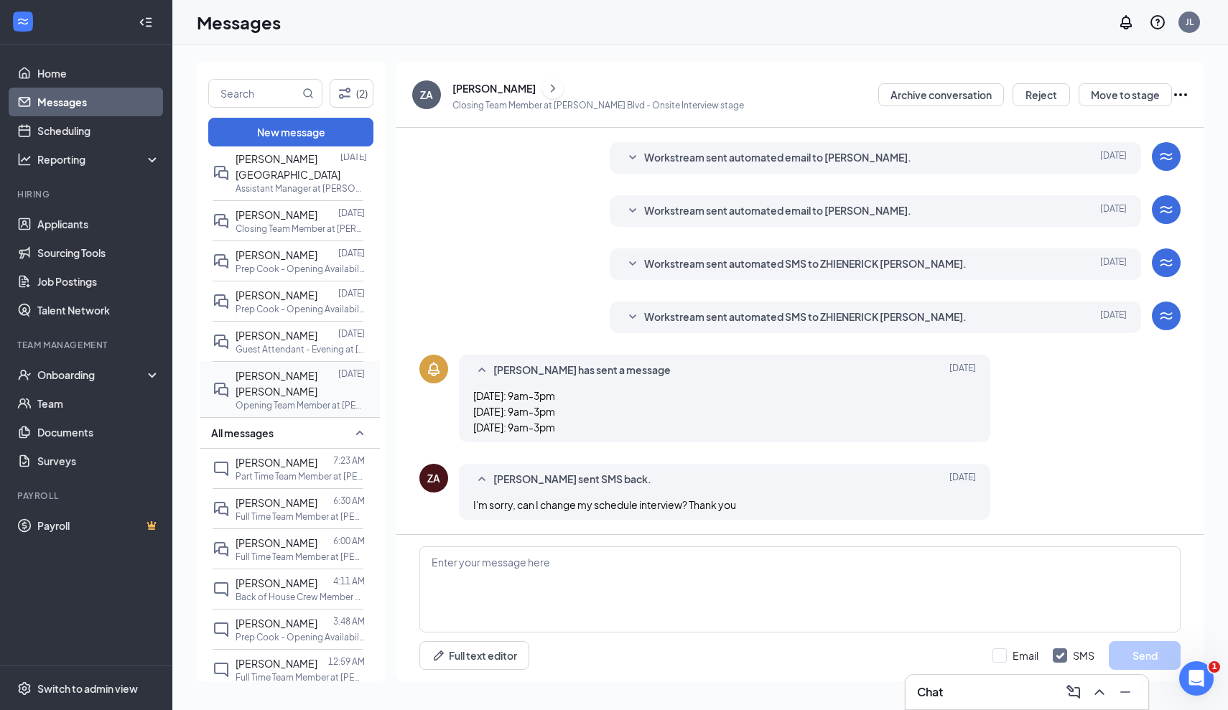
scroll to position [208, 0]
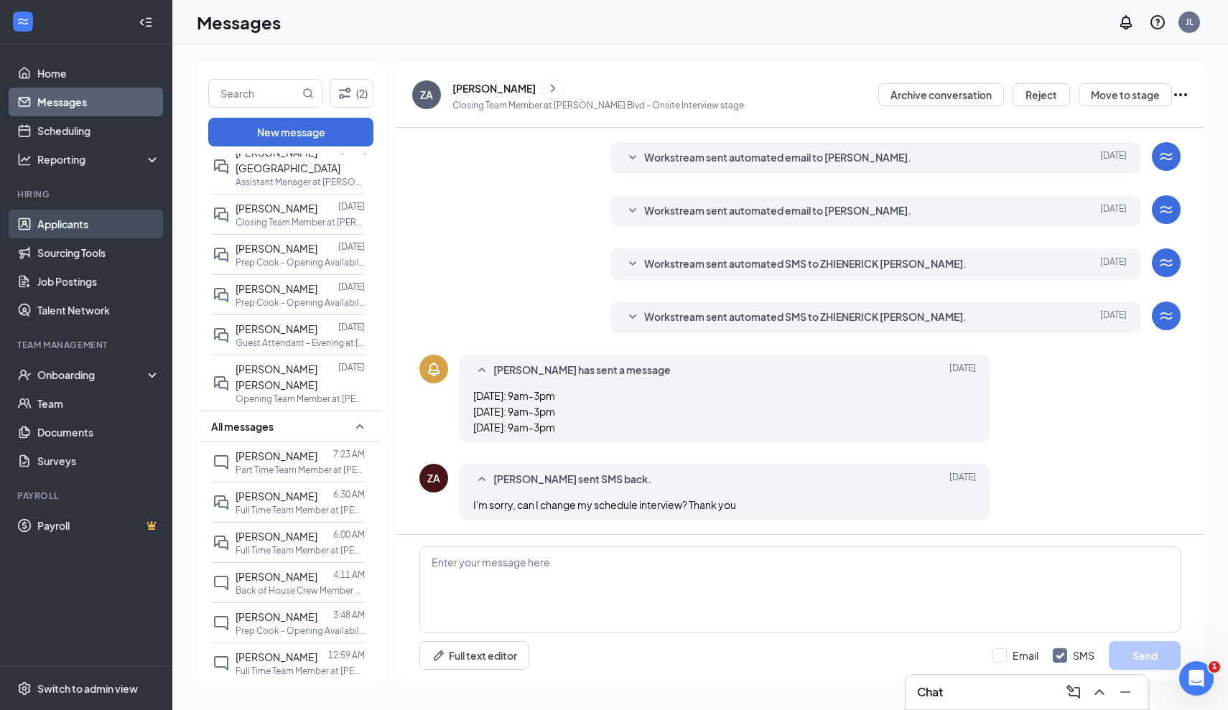
click at [78, 222] on link "Applicants" at bounding box center [98, 224] width 123 height 29
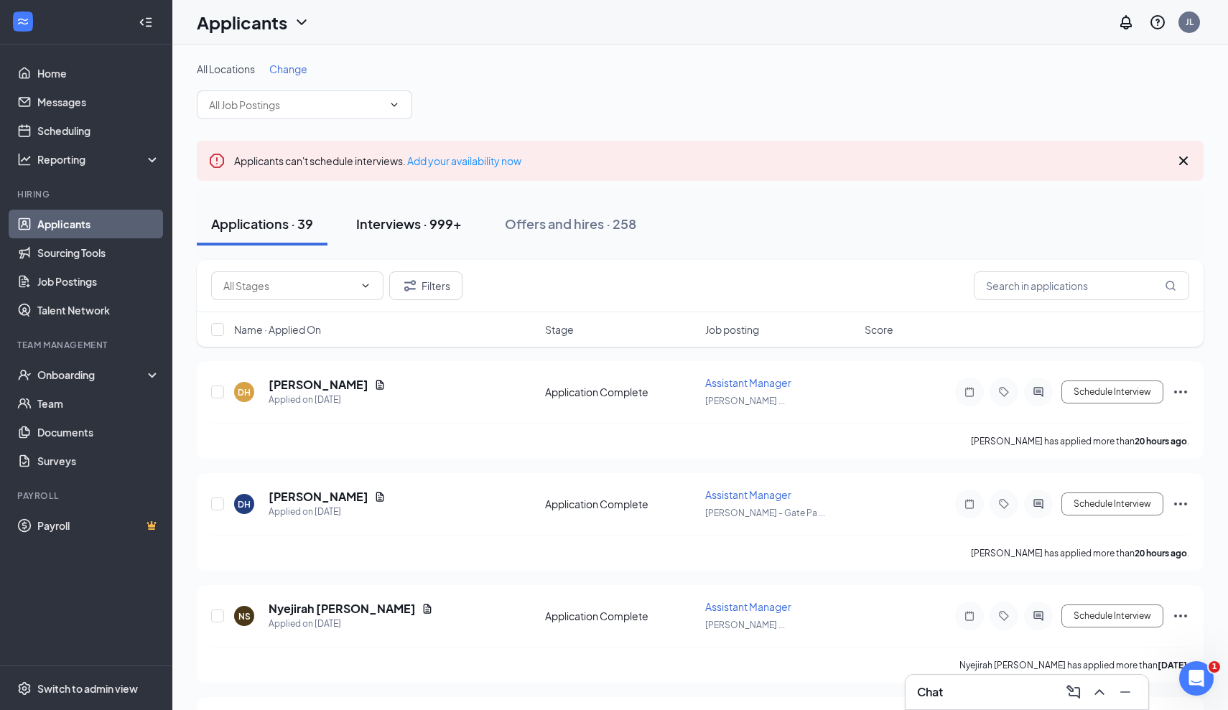
click at [435, 210] on button "Interviews · 999+" at bounding box center [409, 224] width 134 height 43
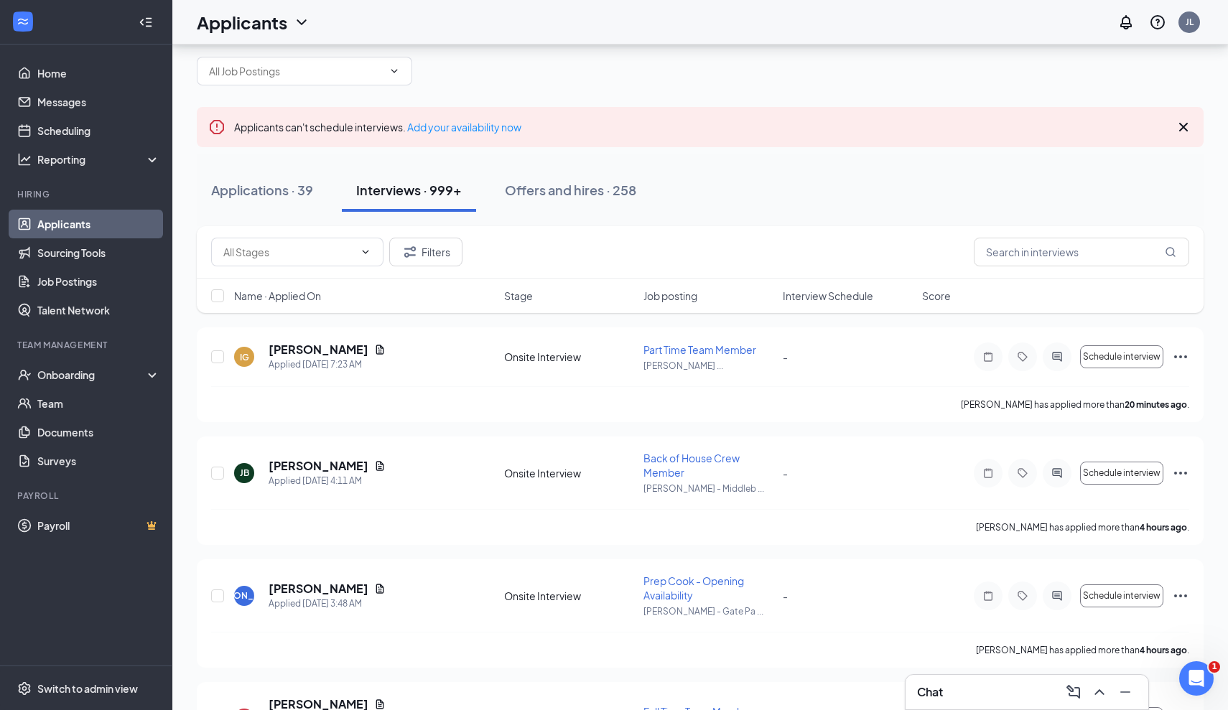
scroll to position [42, 0]
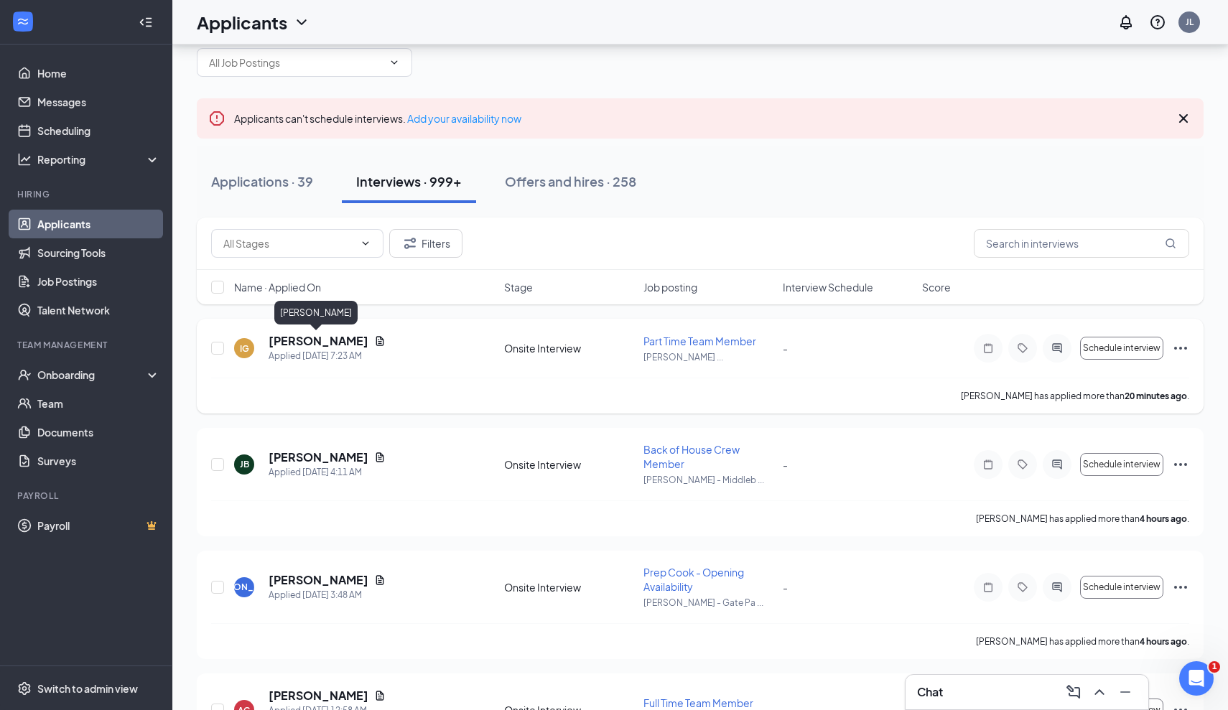
click at [320, 338] on h5 "[PERSON_NAME]" at bounding box center [319, 341] width 100 height 16
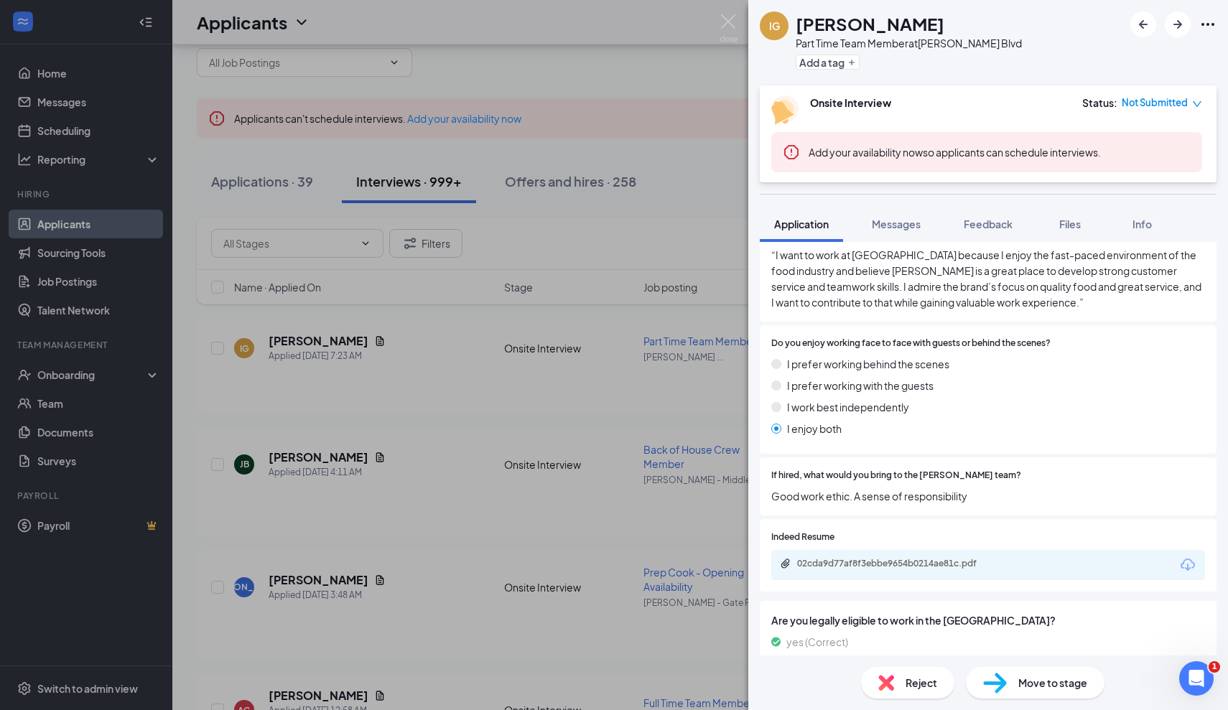
scroll to position [770, 0]
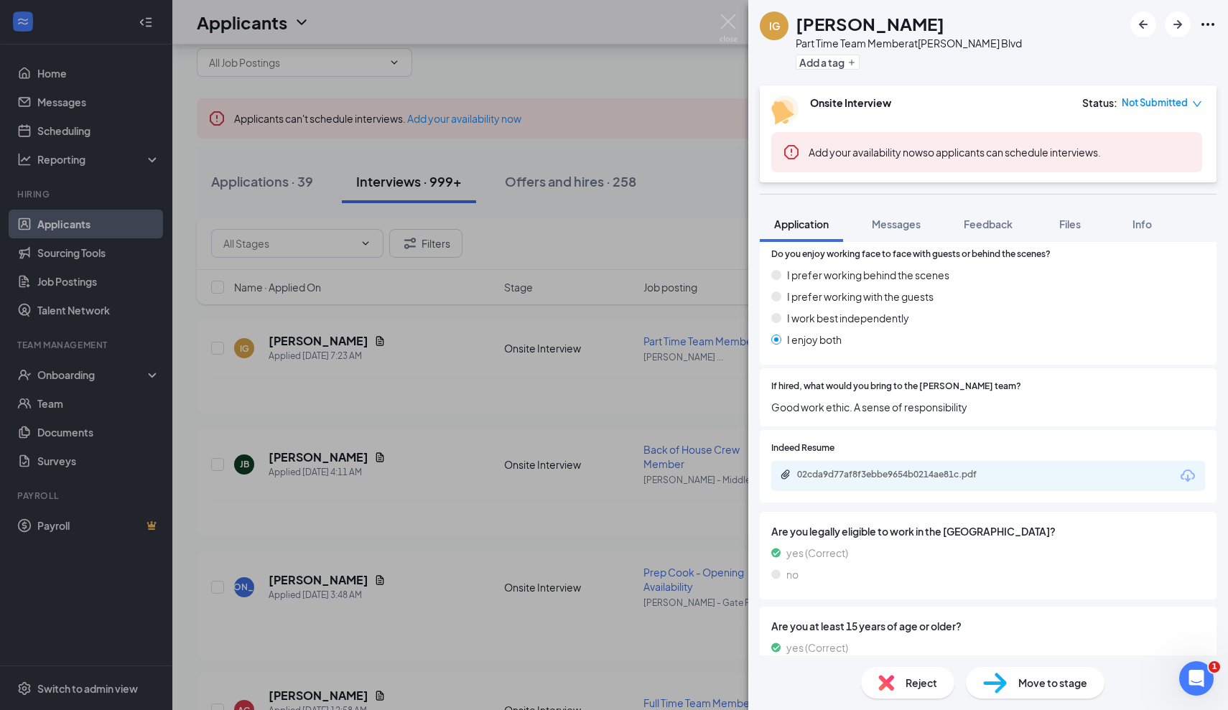
click at [942, 461] on div "02cda9d77af8f3ebbe9654b0214ae81c.pdf" at bounding box center [989, 476] width 434 height 30
click at [940, 469] on div "02cda9d77af8f3ebbe9654b0214ae81c.pdf" at bounding box center [897, 474] width 201 height 11
click at [361, 400] on div "IG [PERSON_NAME] Part Time Team Member at [PERSON_NAME] Blvd Add a tag Onsite I…" at bounding box center [614, 355] width 1228 height 710
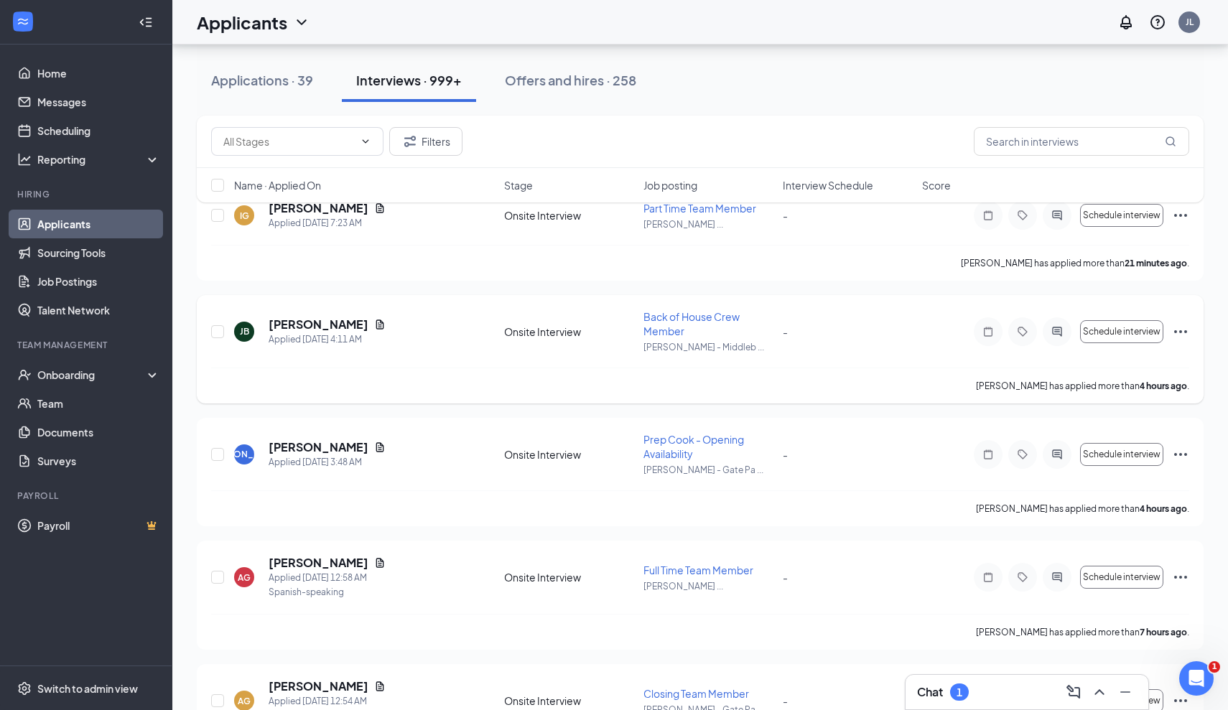
scroll to position [179, 0]
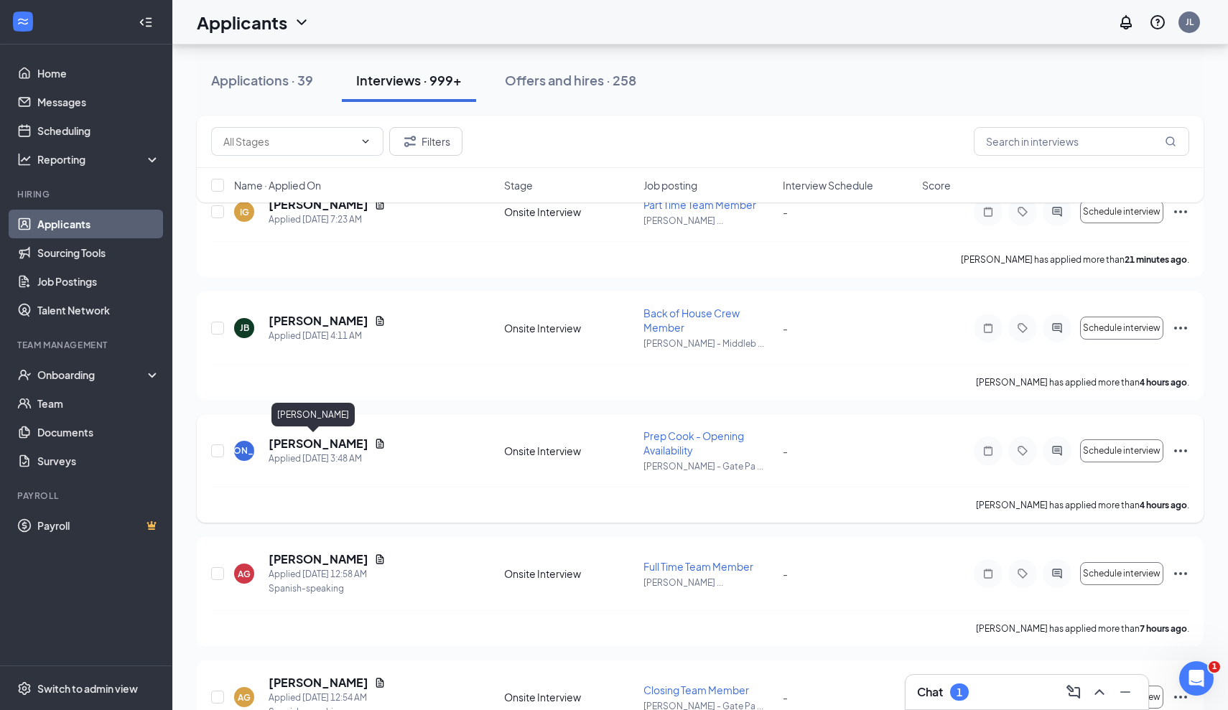
click at [312, 445] on h5 "[PERSON_NAME]" at bounding box center [319, 444] width 100 height 16
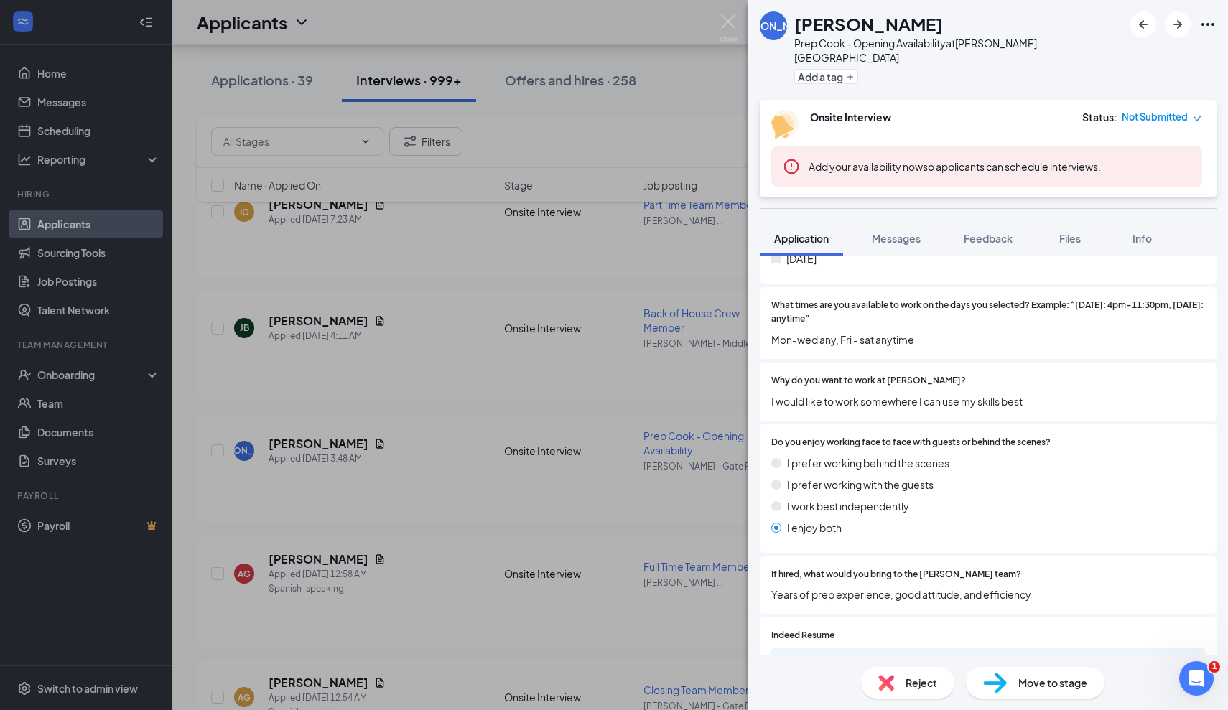
scroll to position [570, 0]
